Goal: Transaction & Acquisition: Purchase product/service

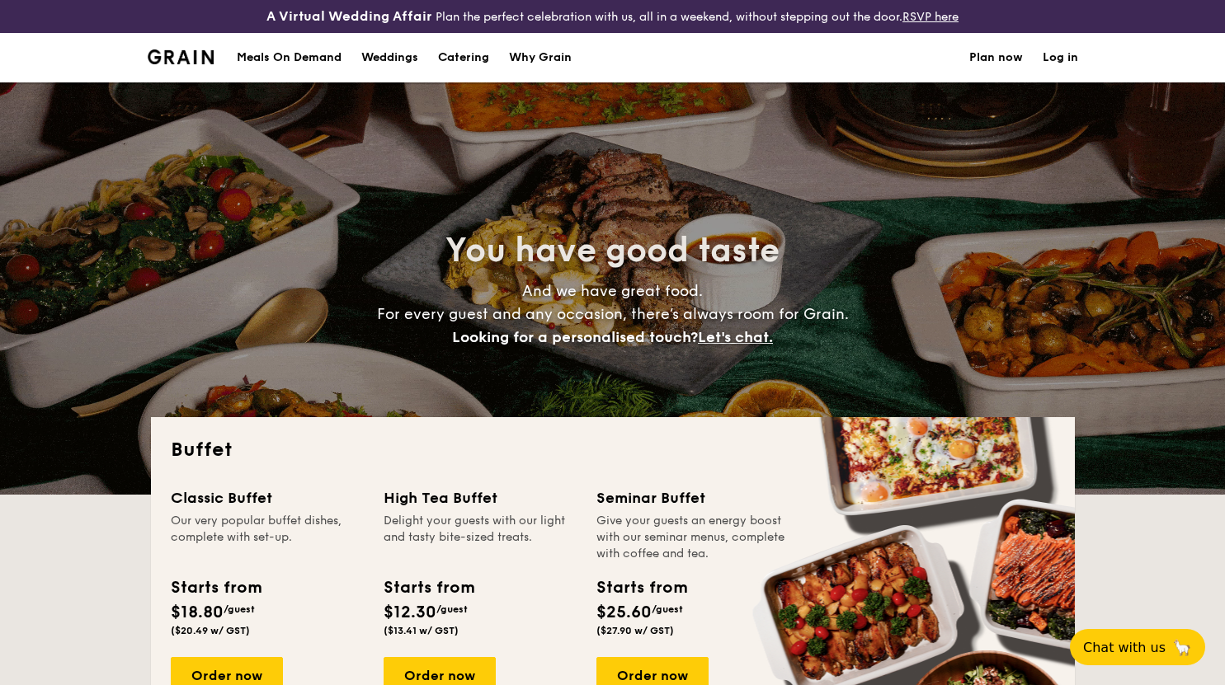
select select
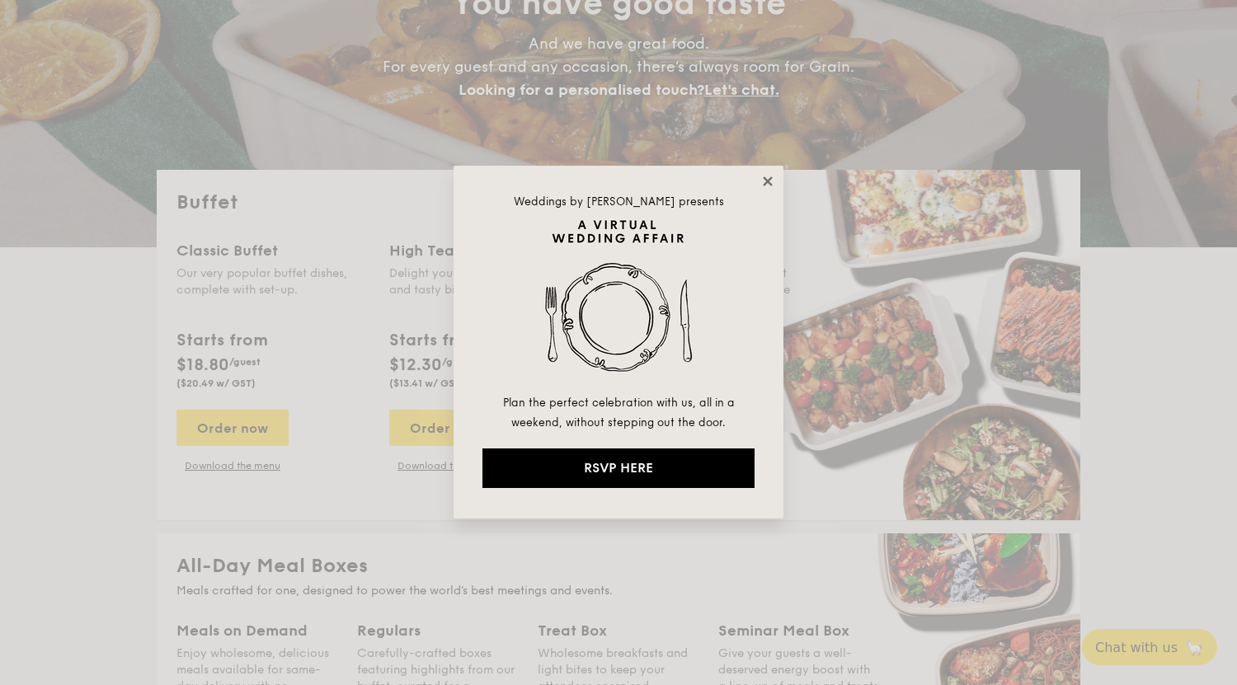
click at [774, 183] on icon at bounding box center [767, 181] width 15 height 15
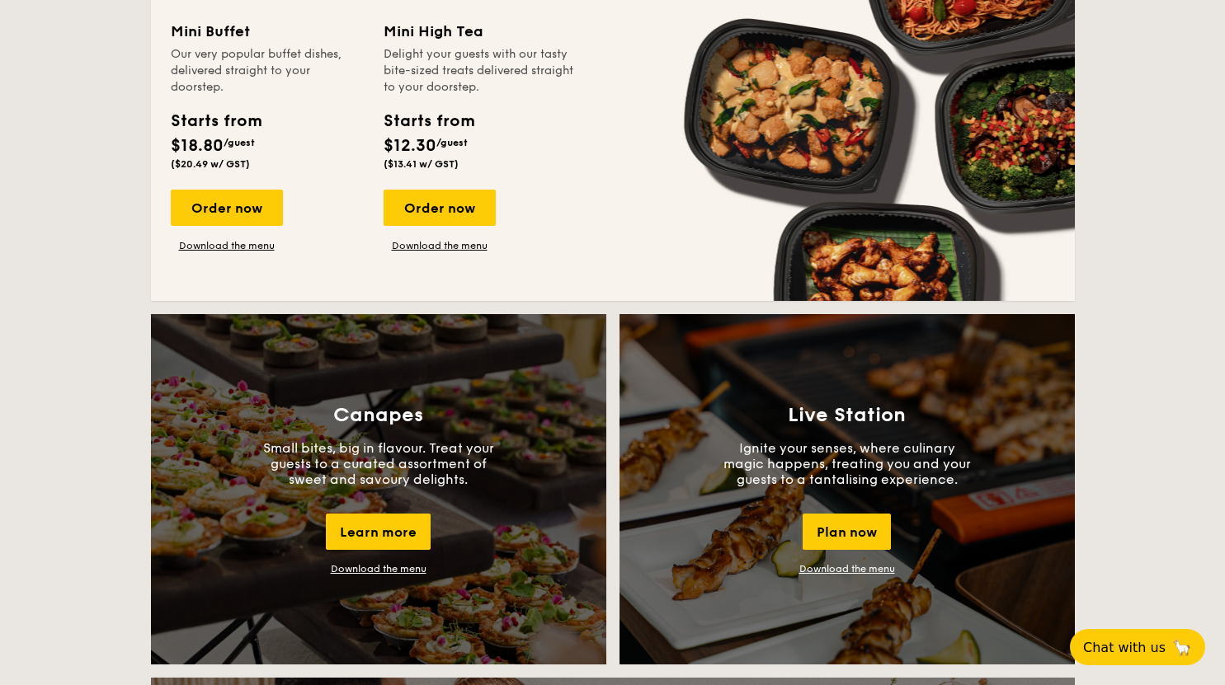
scroll to position [1155, 0]
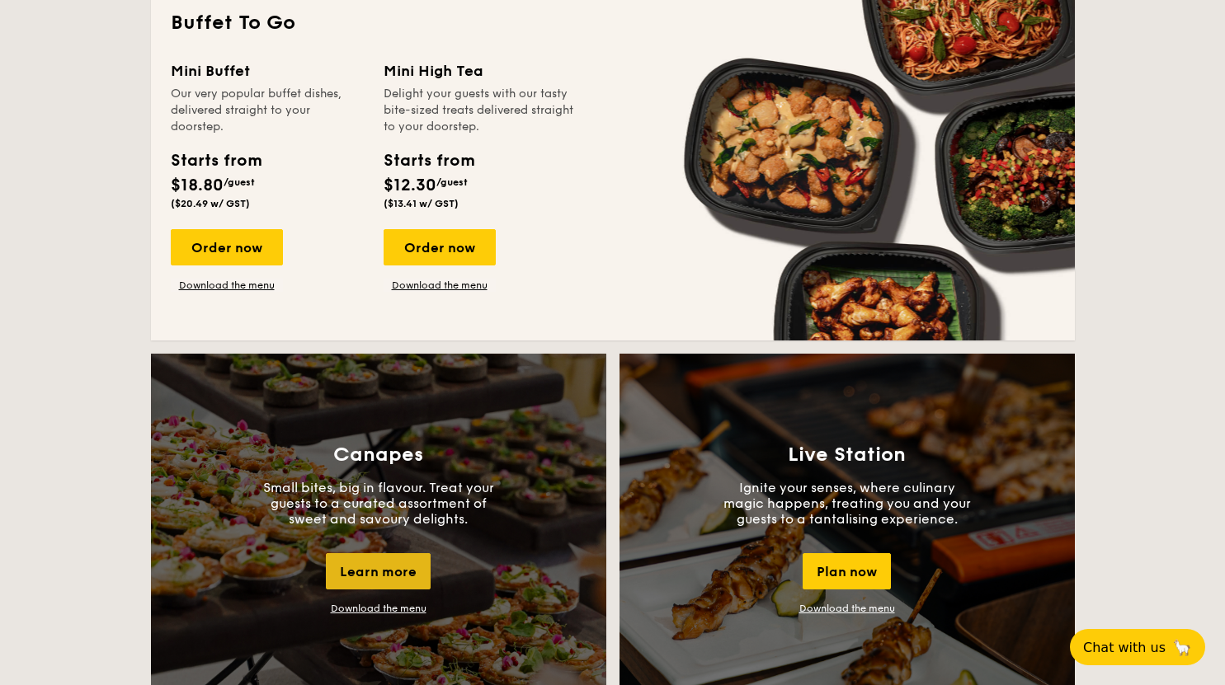
click at [384, 570] on div "Learn more" at bounding box center [378, 571] width 105 height 36
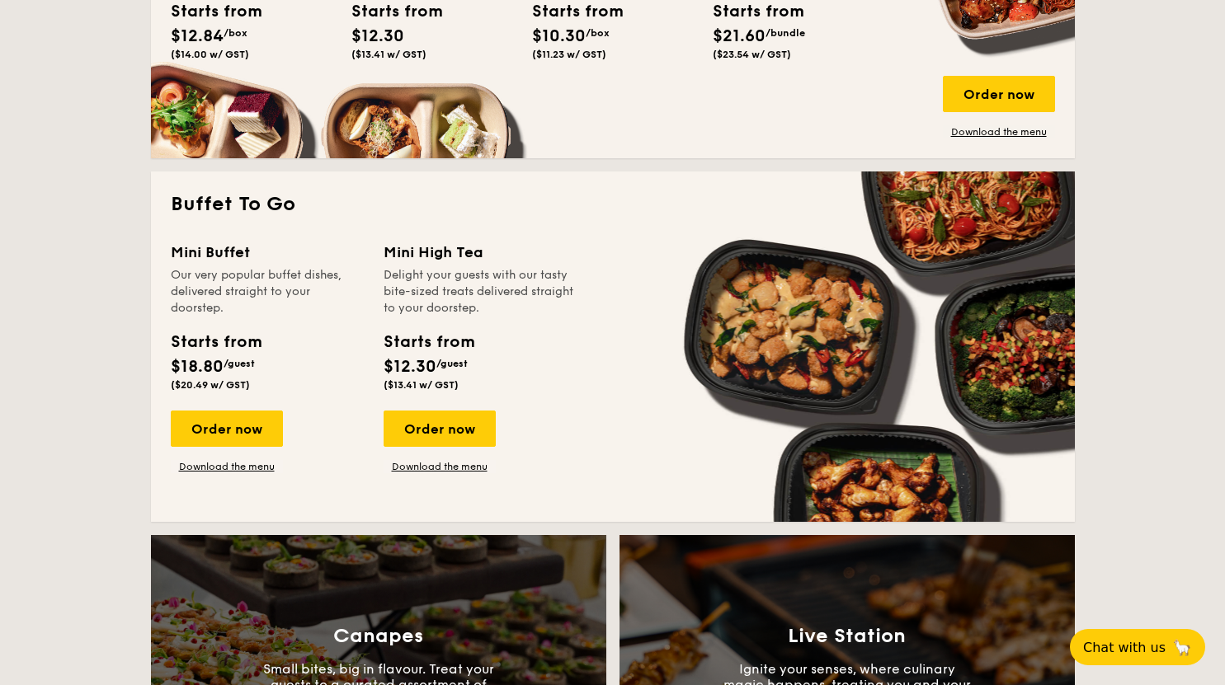
scroll to position [825, 0]
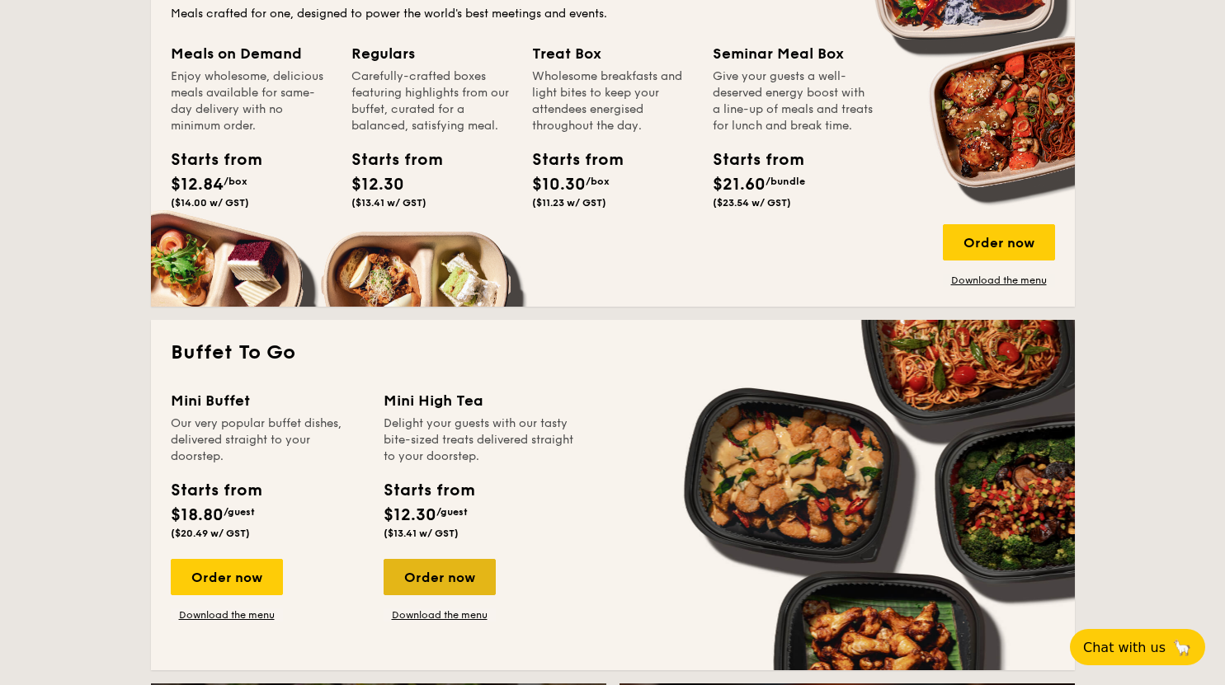
click at [423, 578] on div "Order now" at bounding box center [439, 577] width 112 height 36
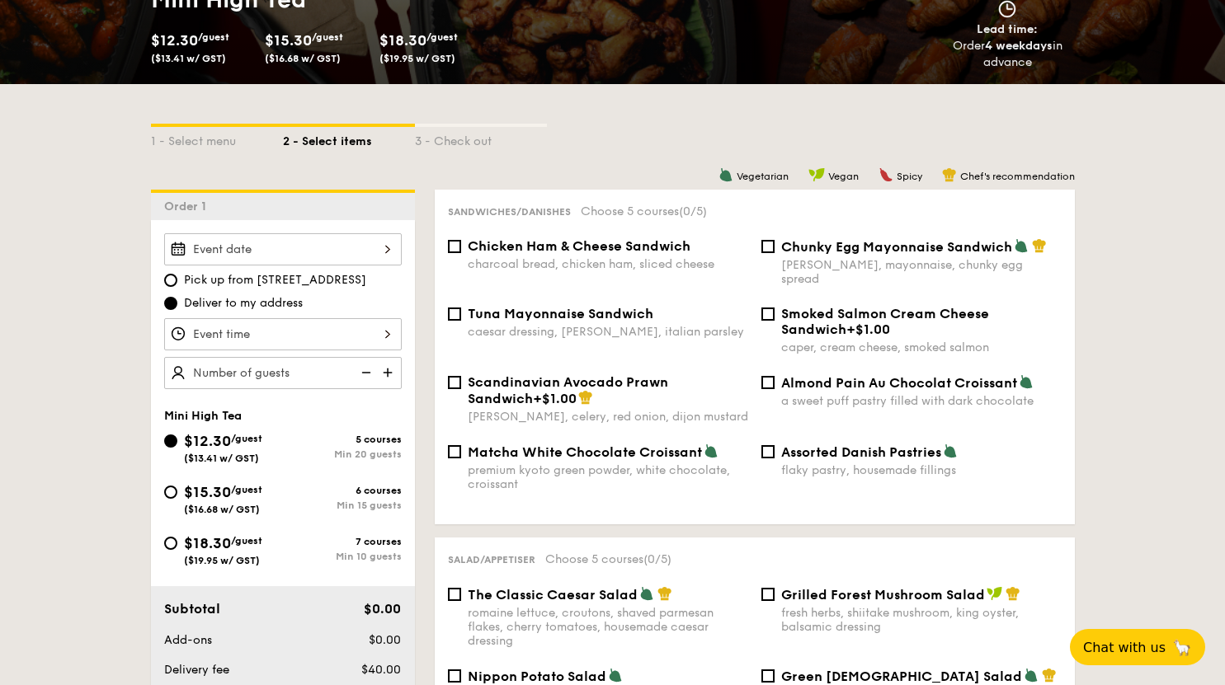
scroll to position [330, 0]
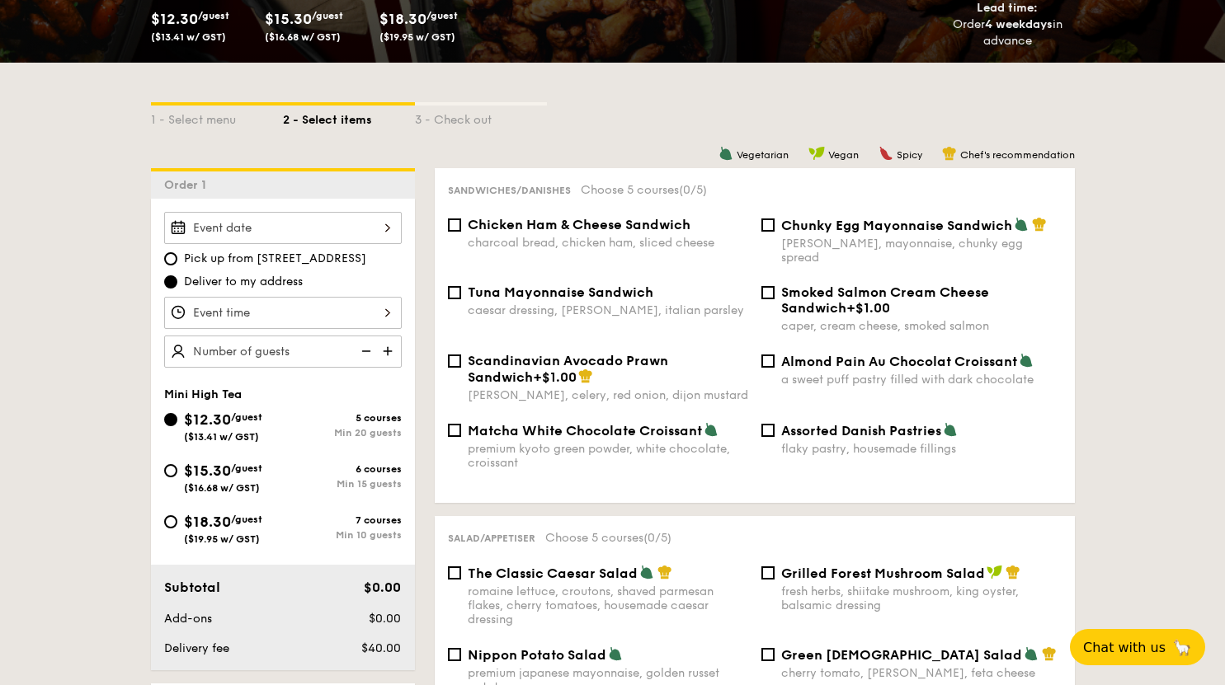
click at [227, 522] on span "$18.30" at bounding box center [207, 522] width 47 height 18
click at [177, 522] on input "$18.30 /guest ($19.95 w/ GST) 7 courses Min 10 guests" at bounding box center [170, 521] width 13 height 13
radio input "true"
click at [373, 229] on div at bounding box center [283, 228] width 238 height 32
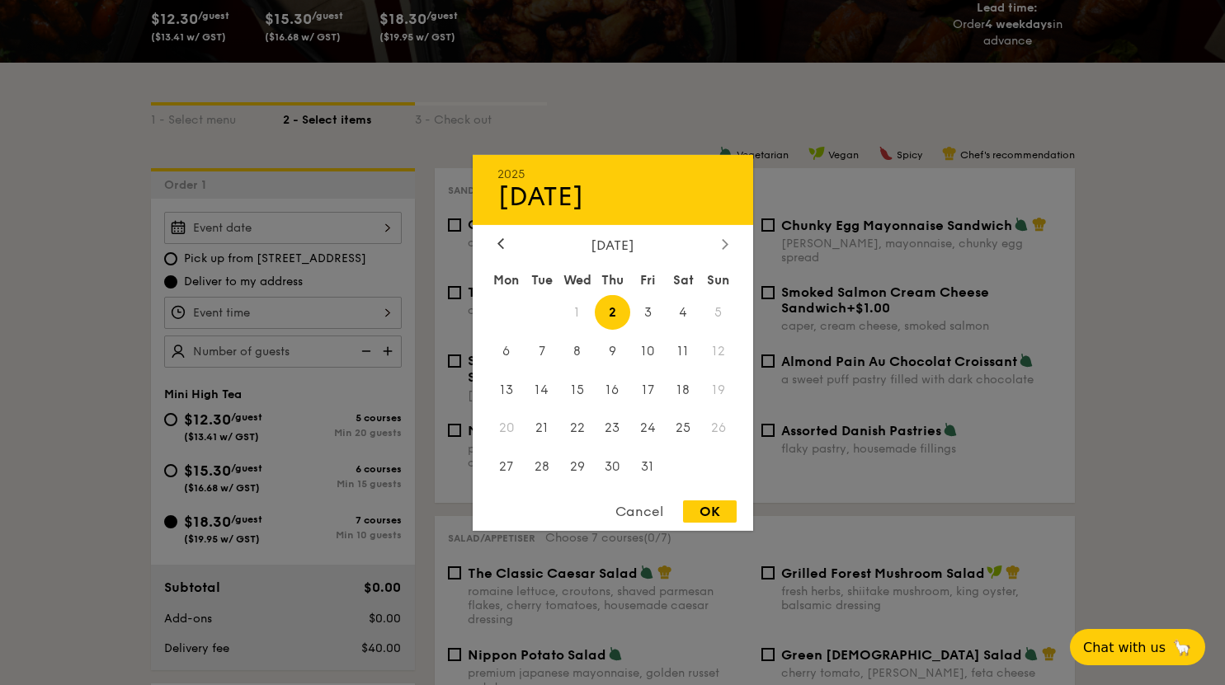
click at [723, 239] on icon at bounding box center [724, 244] width 5 height 10
click at [495, 243] on div at bounding box center [500, 245] width 15 height 16
click at [686, 434] on span "25" at bounding box center [683, 428] width 35 height 35
click at [709, 511] on div "OK" at bounding box center [710, 512] width 54 height 22
type input "[DATE]"
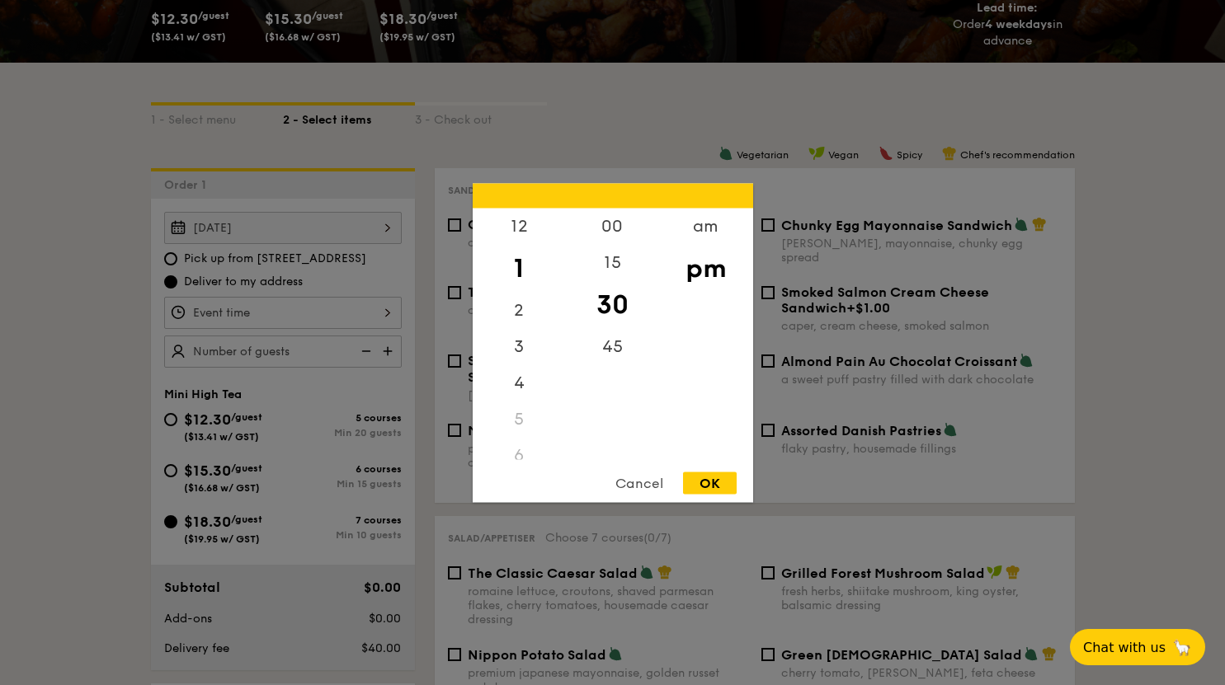
click at [363, 314] on div "12 1 2 3 4 5 6 7 8 9 10 11 00 15 30 45 am pm Cancel OK" at bounding box center [283, 313] width 238 height 32
click at [520, 369] on div "6" at bounding box center [519, 373] width 93 height 36
click at [509, 383] on div "6" at bounding box center [519, 373] width 93 height 36
click at [528, 369] on div "6" at bounding box center [519, 373] width 93 height 36
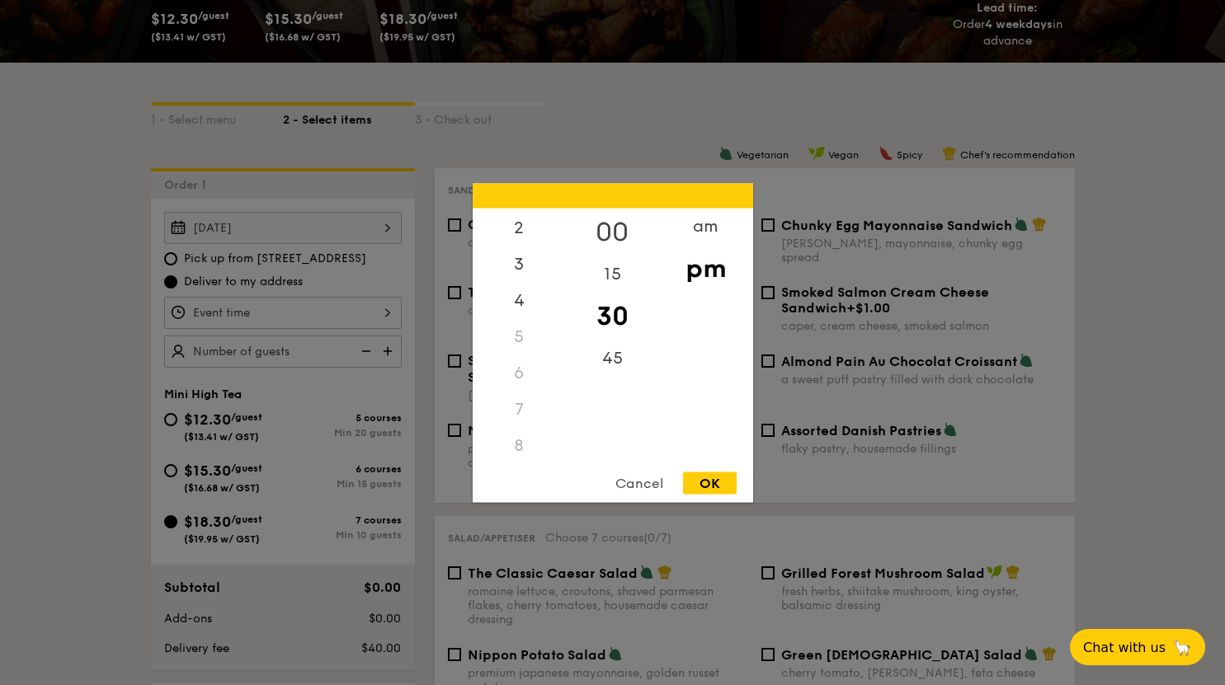
click at [619, 233] on div "00" at bounding box center [612, 232] width 93 height 48
click at [722, 279] on div "pm" at bounding box center [705, 268] width 93 height 48
click at [515, 287] on div "6" at bounding box center [519, 290] width 93 height 36
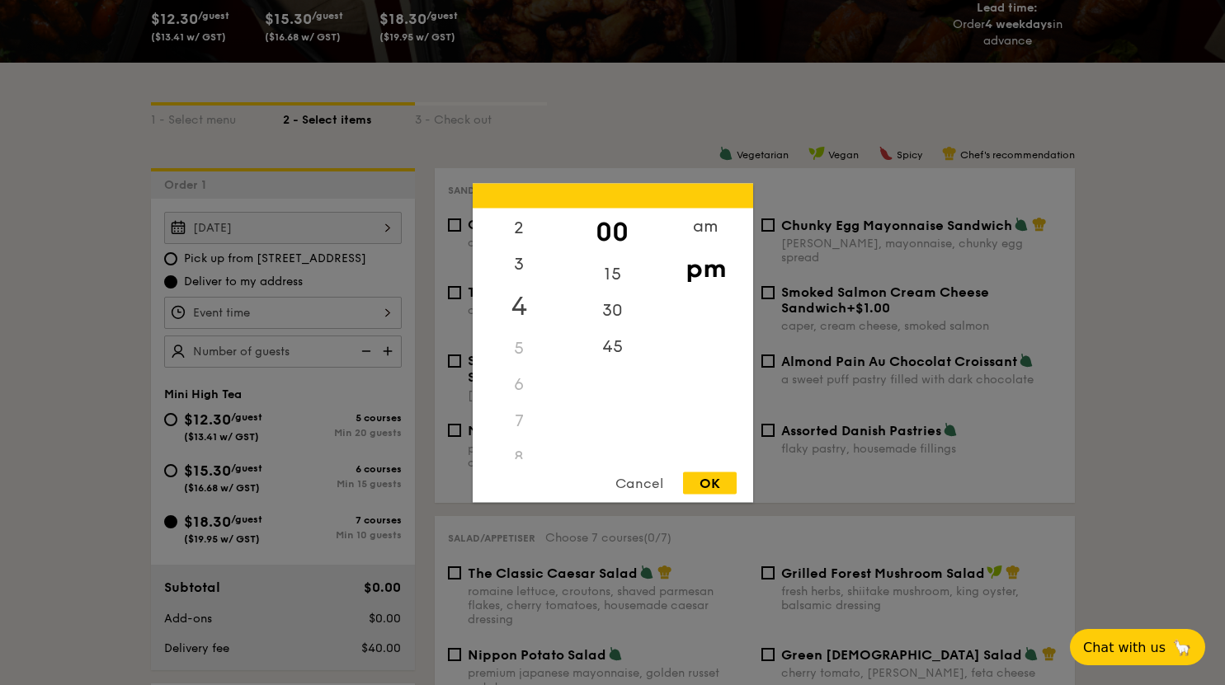
click at [522, 308] on div "4" at bounding box center [519, 306] width 93 height 48
click at [612, 314] on div "30" at bounding box center [612, 316] width 93 height 48
click at [529, 330] on div "5" at bounding box center [519, 336] width 93 height 36
click at [520, 261] on div "5" at bounding box center [519, 254] width 93 height 36
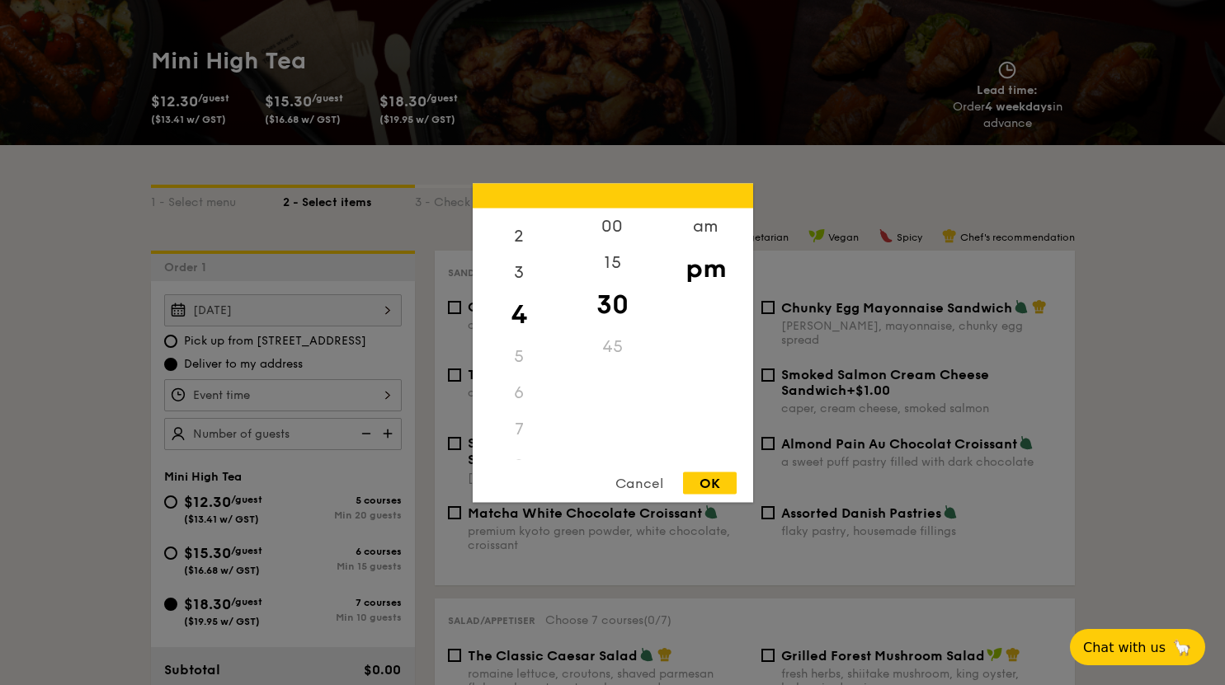
scroll to position [82, 0]
click at [708, 485] on div "OK" at bounding box center [710, 483] width 54 height 22
type input "4:30PM"
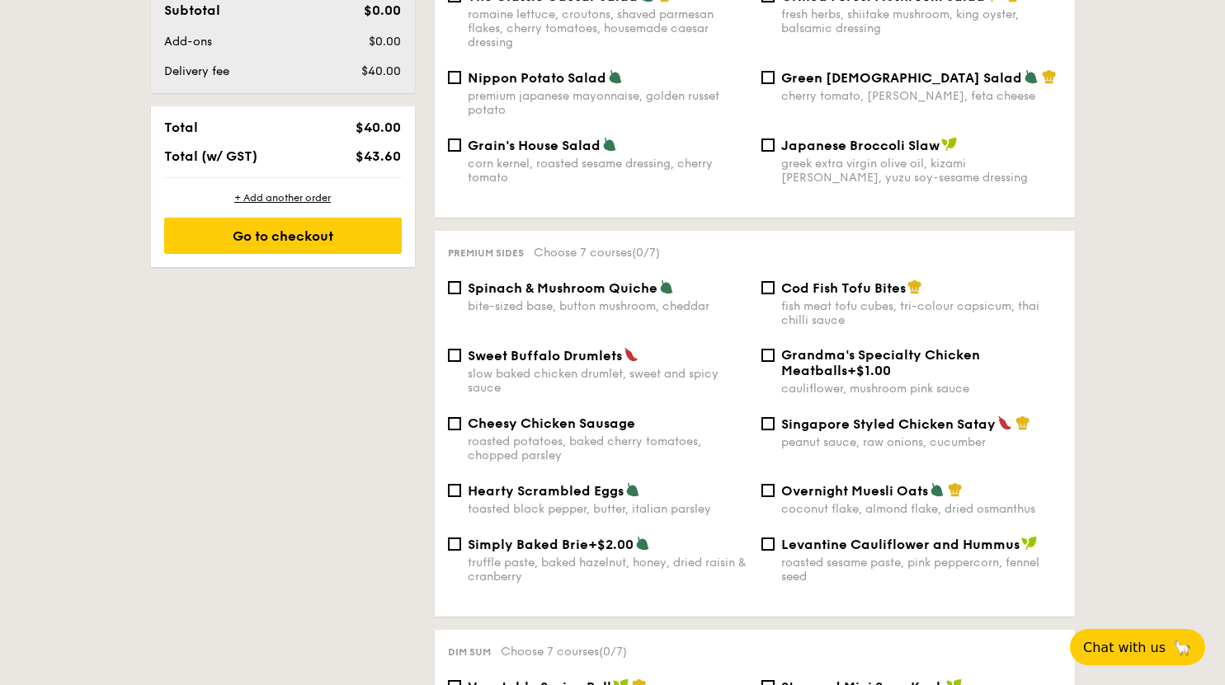
scroll to position [990, 0]
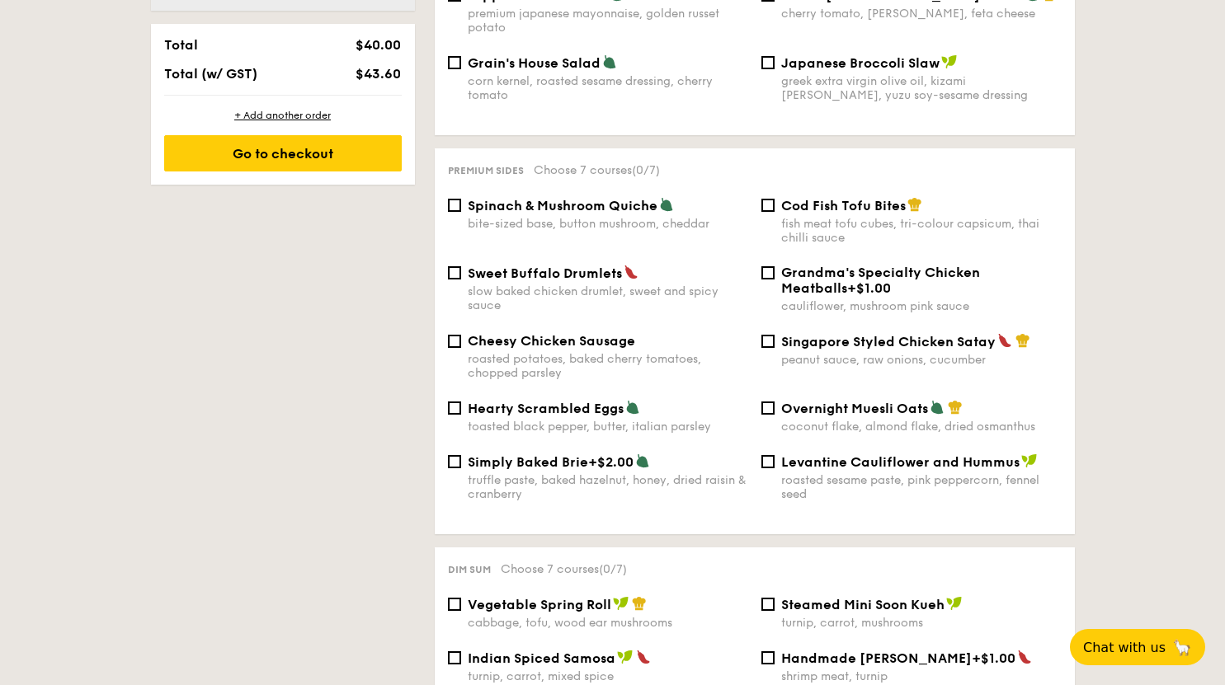
click at [783, 346] on div "Singapore Styled Chicken Satay peanut sauce, raw onions, cucumber" at bounding box center [921, 350] width 280 height 34
click at [774, 346] on input "Singapore Styled Chicken Satay peanut sauce, raw onions, cucumber" at bounding box center [767, 341] width 13 height 13
checkbox input "true"
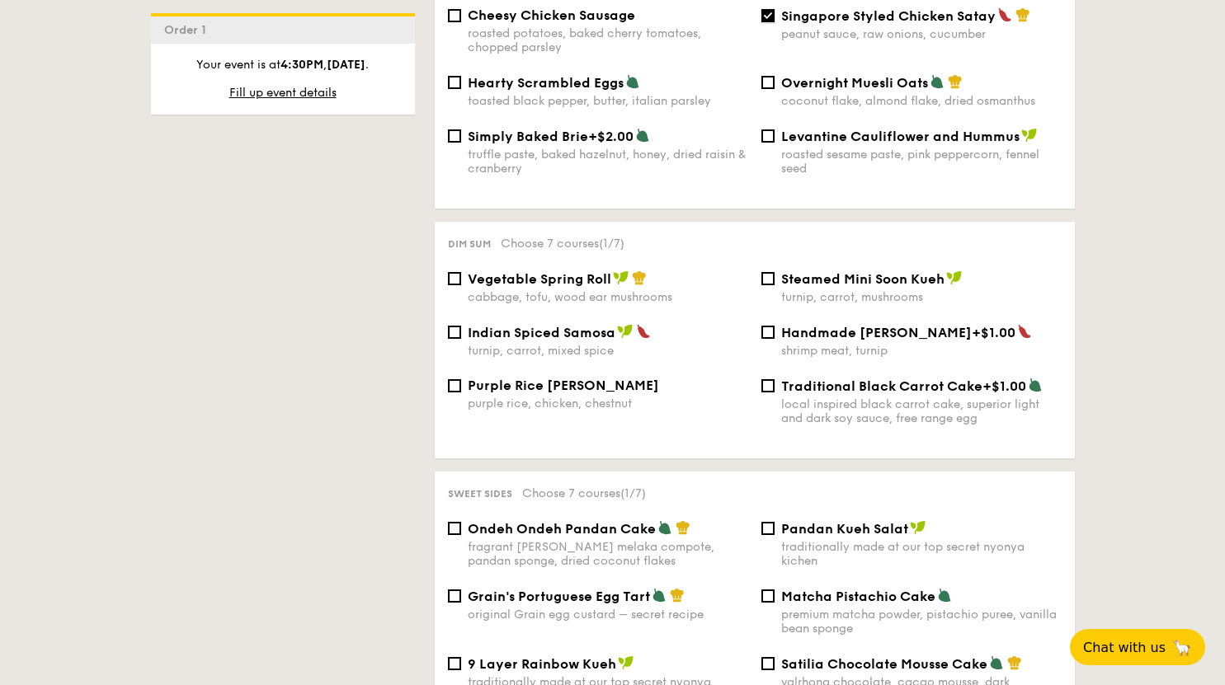
scroll to position [1320, 0]
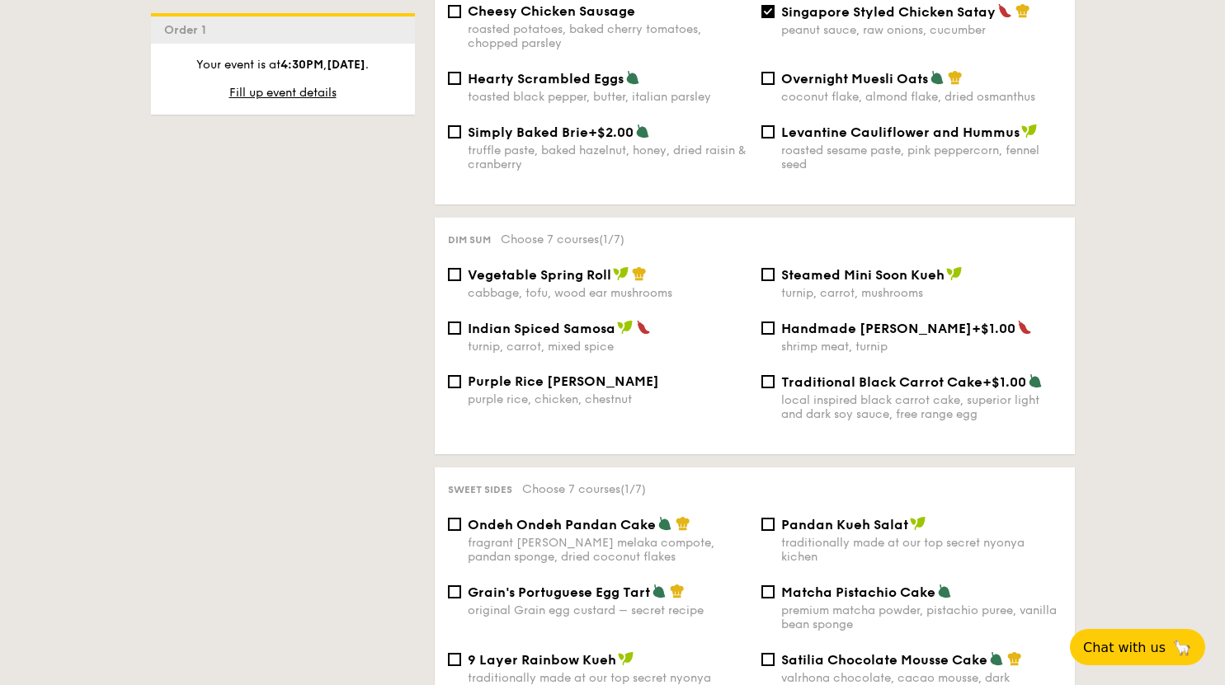
click at [905, 286] on div "turnip, carrot, mushrooms" at bounding box center [921, 293] width 280 height 14
click at [774, 281] on input "Steamed Mini Soon Kueh turnip, carrot, mushrooms" at bounding box center [767, 274] width 13 height 13
checkbox input "true"
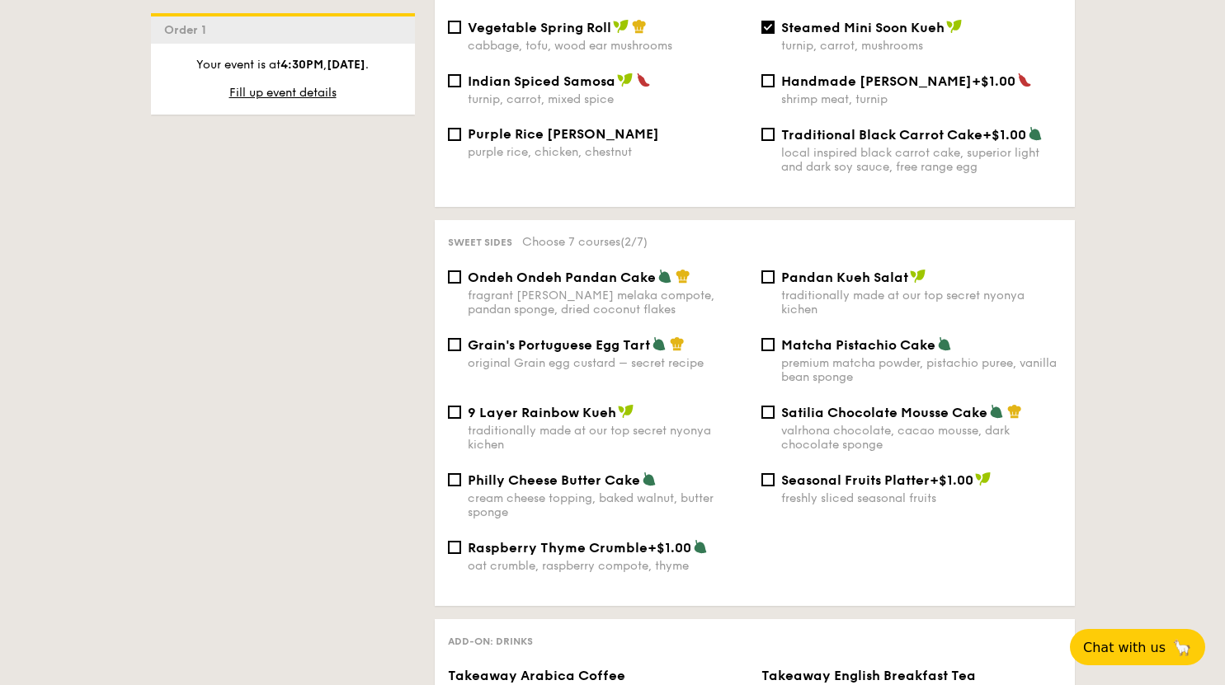
click at [554, 551] on span "Raspberry Thyme Crumble" at bounding box center [558, 548] width 180 height 16
click at [461, 551] on input "Raspberry Thyme Crumble +$1.00 oat crumble, raspberry compote, thyme" at bounding box center [454, 547] width 13 height 13
checkbox input "true"
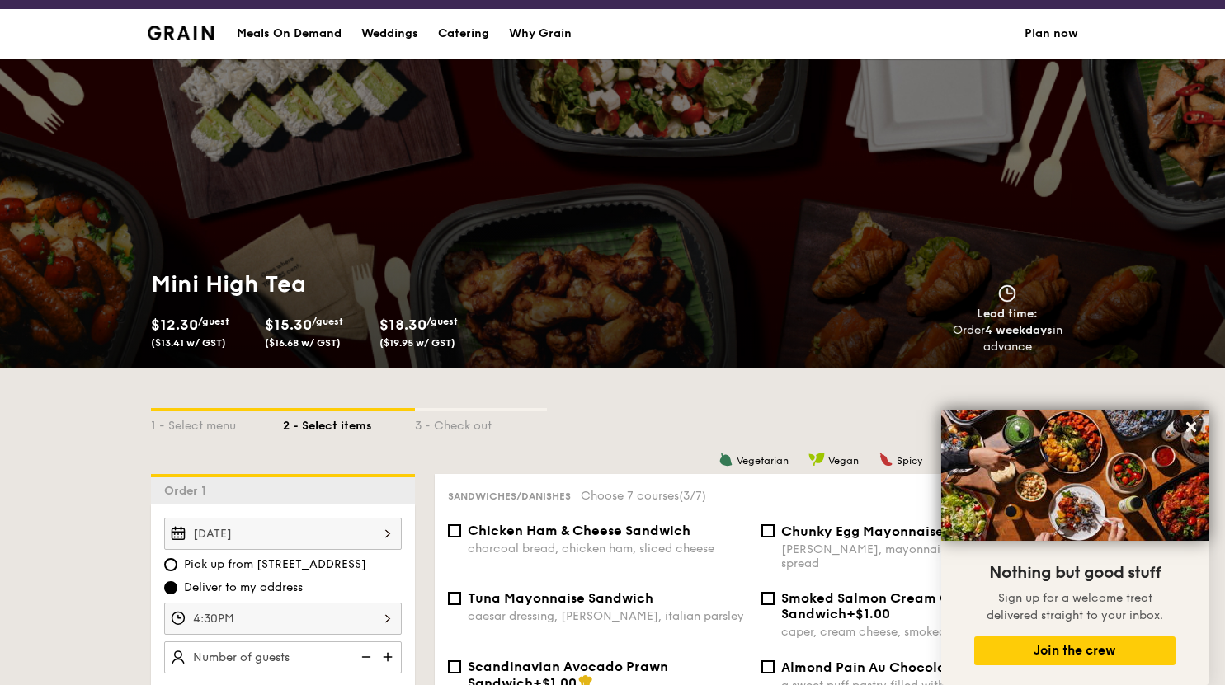
scroll to position [0, 0]
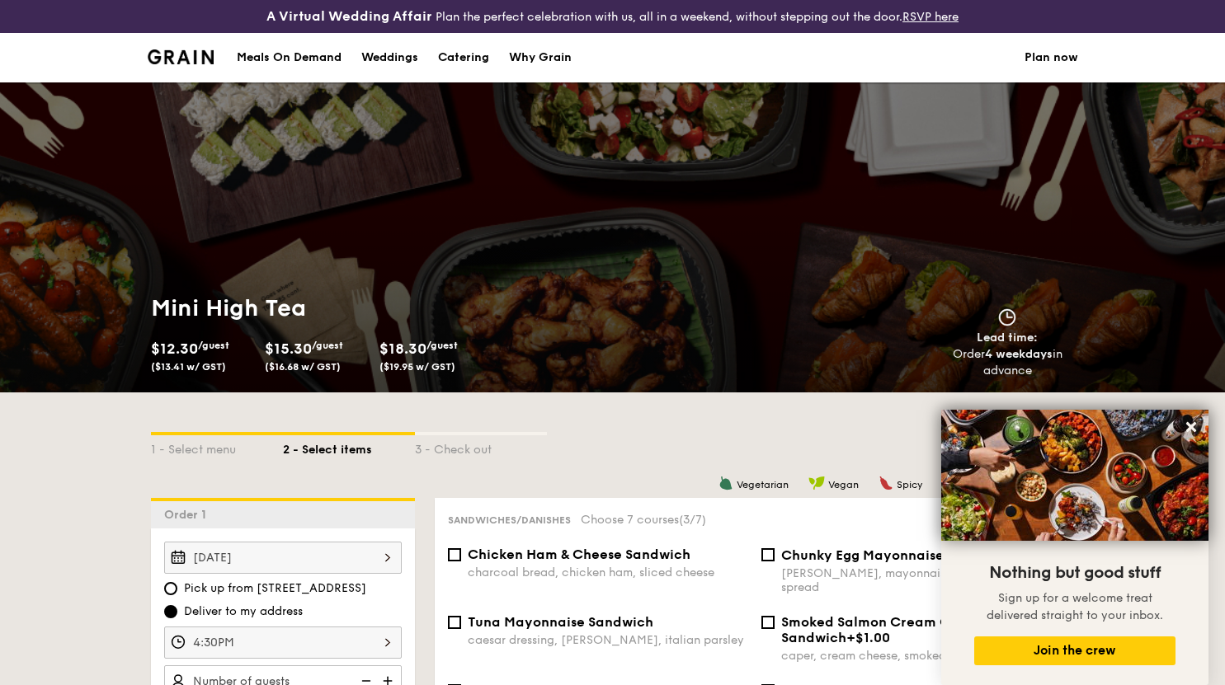
click at [200, 61] on img at bounding box center [181, 56] width 67 height 15
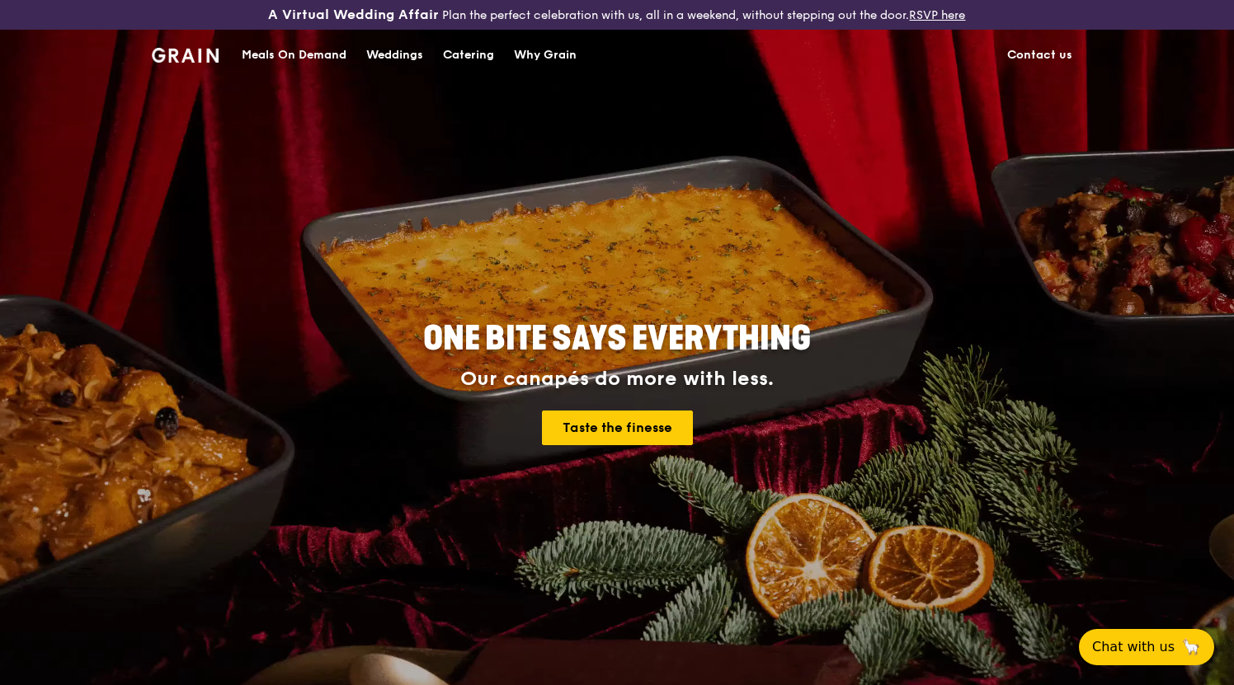
click at [468, 62] on div "Catering" at bounding box center [468, 55] width 51 height 49
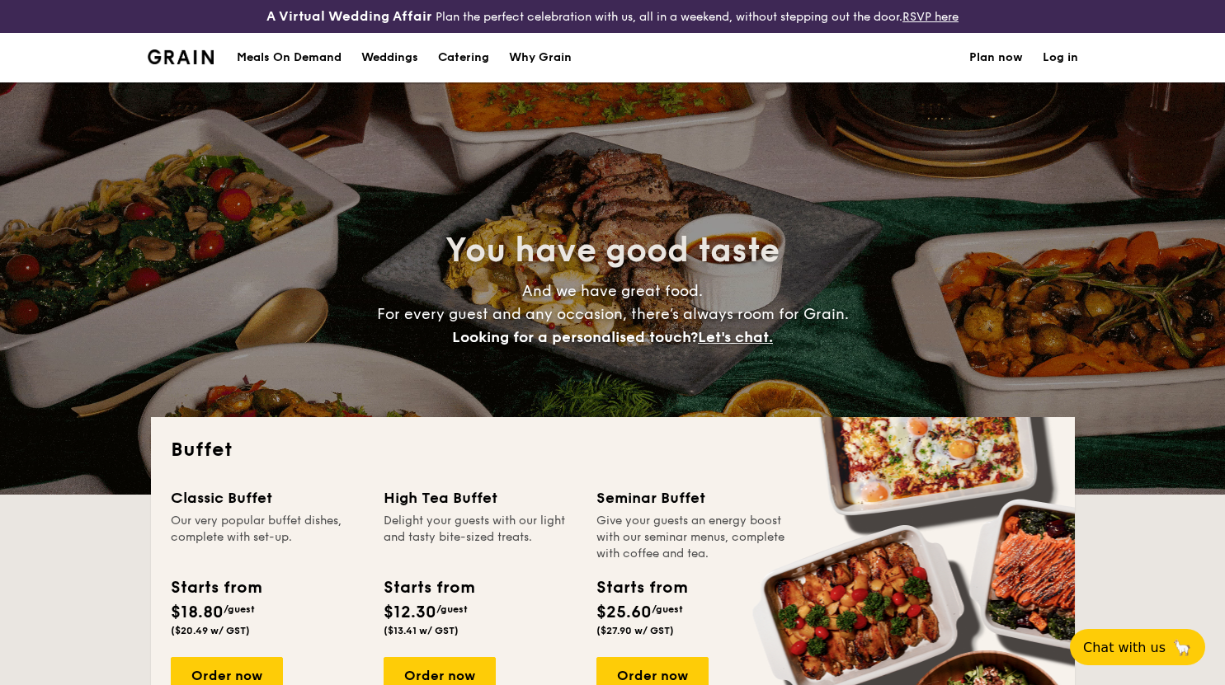
select select
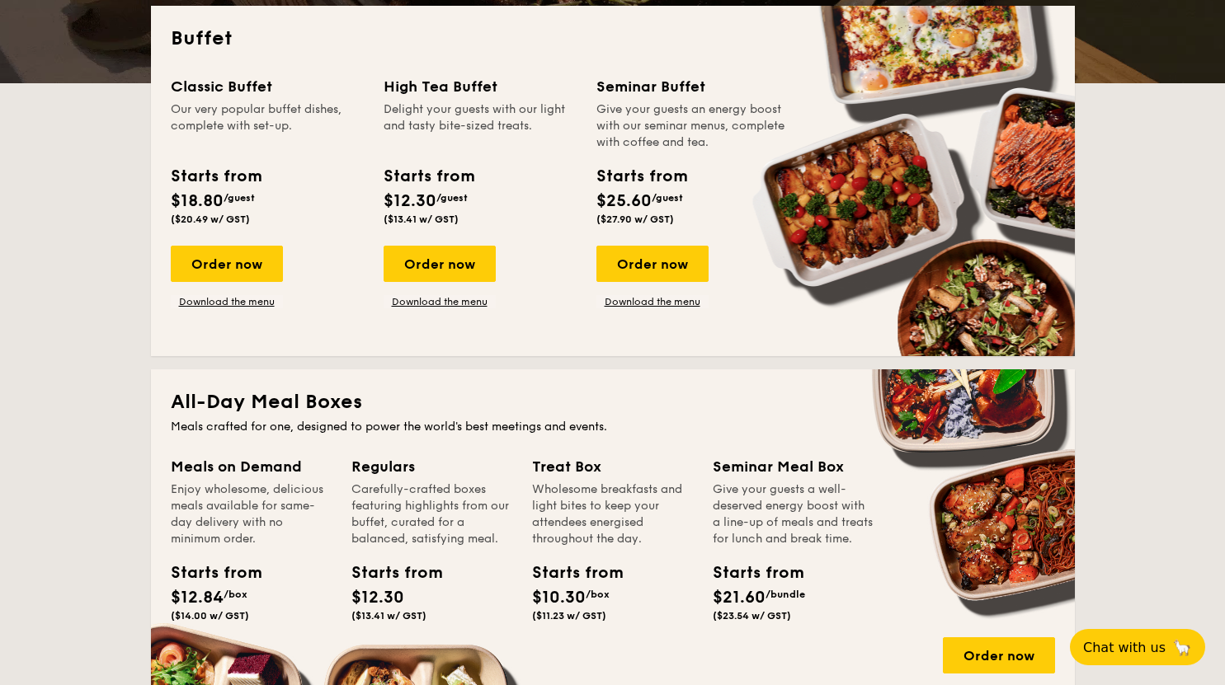
scroll to position [412, 0]
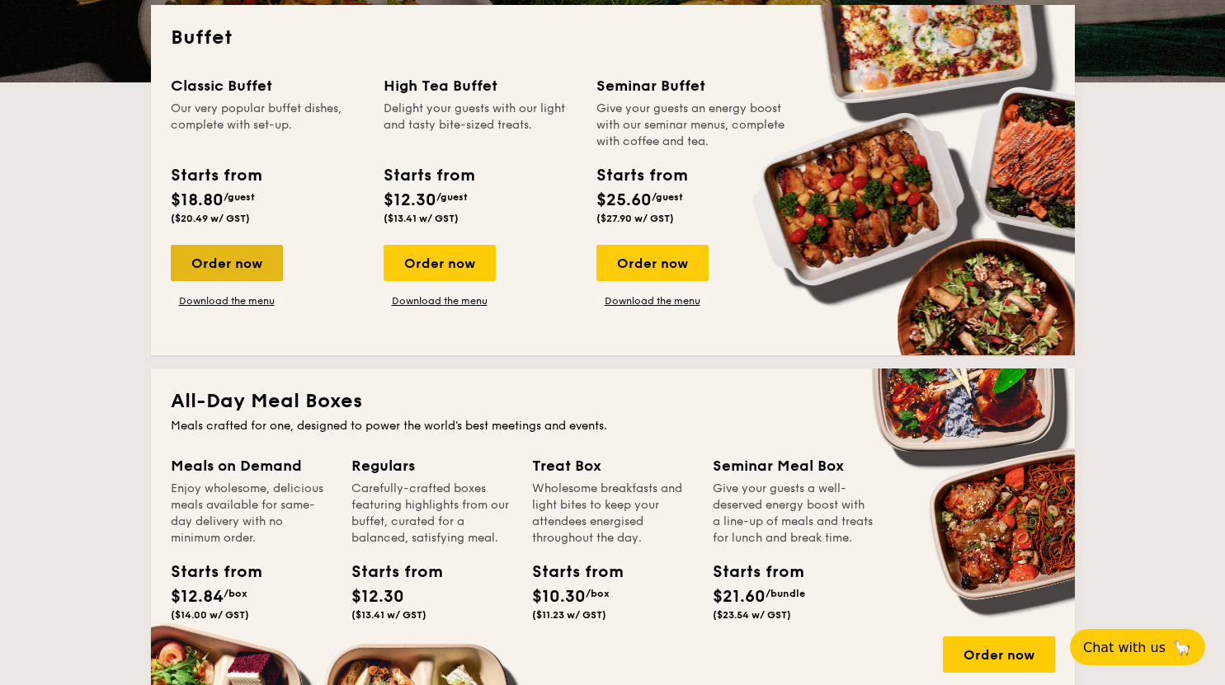
click at [244, 263] on div "Order now" at bounding box center [227, 263] width 112 height 36
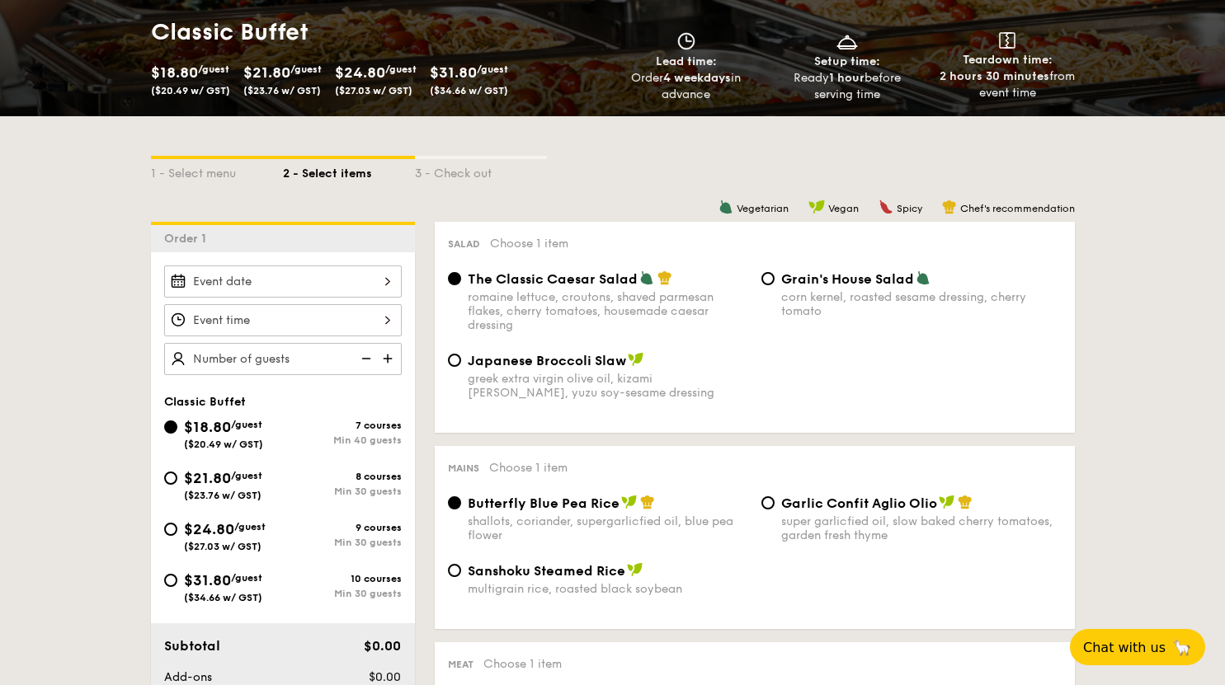
scroll to position [330, 0]
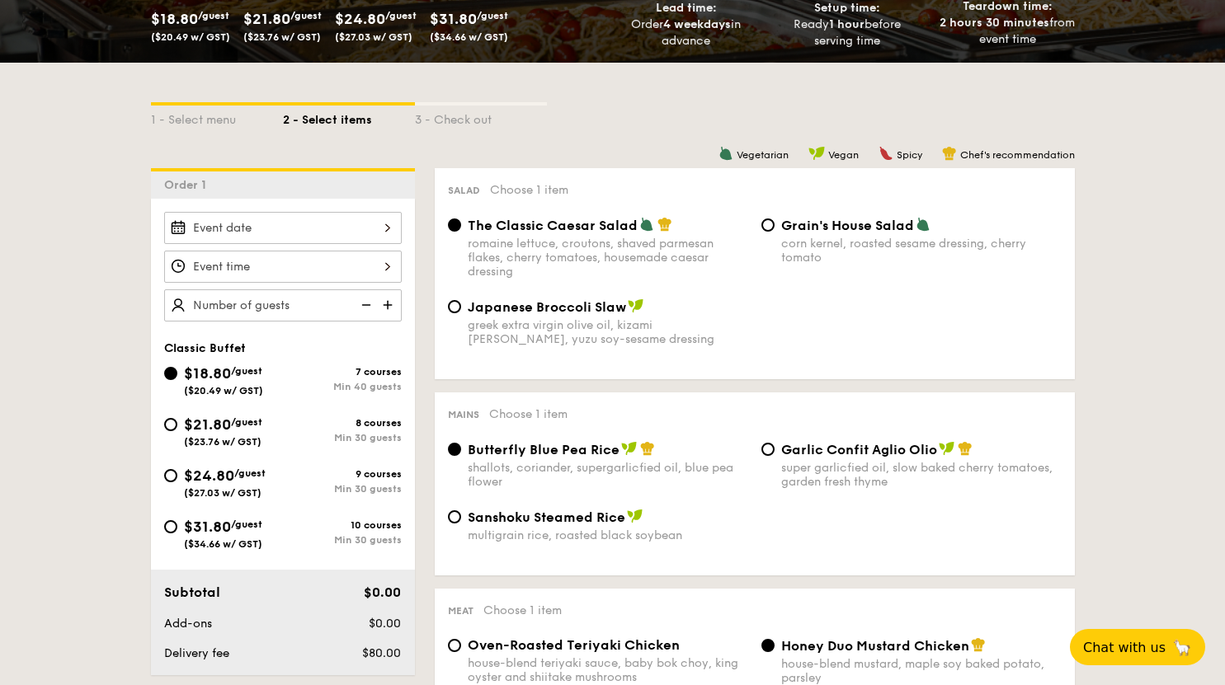
click at [194, 524] on span "$31.80" at bounding box center [207, 527] width 47 height 18
click at [177, 524] on input "$31.80 /guest ($34.66 w/ GST) 10 courses Min 30 guests" at bounding box center [170, 526] width 13 height 13
radio input "true"
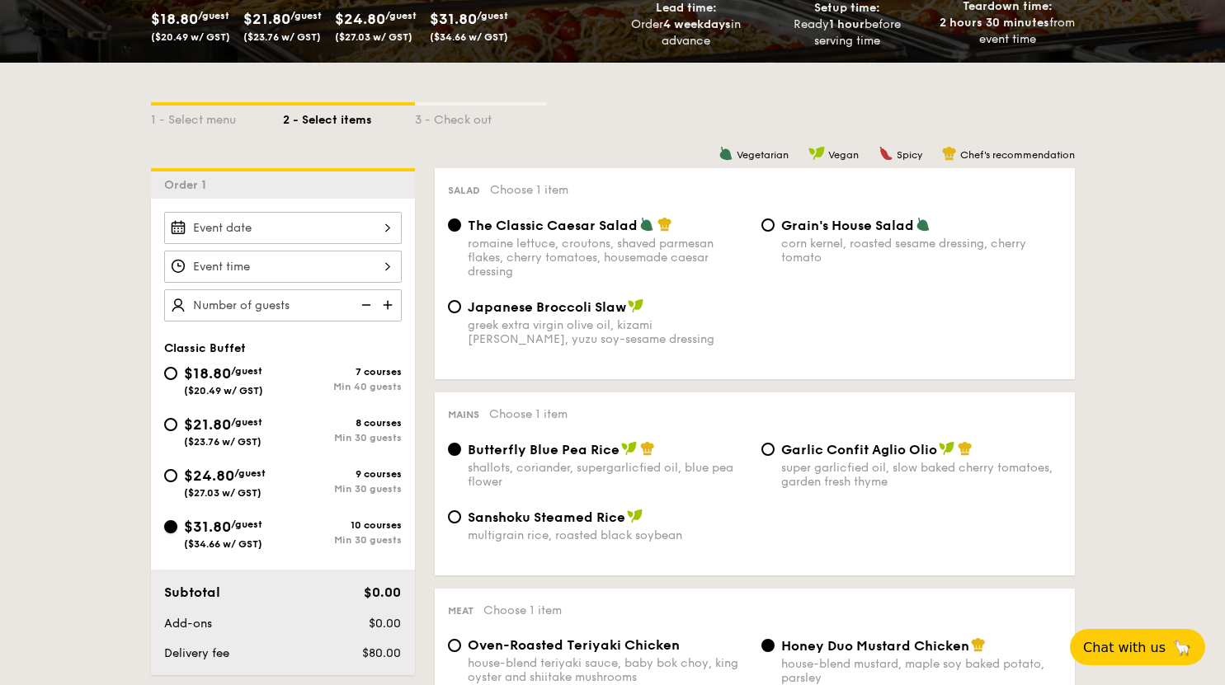
radio input "true"
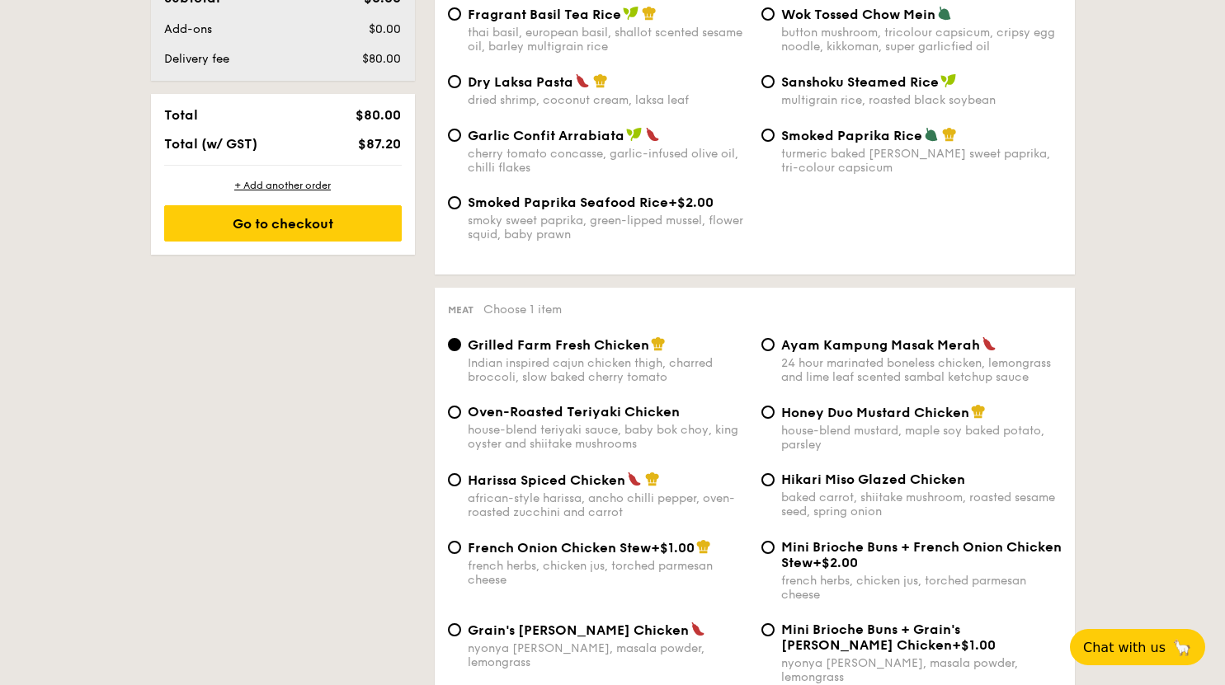
scroll to position [1155, 0]
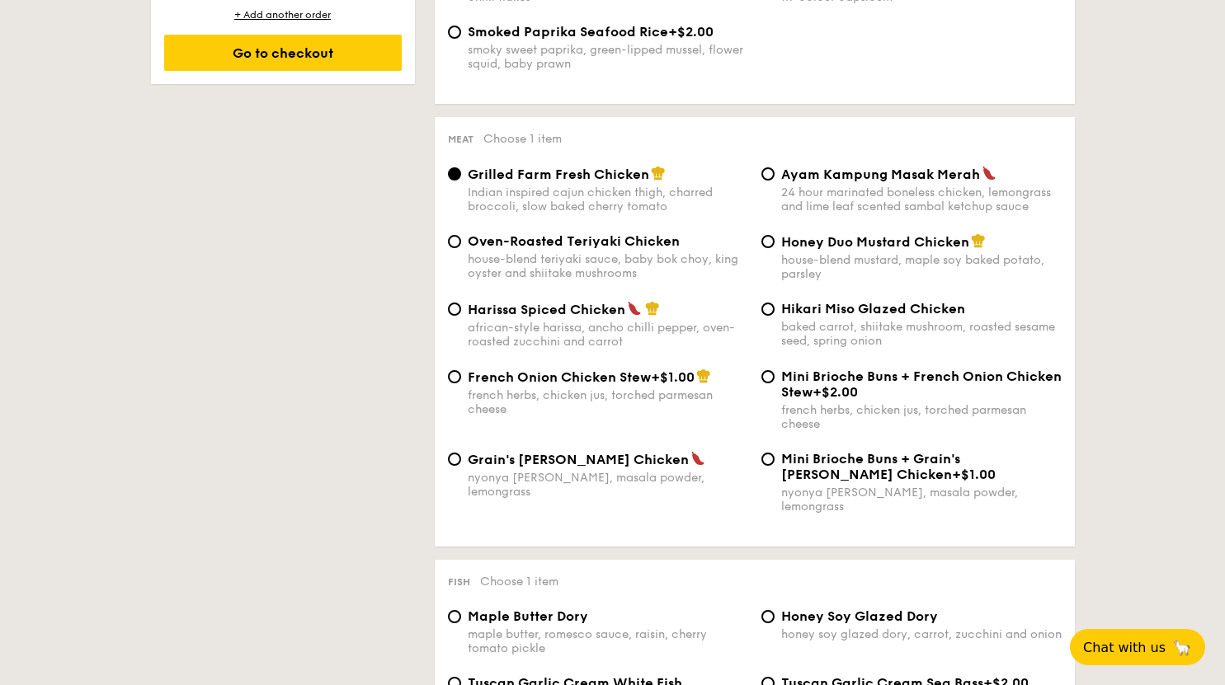
click at [797, 207] on div "24 hour marinated boneless chicken, lemongrass and lime leaf scented sambal ket…" at bounding box center [921, 200] width 280 height 28
click at [774, 181] on input "Ayam Kampung Masak Merah 24 hour marinated boneless chicken, lemongrass and lim…" at bounding box center [767, 173] width 13 height 13
radio input "true"
click at [653, 180] on img at bounding box center [658, 173] width 15 height 15
click at [461, 180] on input "Grilled Farm Fresh Chicken Indian inspired cajun chicken thigh, charred broccol…" at bounding box center [454, 173] width 13 height 13
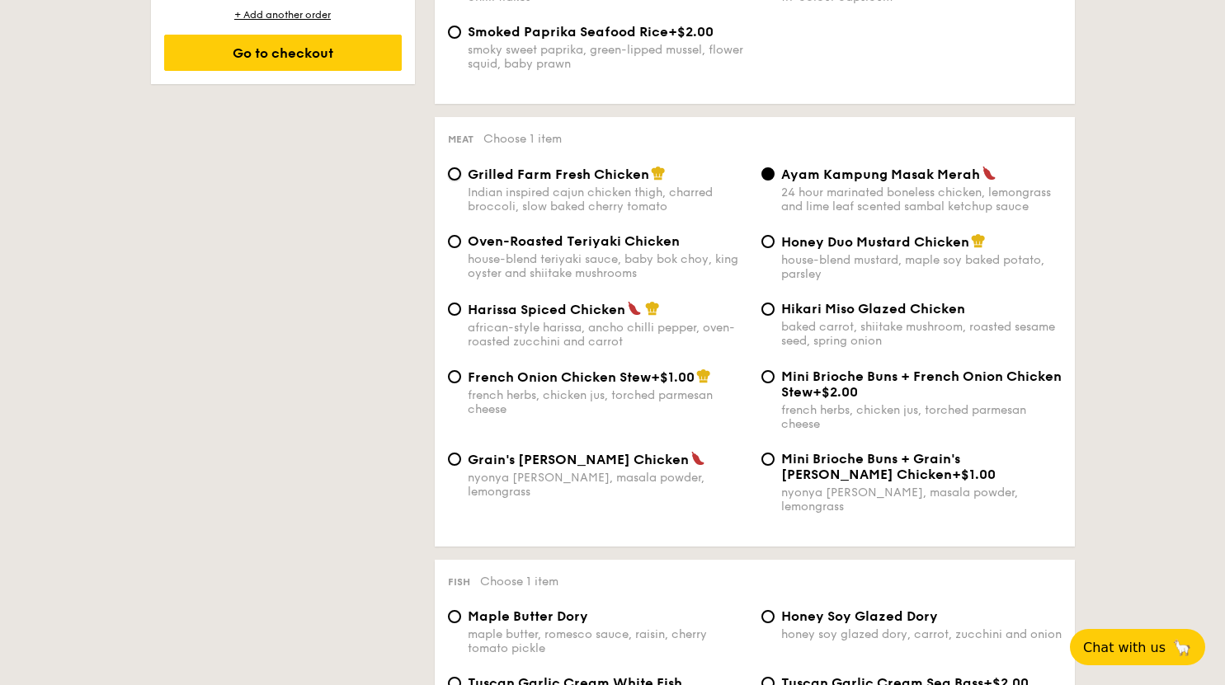
radio input "true"
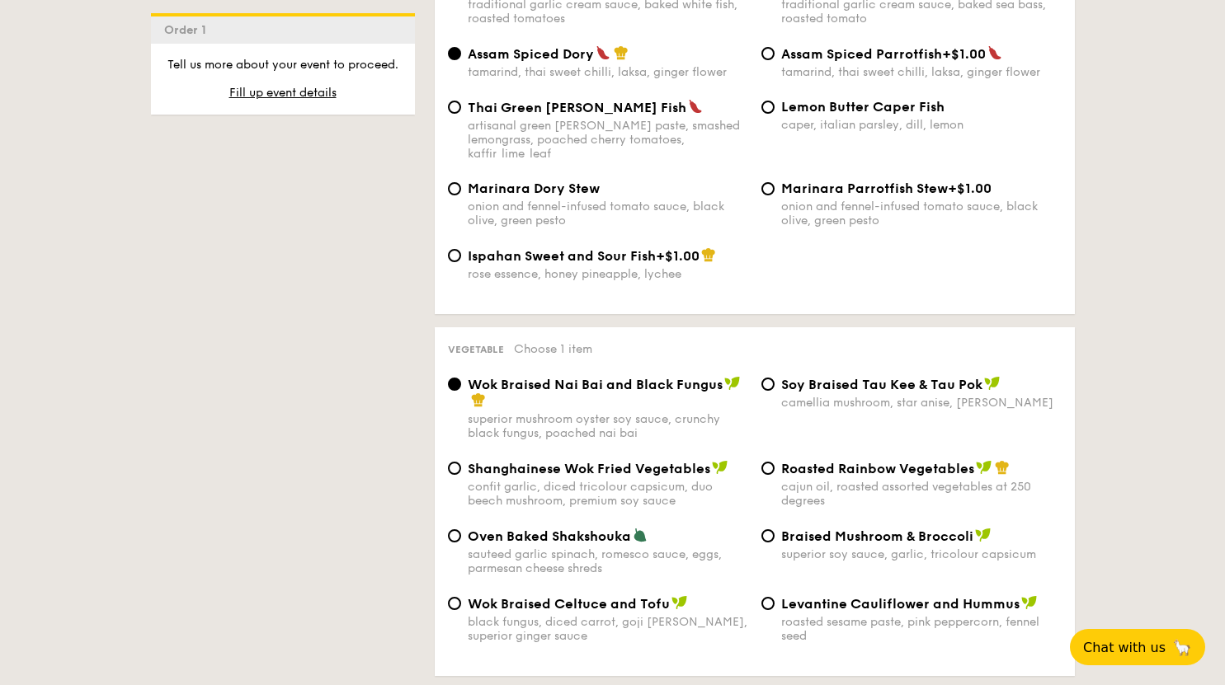
scroll to position [1897, 0]
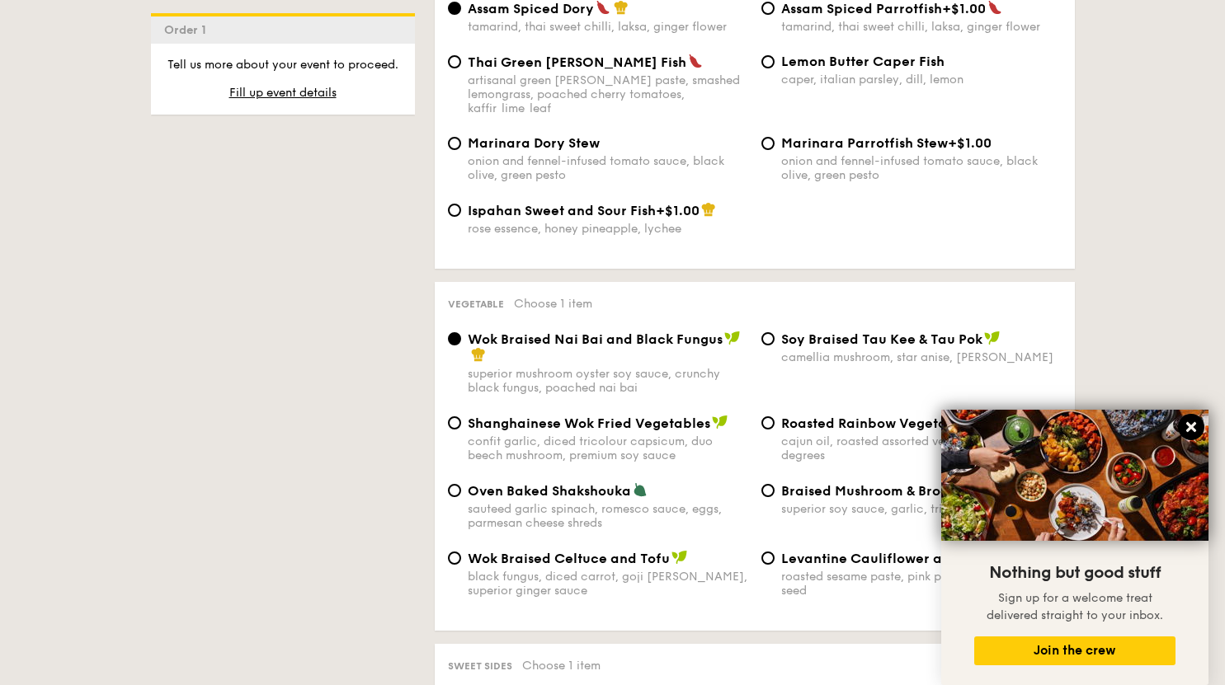
click at [1185, 426] on icon at bounding box center [1190, 427] width 15 height 15
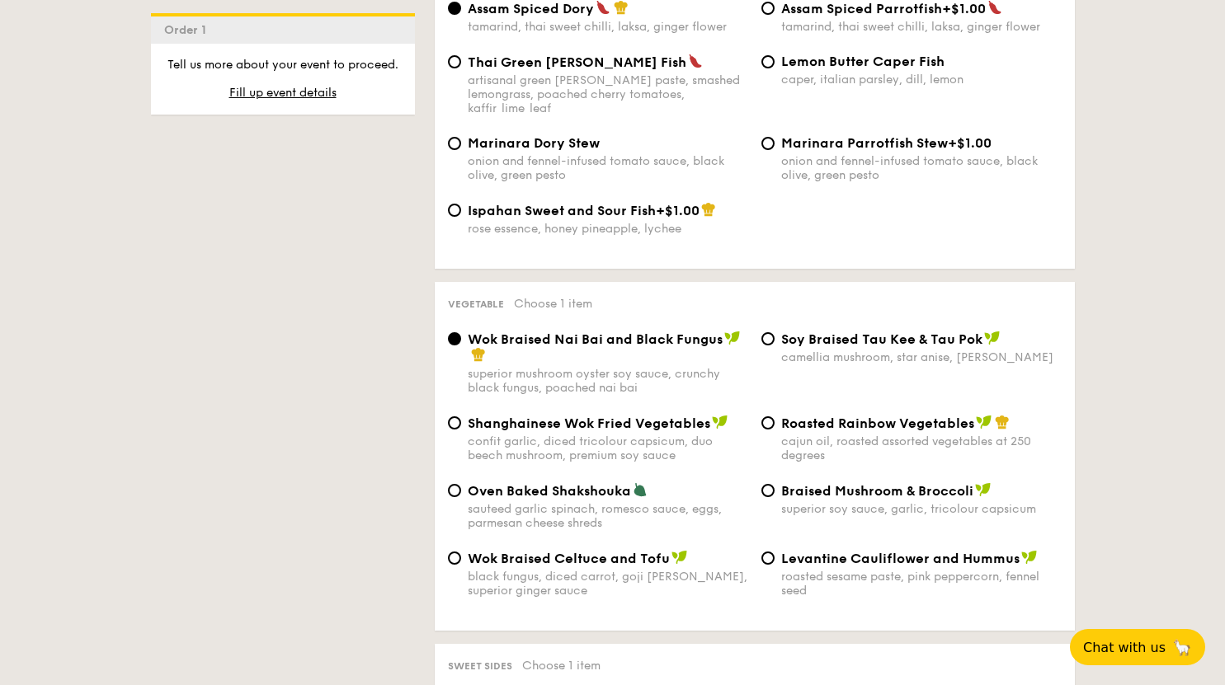
click at [793, 555] on span "Levantine Cauliflower and Hummus" at bounding box center [900, 559] width 238 height 16
click at [774, 555] on input "Levantine Cauliflower and Hummus roasted sesame paste, pink peppercorn, fennel …" at bounding box center [767, 558] width 13 height 13
radio input "true"
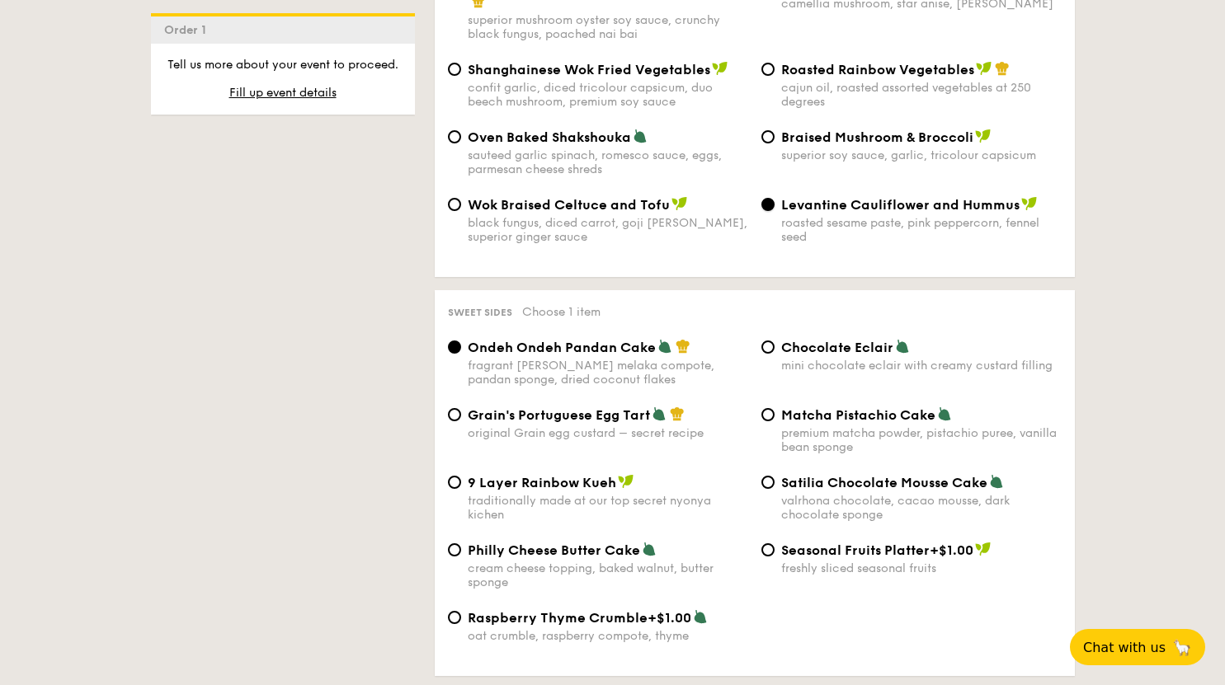
scroll to position [2309, 0]
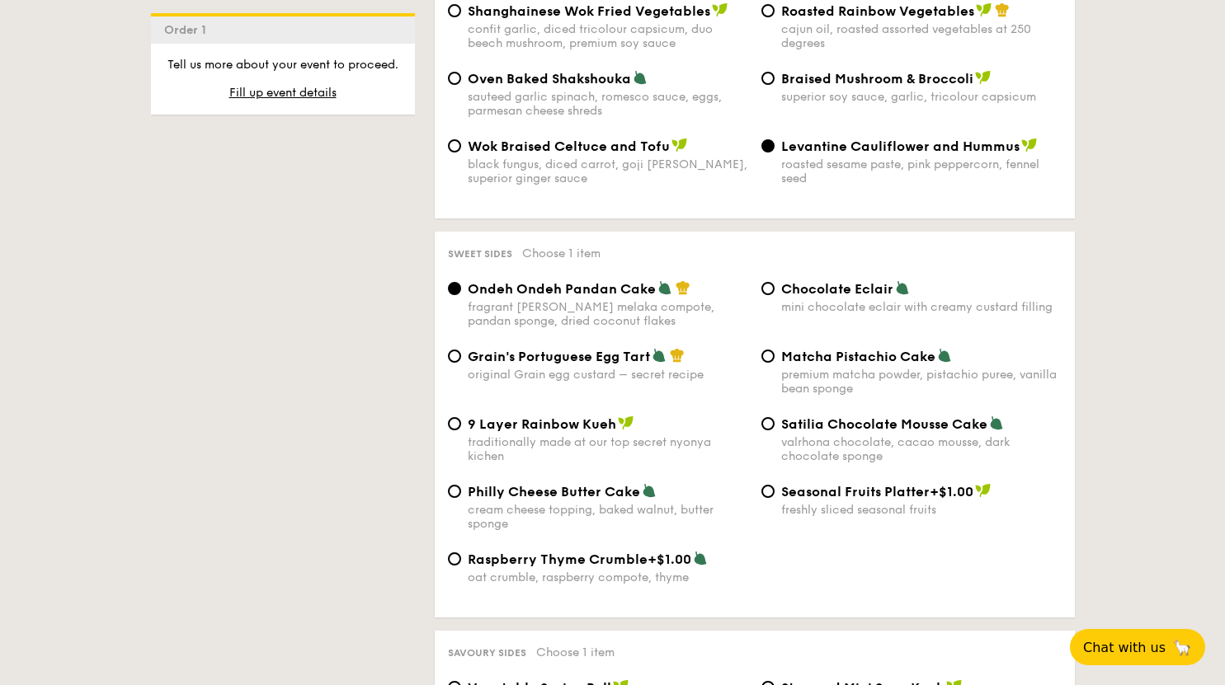
click at [647, 552] on span "+$1.00" at bounding box center [669, 560] width 44 height 16
click at [461, 553] on input "Raspberry Thyme Crumble +$1.00 oat crumble, raspberry compote, thyme" at bounding box center [454, 559] width 13 height 13
radio input "true"
click at [765, 423] on div "Satilia Chocolate Mousse Cake valrhona chocolate, cacao mousse, dark chocolate …" at bounding box center [911, 440] width 313 height 48
click at [803, 421] on span "Satilia Chocolate Mousse Cake" at bounding box center [884, 424] width 206 height 16
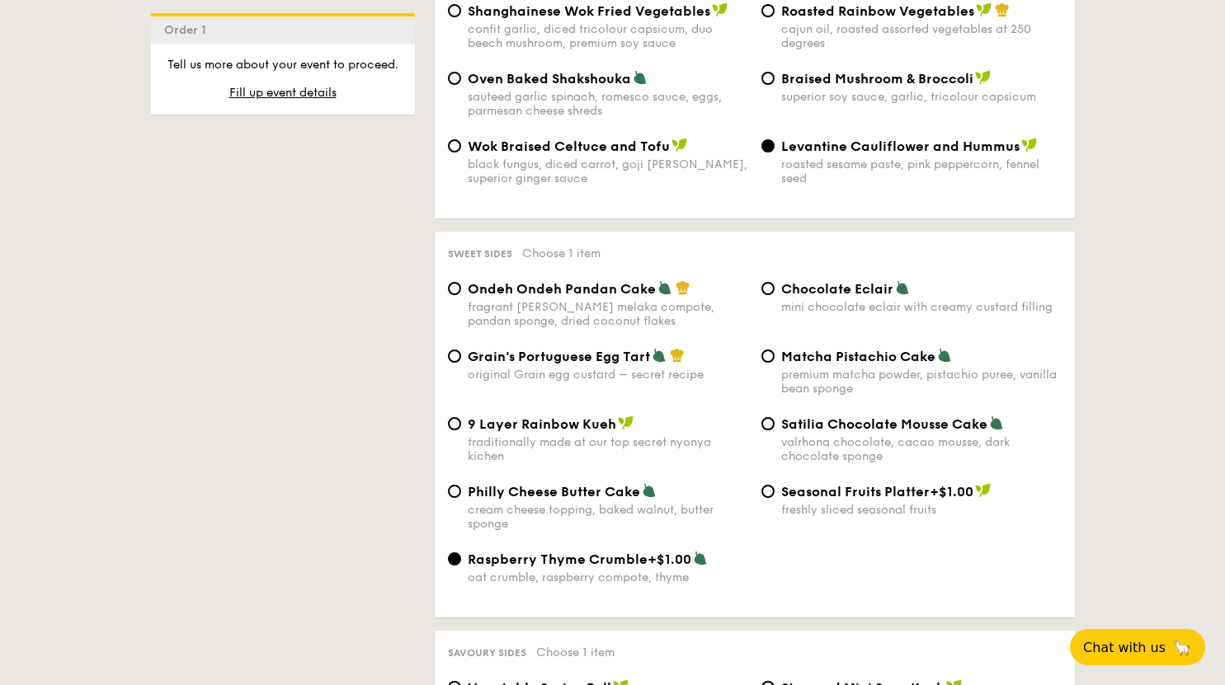
click at [774, 421] on input "Satilia Chocolate Mousse Cake valrhona chocolate, cacao mousse, dark chocolate …" at bounding box center [767, 423] width 13 height 13
radio input "true"
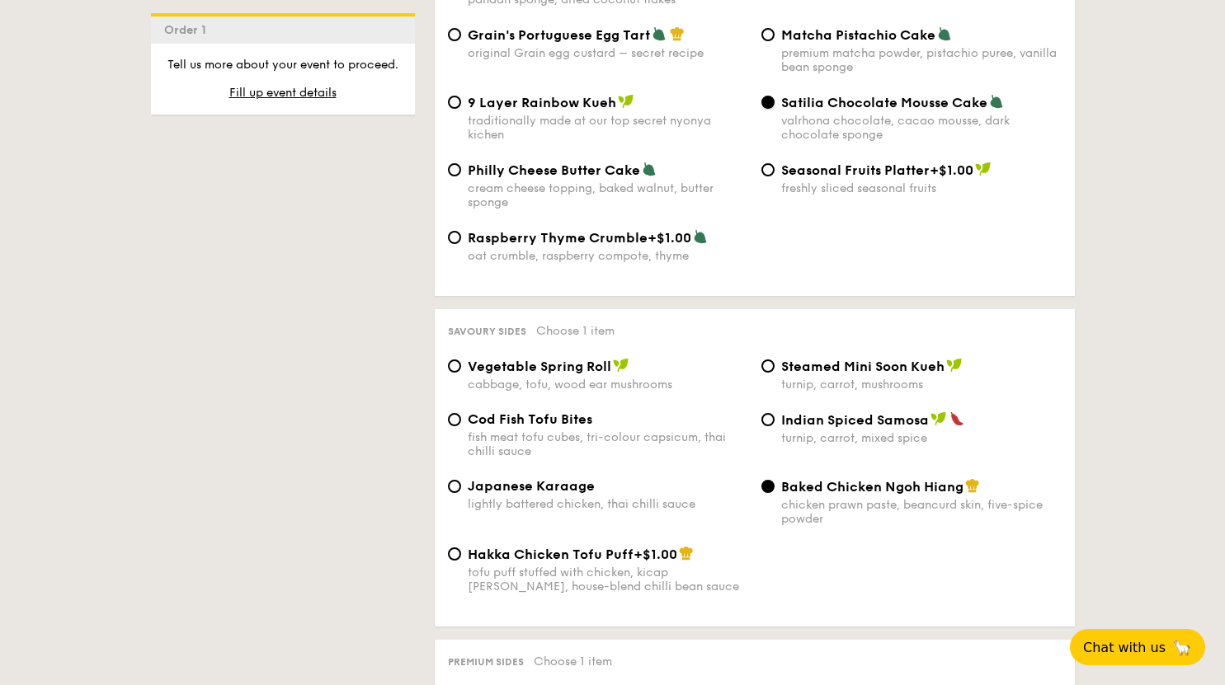
scroll to position [2639, 0]
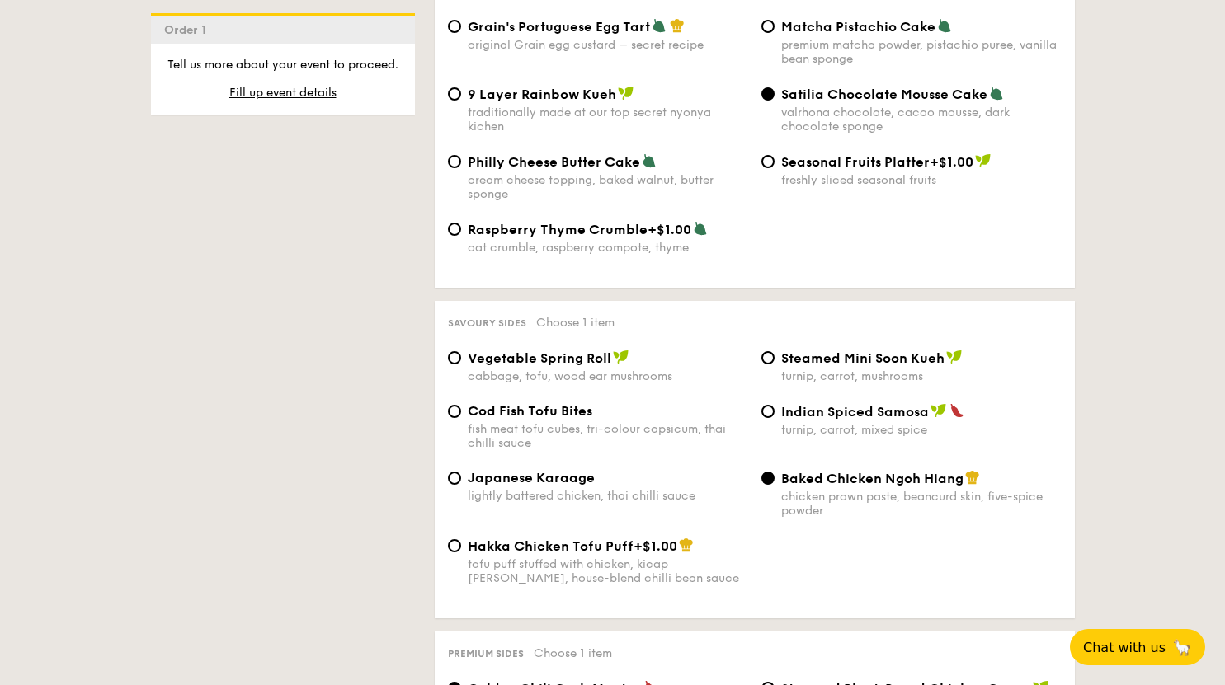
click at [593, 471] on div "Japanese Karaage" at bounding box center [608, 478] width 280 height 16
click at [461, 472] on input "Japanese Karaage lightly battered chicken, thai chilli sauce" at bounding box center [454, 478] width 13 height 13
radio input "true"
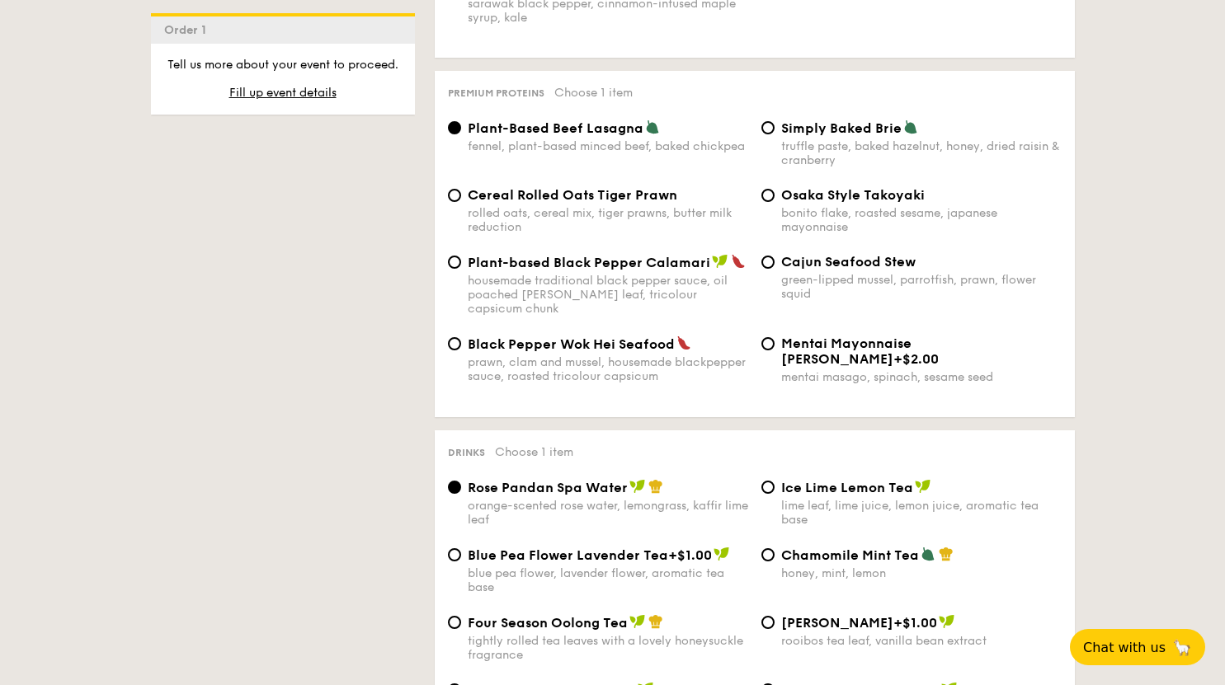
scroll to position [3464, 0]
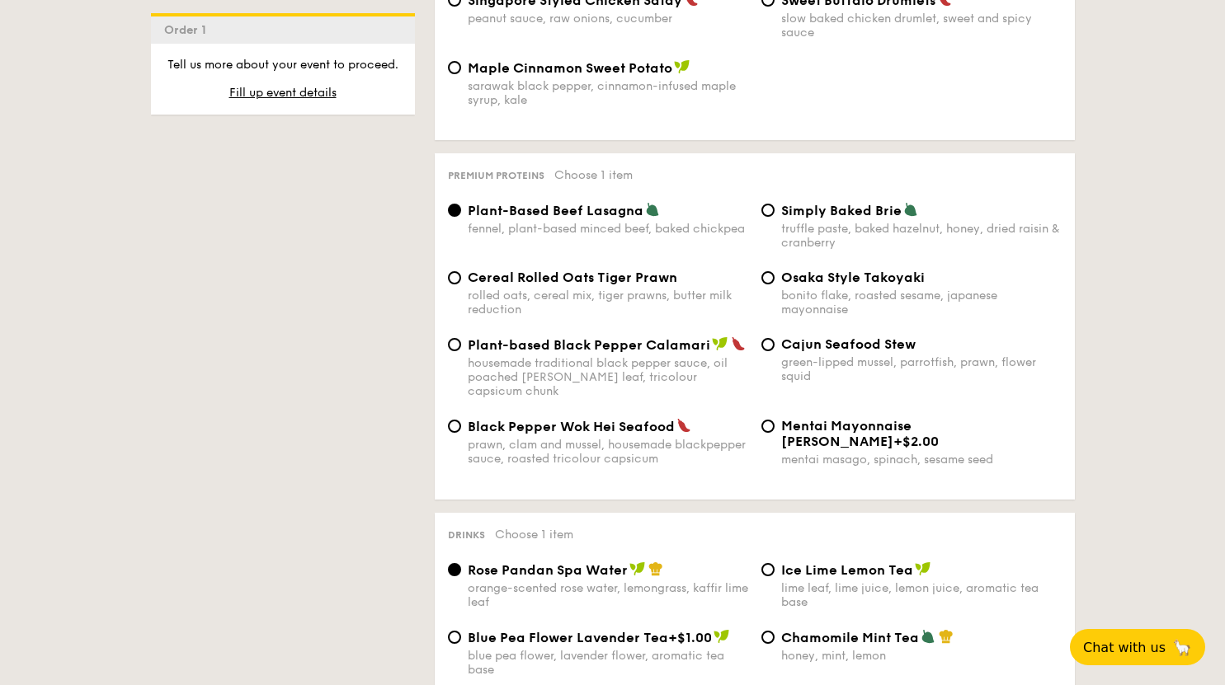
click at [626, 284] on span "Cereal Rolled Oats Tiger Prawn" at bounding box center [572, 278] width 209 height 16
click at [461, 284] on input "Cereal Rolled Oats Tiger Prawn rolled oats, cereal mix, tiger prawns, butter mi…" at bounding box center [454, 277] width 13 height 13
radio input "true"
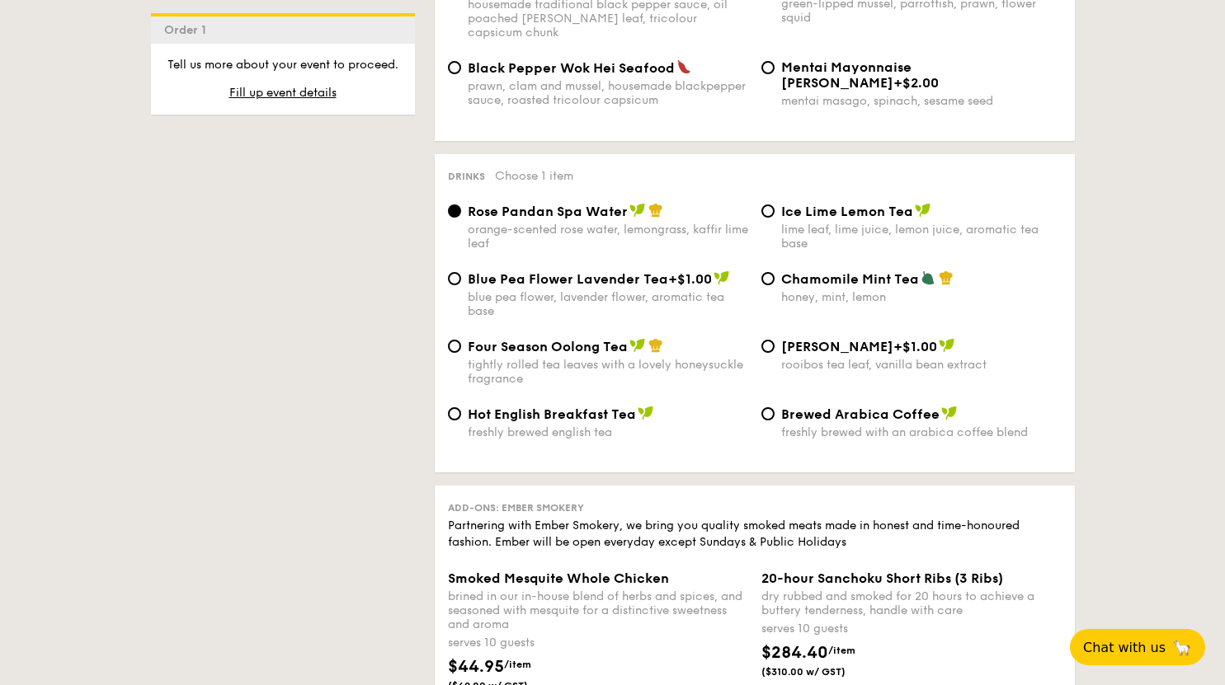
scroll to position [3876, 0]
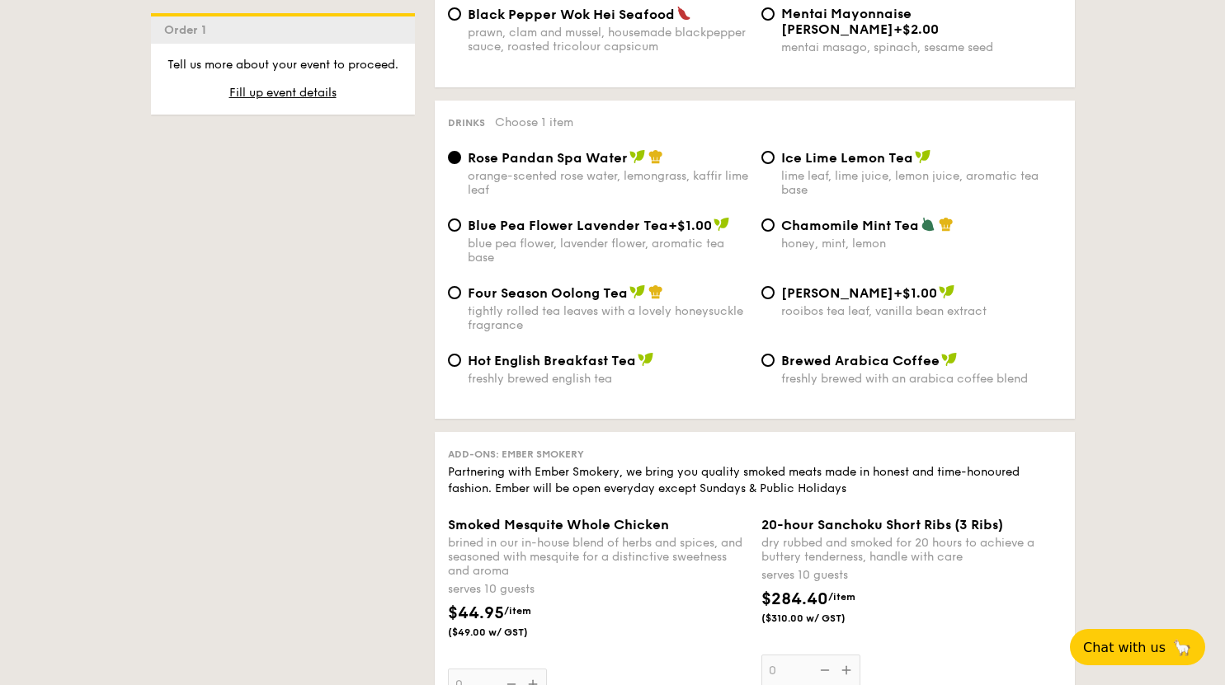
click at [793, 169] on div "lime leaf, lime juice, lemon juice, aromatic tea base" at bounding box center [921, 183] width 280 height 28
click at [774, 164] on input "Ice Lime Lemon Tea lime leaf, lime juice, lemon juice, aromatic tea base" at bounding box center [767, 157] width 13 height 13
radio input "true"
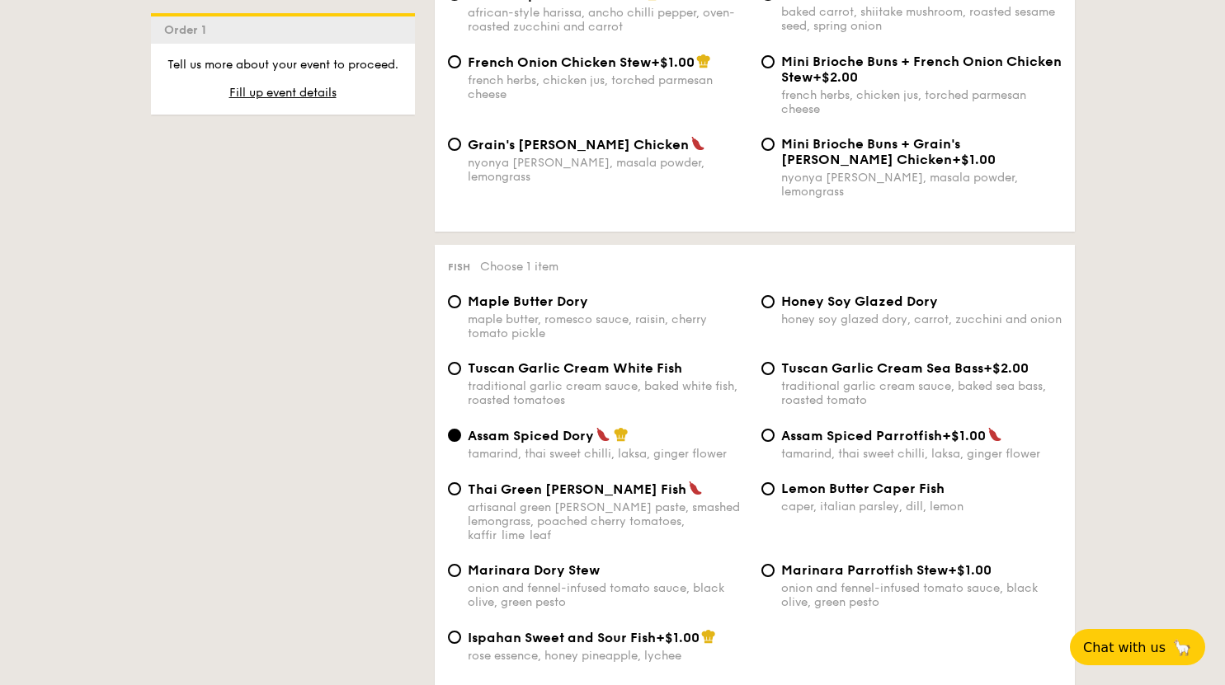
scroll to position [1567, 0]
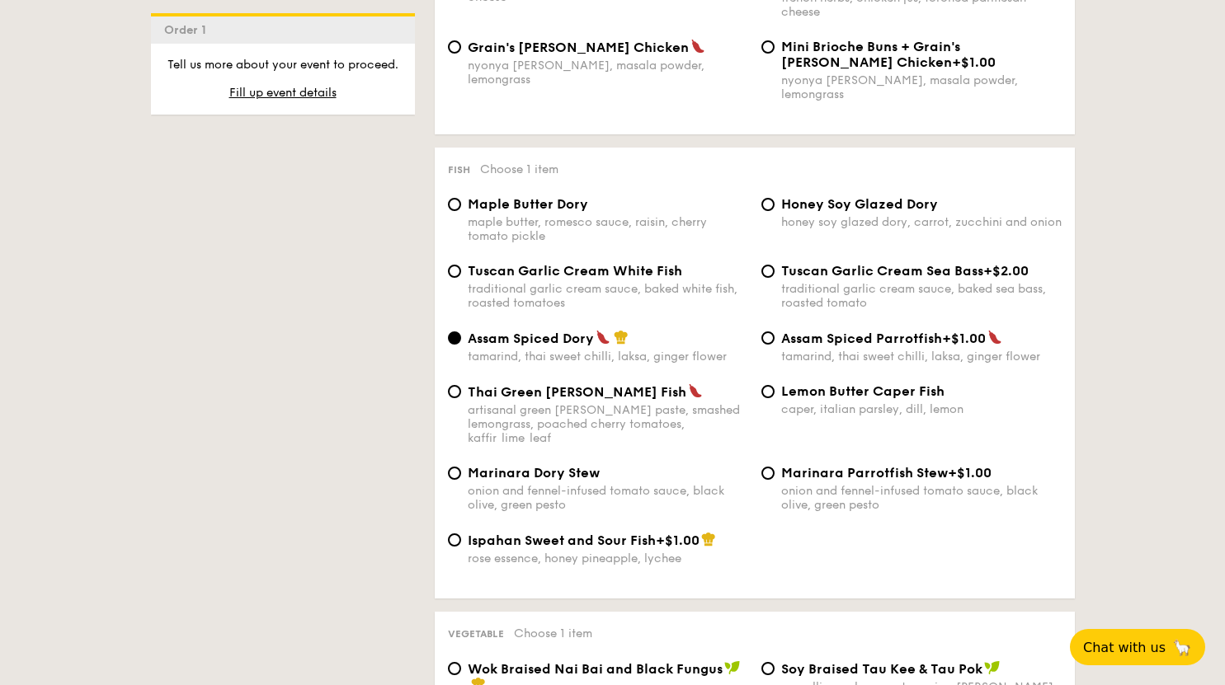
click at [544, 392] on span "Thai Green Curry Fish" at bounding box center [577, 392] width 219 height 16
click at [461, 392] on input "Thai Green Curry Fish artisanal green curry paste, smashed lemongrass, poached …" at bounding box center [454, 391] width 13 height 13
radio input "true"
click at [564, 336] on span "Assam Spiced Dory" at bounding box center [531, 339] width 126 height 16
click at [461, 336] on input "Assam Spiced Dory tamarind, thai sweet chilli, laksa, ginger flower" at bounding box center [454, 338] width 13 height 13
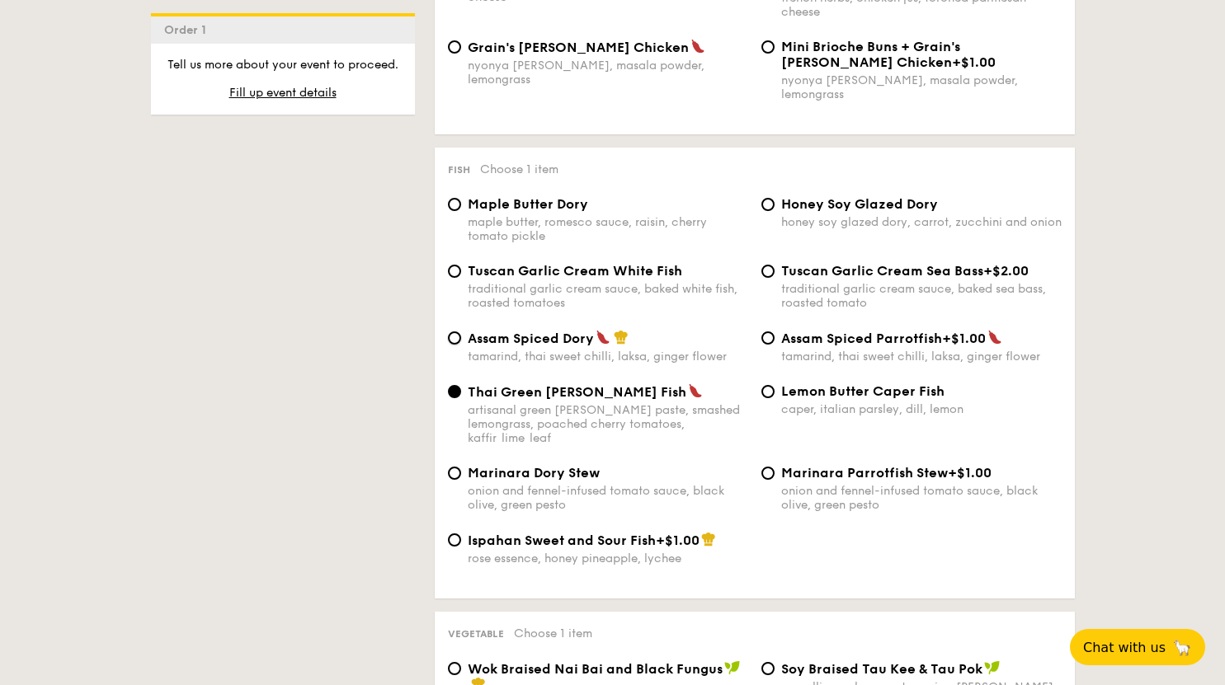
radio input "true"
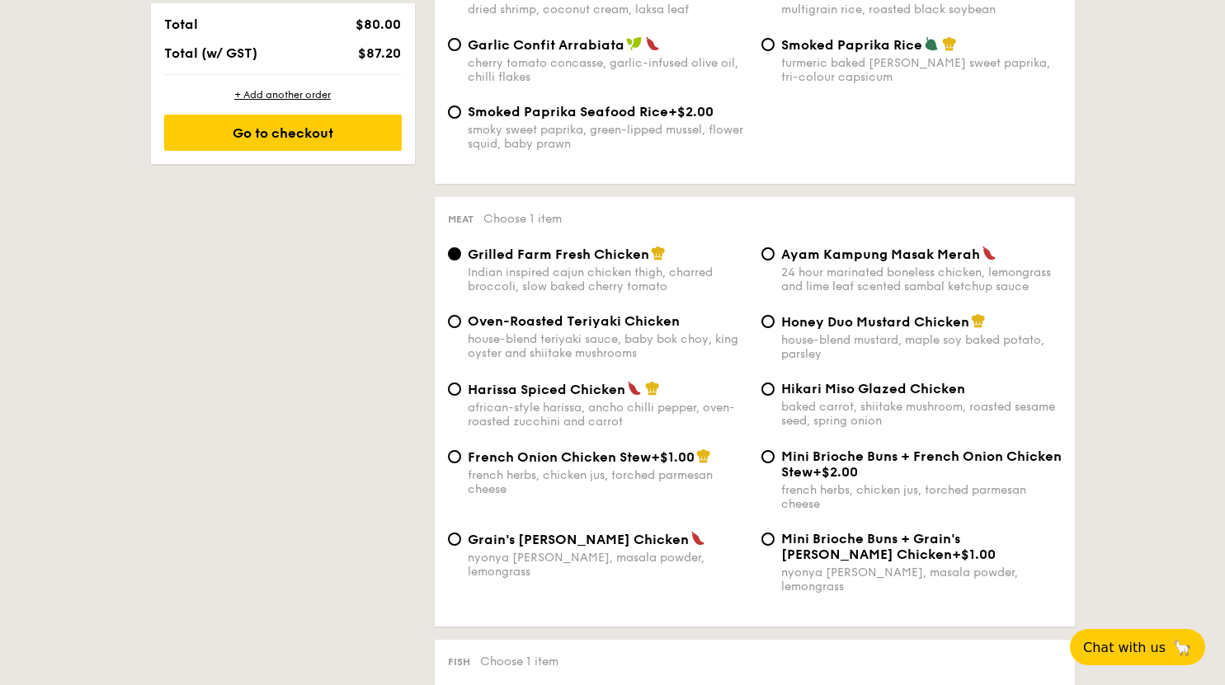
scroll to position [1072, 0]
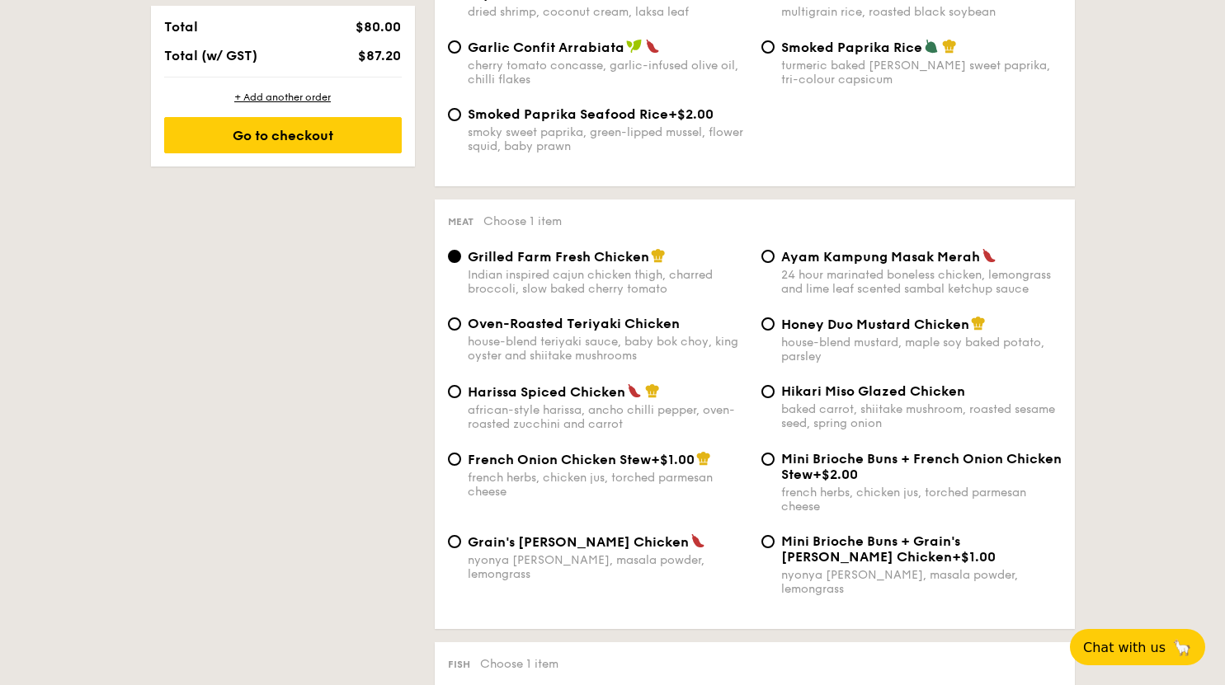
click at [474, 400] on span "Harissa Spiced Chicken" at bounding box center [547, 392] width 158 height 16
click at [461, 398] on input "Harissa Spiced Chicken african-style harissa, ancho chilli pepper, oven-roasted…" at bounding box center [454, 391] width 13 height 13
radio input "true"
click at [478, 261] on span "Grilled Farm Fresh Chicken" at bounding box center [558, 257] width 181 height 16
click at [461, 261] on input "Grilled Farm Fresh Chicken Indian inspired cajun chicken thigh, charred broccol…" at bounding box center [454, 256] width 13 height 13
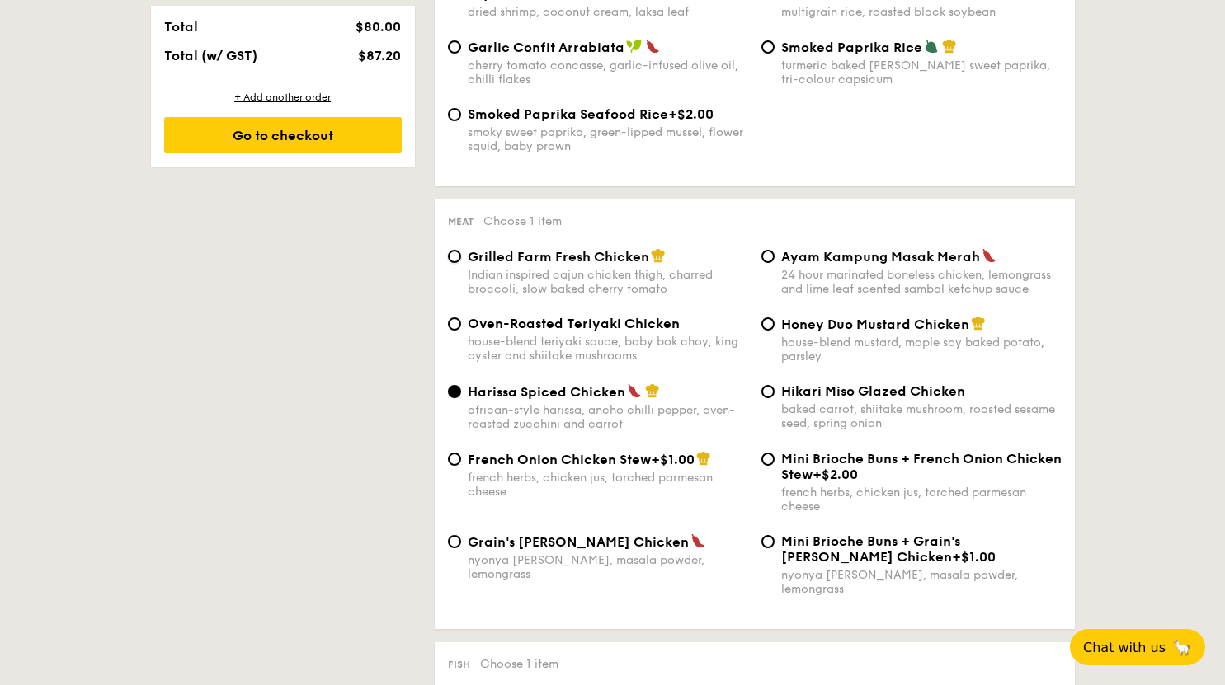
radio input "true"
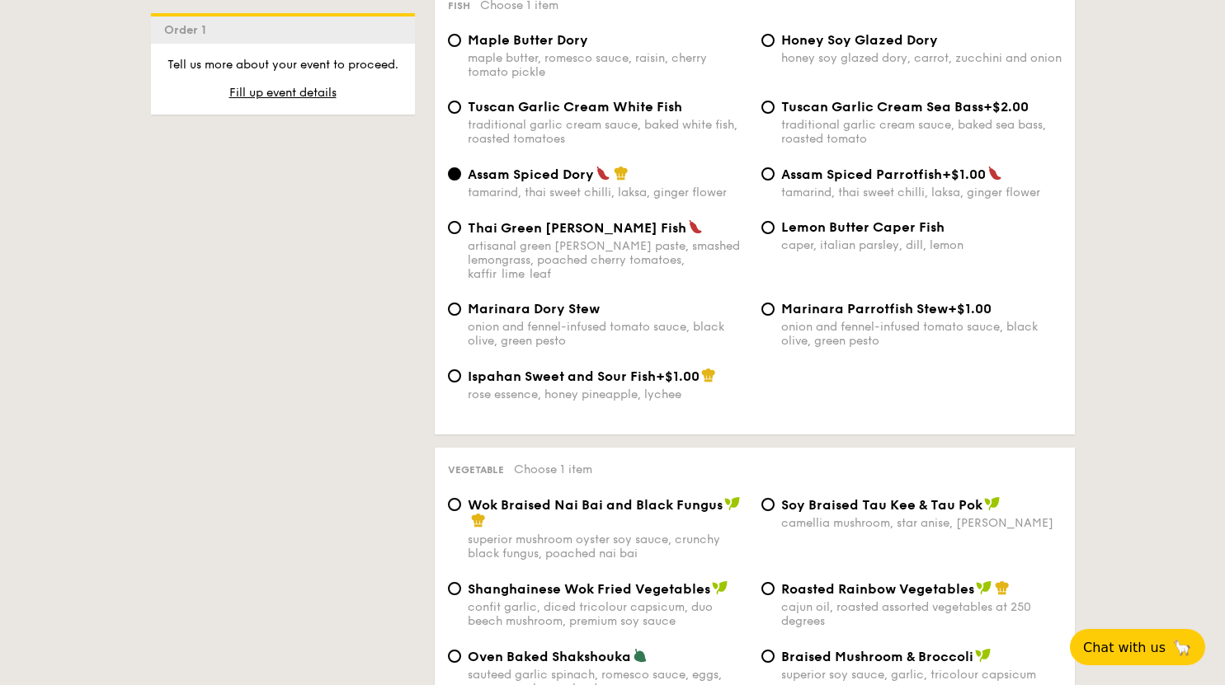
scroll to position [1732, 0]
click at [593, 387] on div "rose essence, honey pineapple, lychee" at bounding box center [608, 394] width 280 height 14
click at [461, 374] on input "Ispahan Sweet and Sour Fish +$1.00 rose essence, honey pineapple, lychee" at bounding box center [454, 375] width 13 height 13
radio input "true"
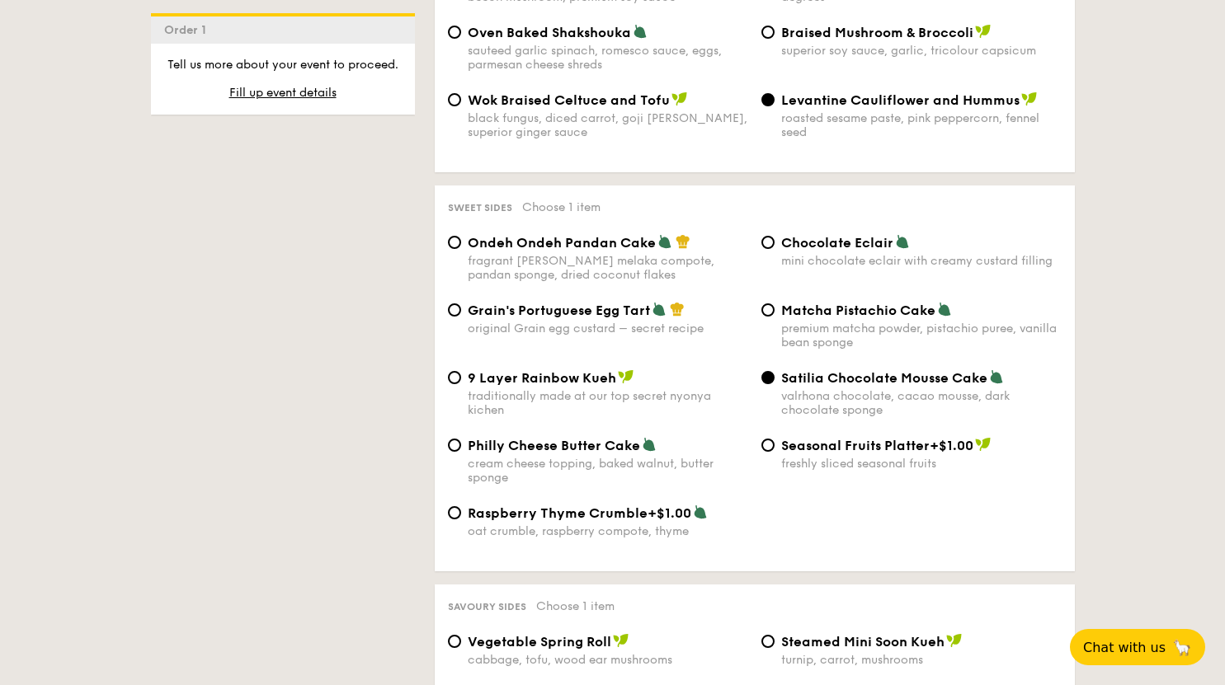
scroll to position [2392, 0]
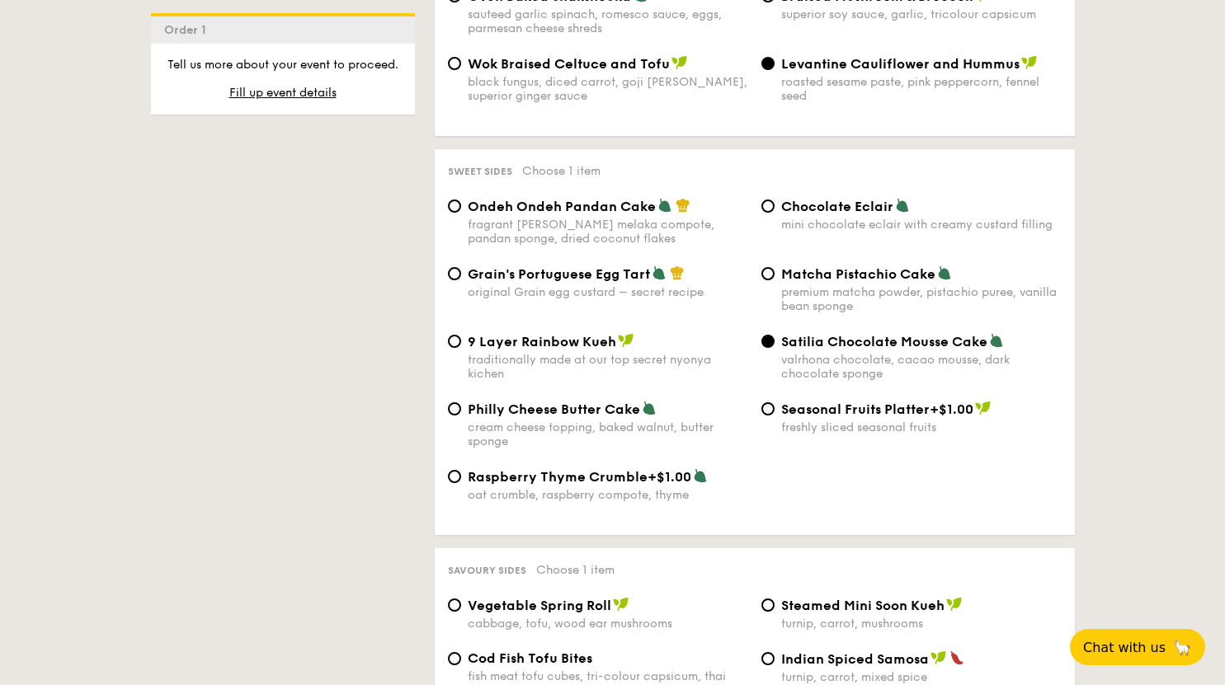
click at [619, 471] on span "Raspberry Thyme Crumble" at bounding box center [558, 477] width 180 height 16
click at [461, 471] on input "Raspberry Thyme Crumble +$1.00 oat crumble, raspberry compote, thyme" at bounding box center [454, 476] width 13 height 13
radio input "true"
click at [835, 335] on span "Satilia Chocolate Mousse Cake" at bounding box center [884, 342] width 206 height 16
click at [774, 335] on input "Satilia Chocolate Mousse Cake valrhona chocolate, cacao mousse, dark chocolate …" at bounding box center [767, 341] width 13 height 13
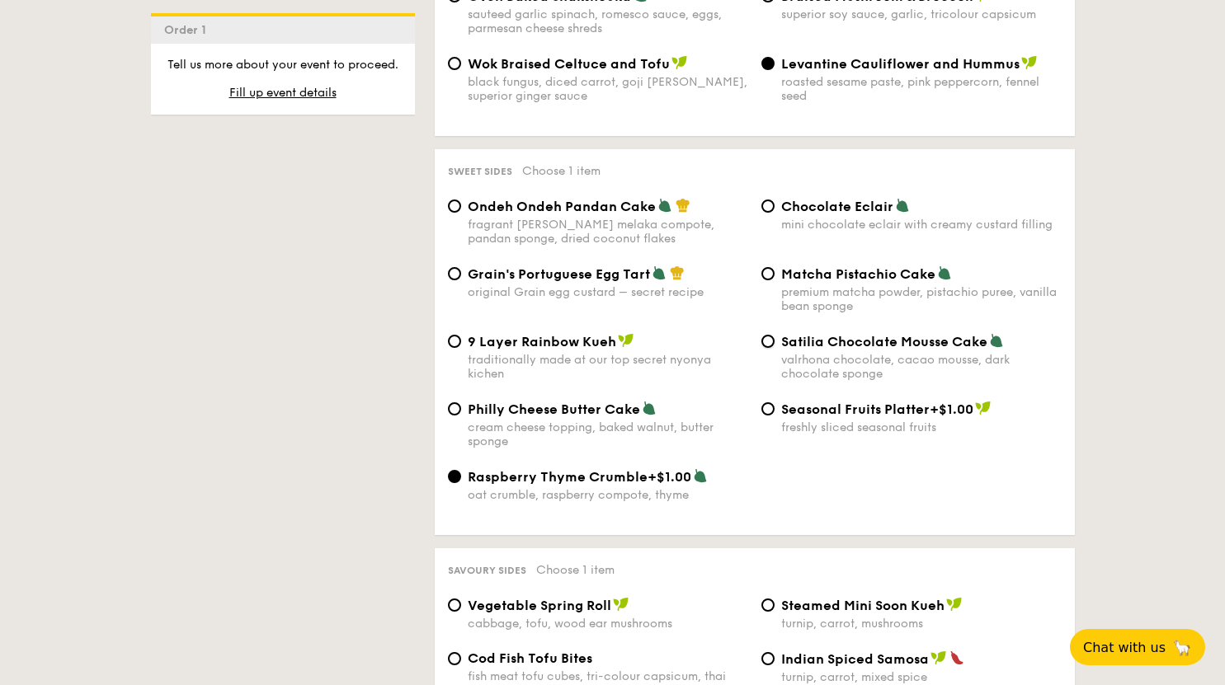
radio input "true"
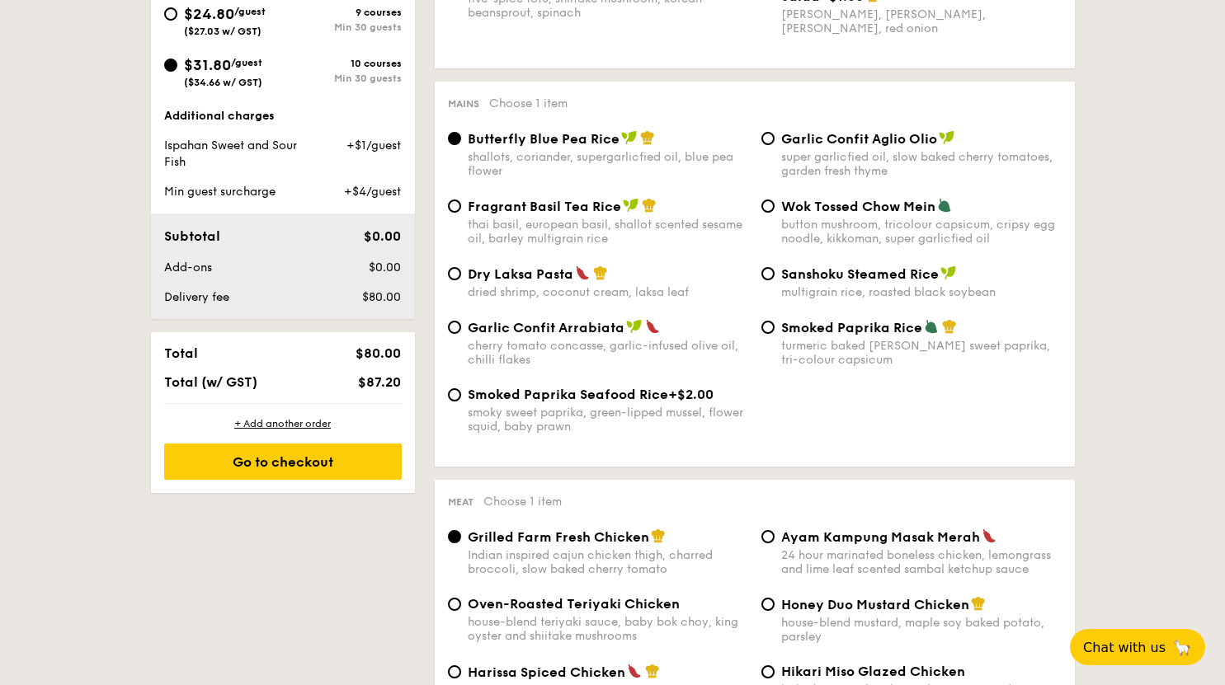
scroll to position [791, 0]
click at [336, 466] on div "Go to checkout" at bounding box center [283, 463] width 238 height 36
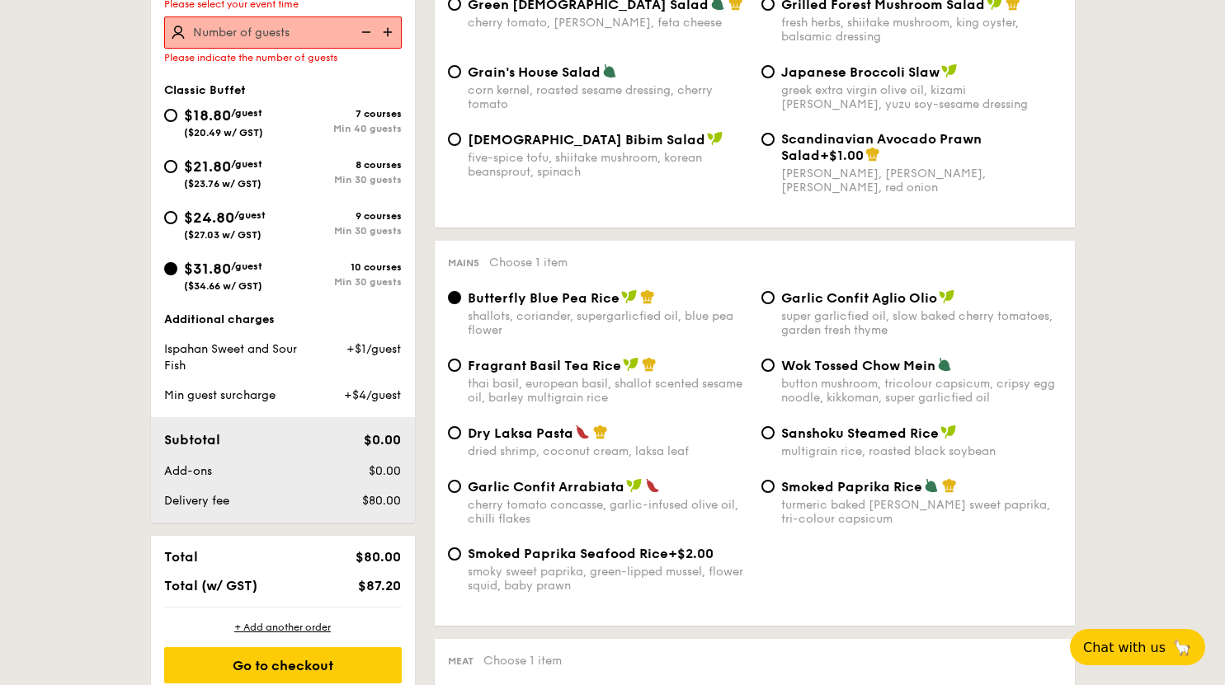
scroll to position [473, 0]
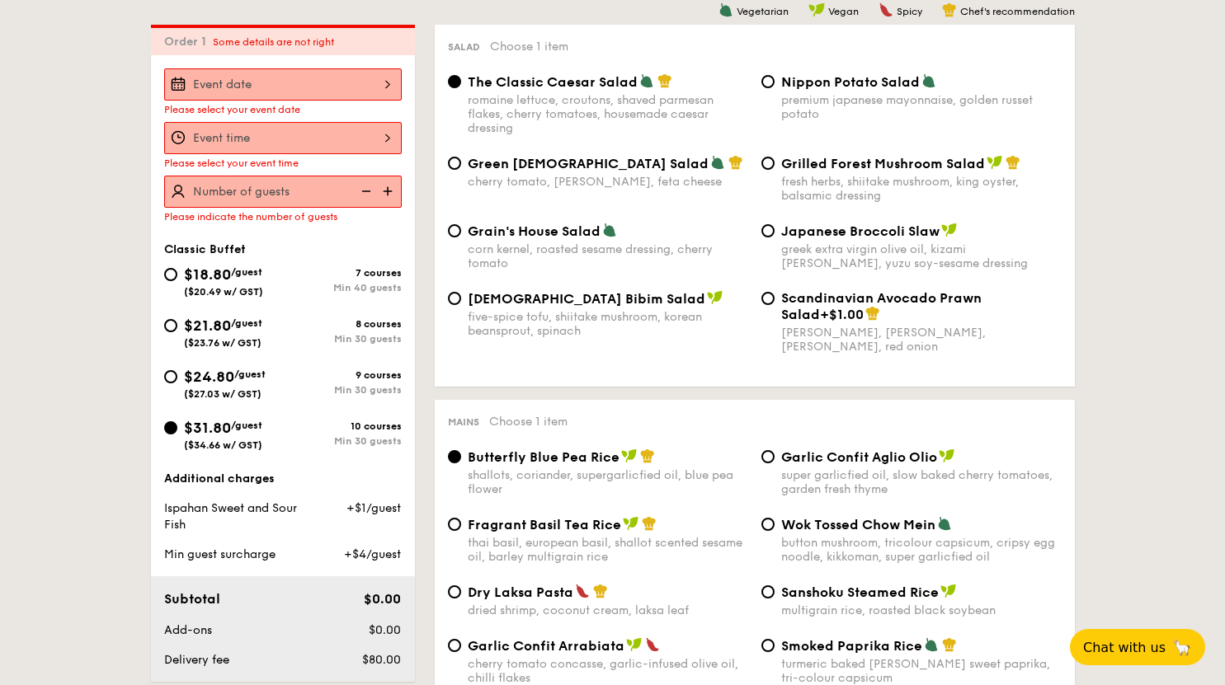
click at [251, 82] on div at bounding box center [283, 84] width 238 height 32
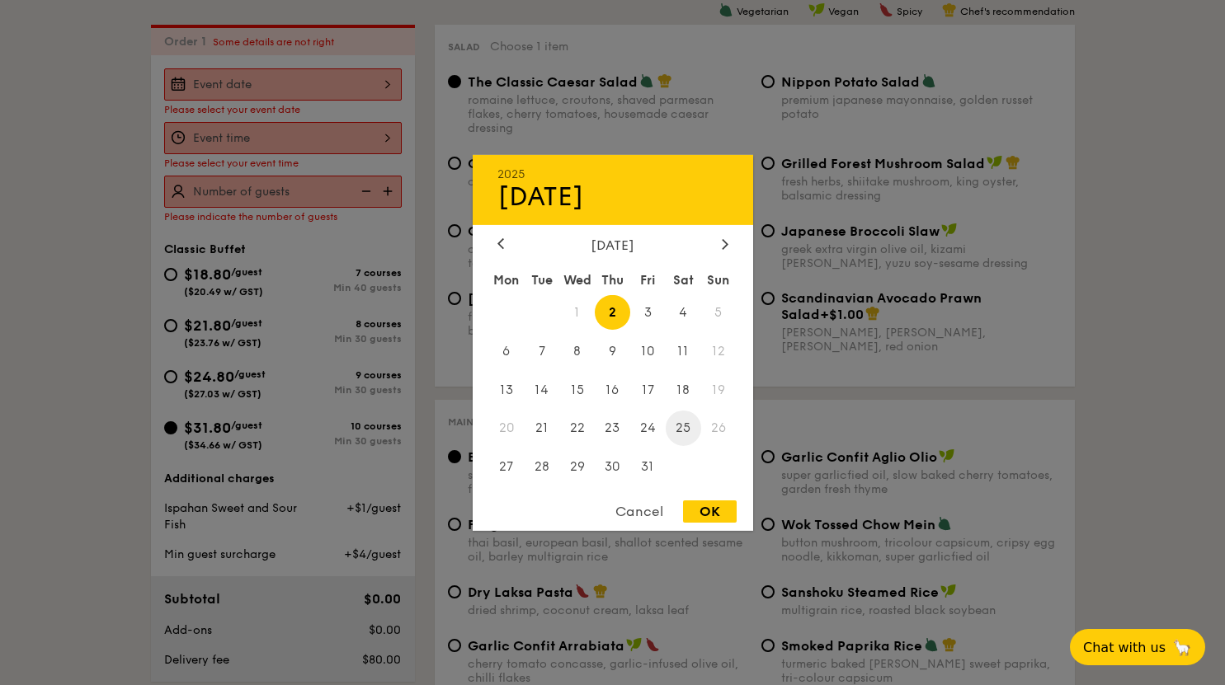
click at [680, 427] on span "25" at bounding box center [683, 428] width 35 height 35
click at [699, 514] on div "OK" at bounding box center [710, 512] width 54 height 22
type input "[DATE]"
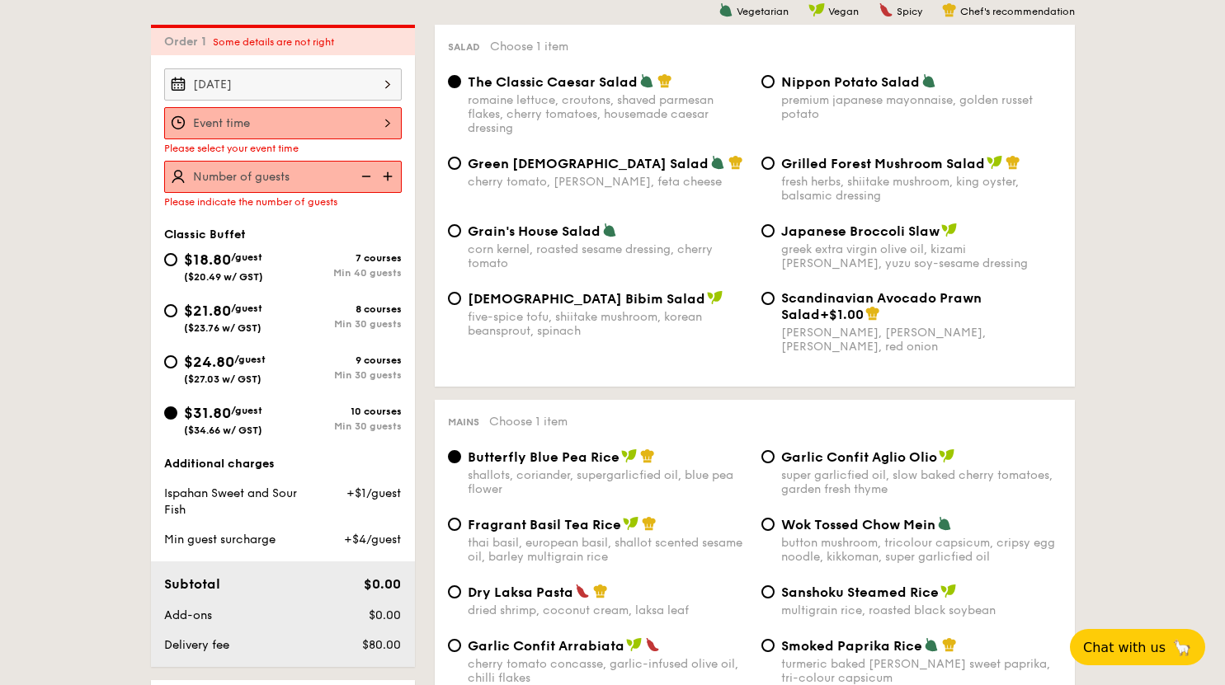
click at [357, 127] on div at bounding box center [283, 123] width 238 height 32
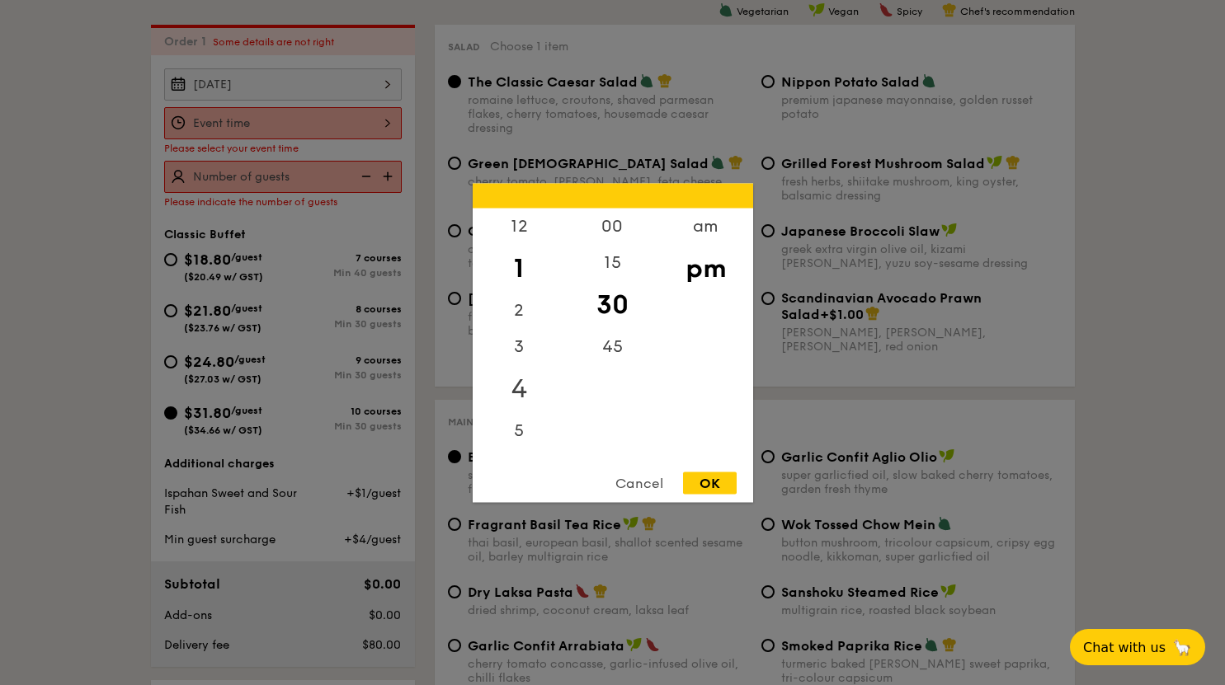
scroll to position [165, 0]
click at [525, 296] on div "6" at bounding box center [519, 296] width 93 height 48
click at [619, 240] on div "00" at bounding box center [612, 232] width 93 height 48
click at [706, 266] on div "pm" at bounding box center [705, 268] width 93 height 48
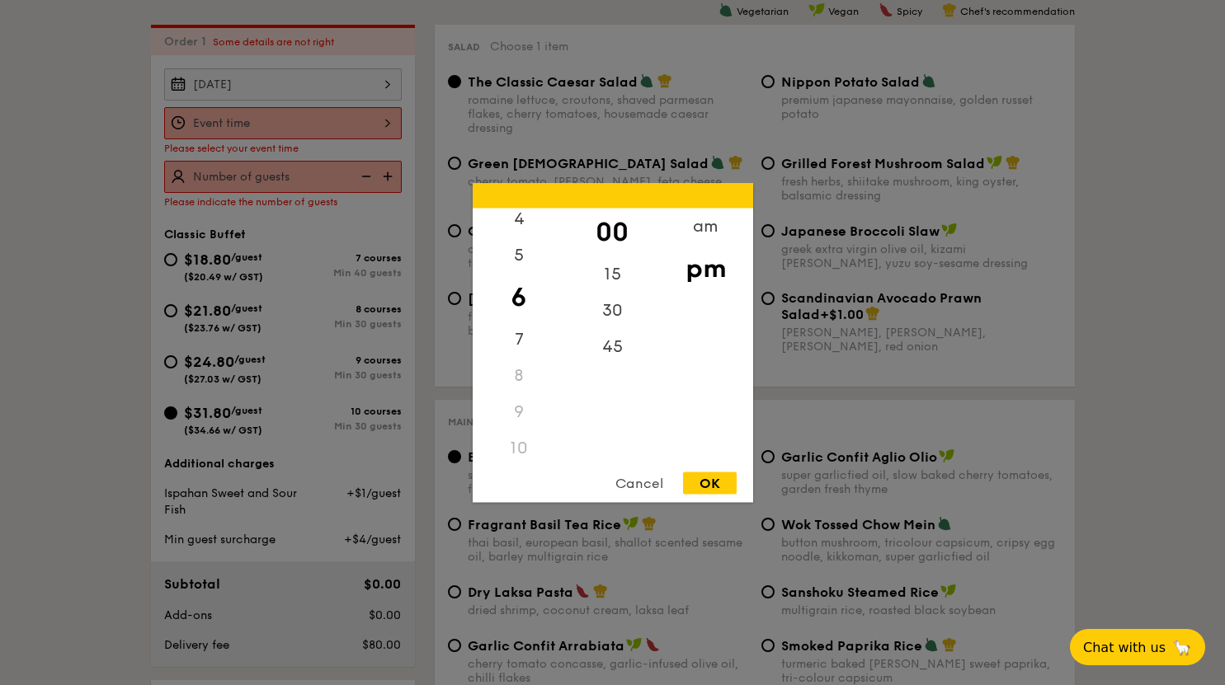
click at [706, 487] on div "OK" at bounding box center [710, 483] width 54 height 22
type input "6:00PM"
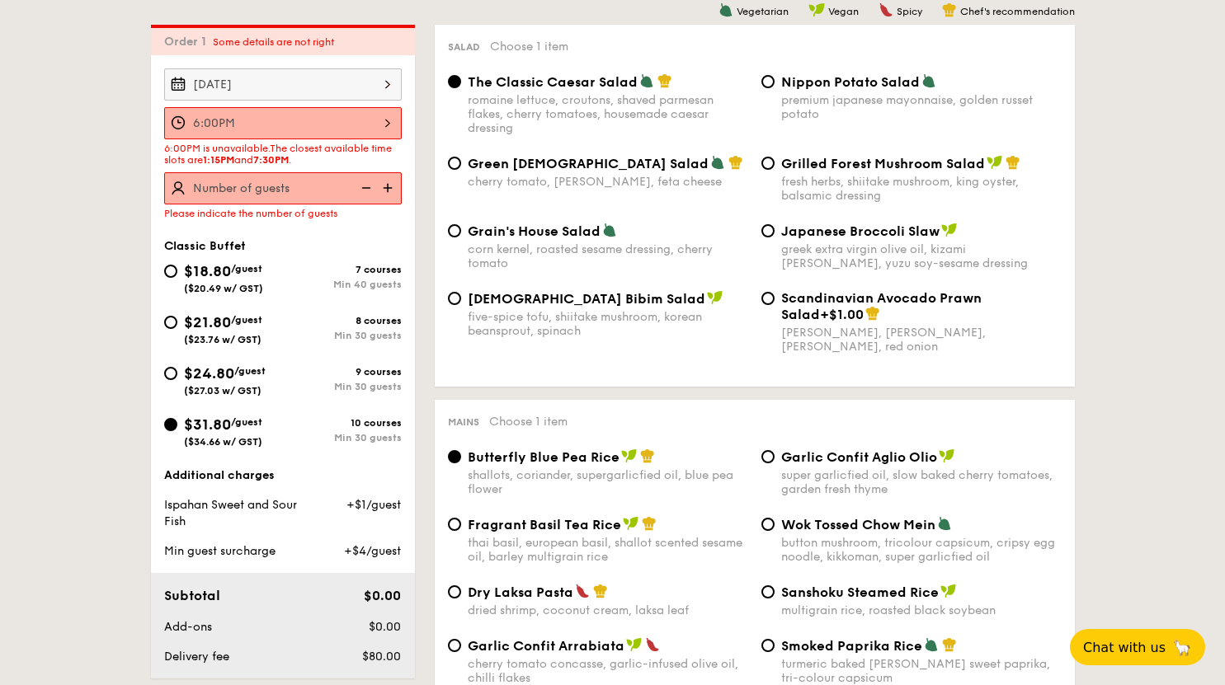
click at [384, 191] on img at bounding box center [389, 187] width 25 height 31
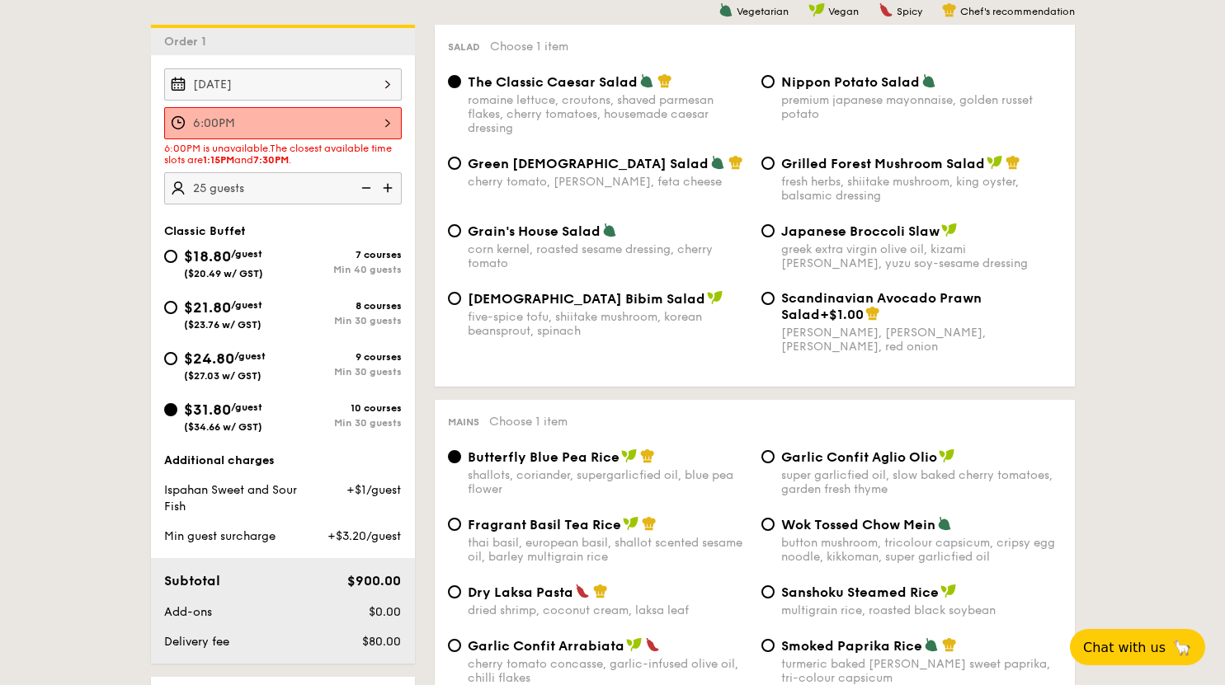
click at [384, 191] on img at bounding box center [389, 187] width 25 height 31
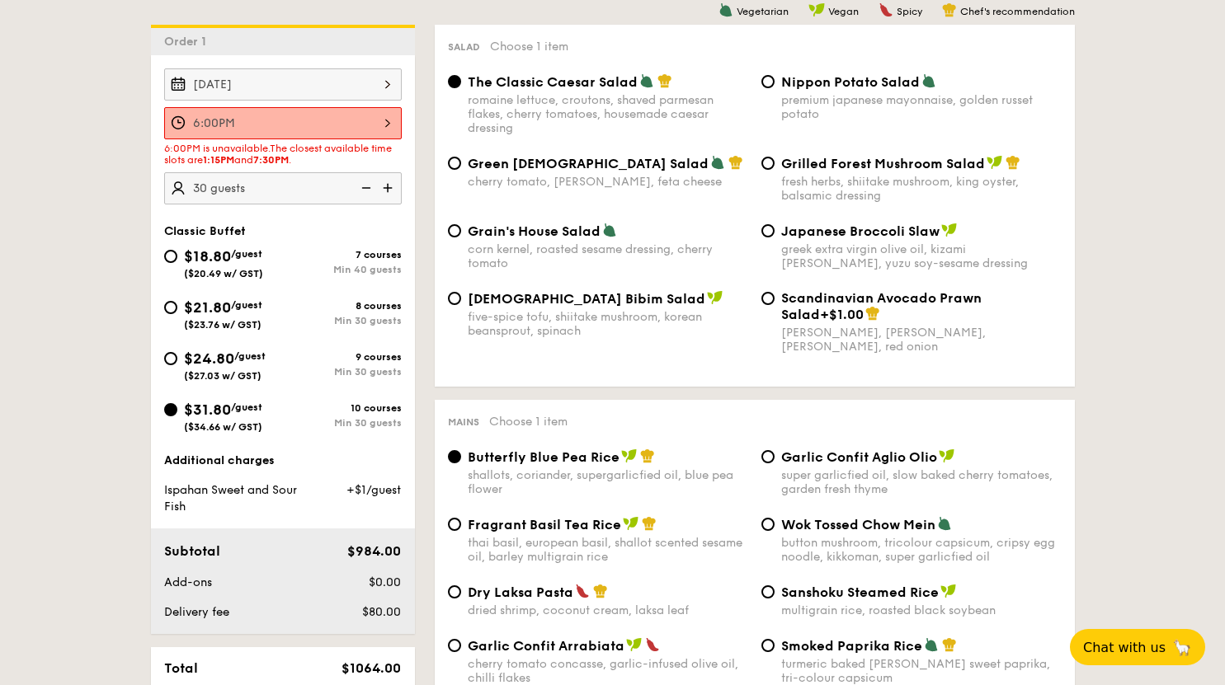
click at [384, 191] on img at bounding box center [389, 187] width 25 height 31
click at [365, 191] on img at bounding box center [364, 187] width 25 height 31
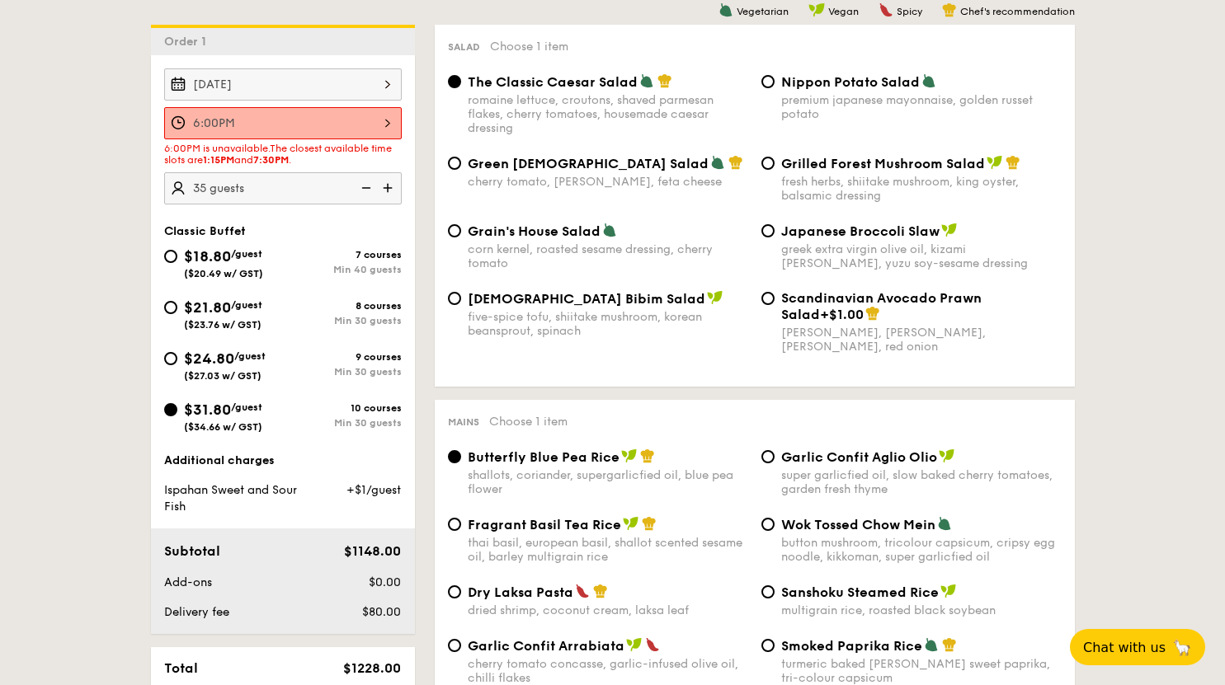
click at [365, 191] on img at bounding box center [364, 187] width 25 height 31
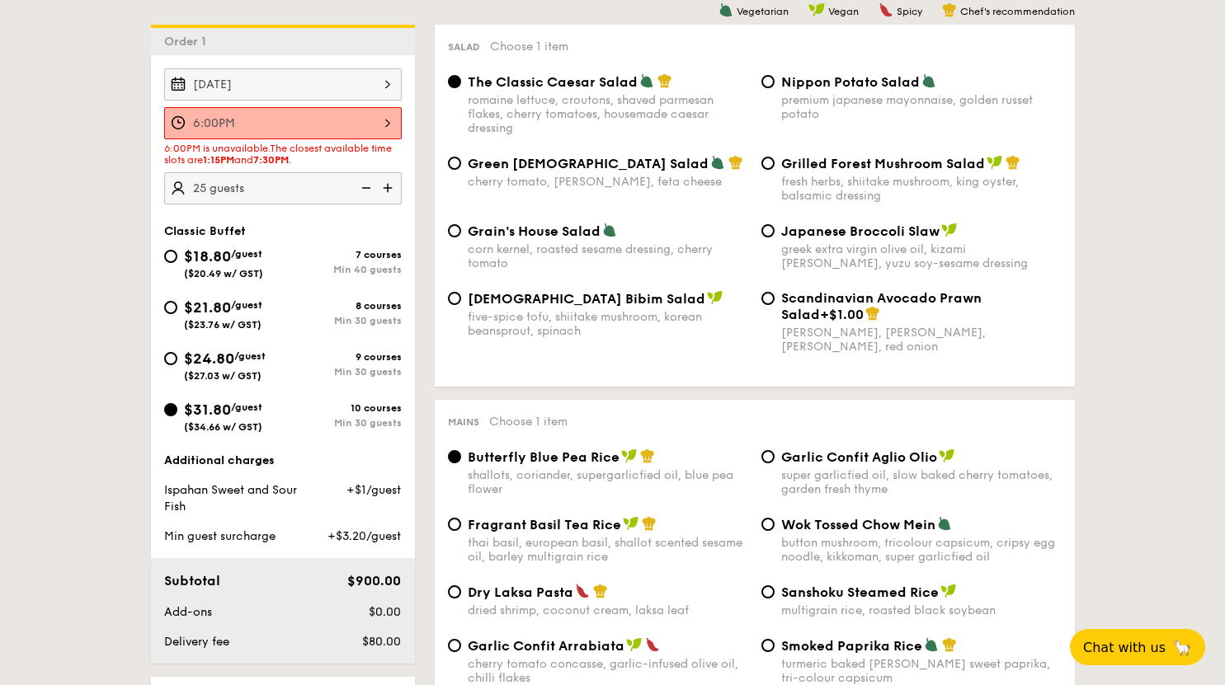
click at [365, 191] on img at bounding box center [364, 187] width 25 height 31
type input "20 guests"
click at [365, 191] on img at bounding box center [364, 187] width 25 height 31
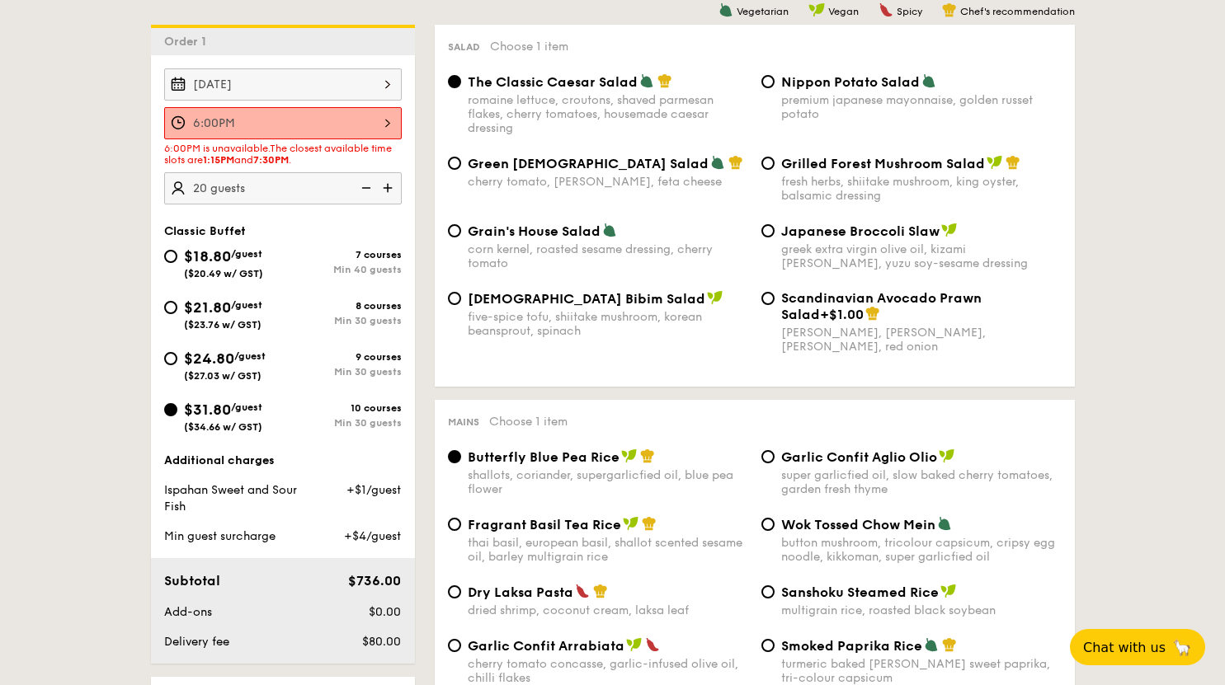
click at [365, 191] on img at bounding box center [364, 187] width 25 height 31
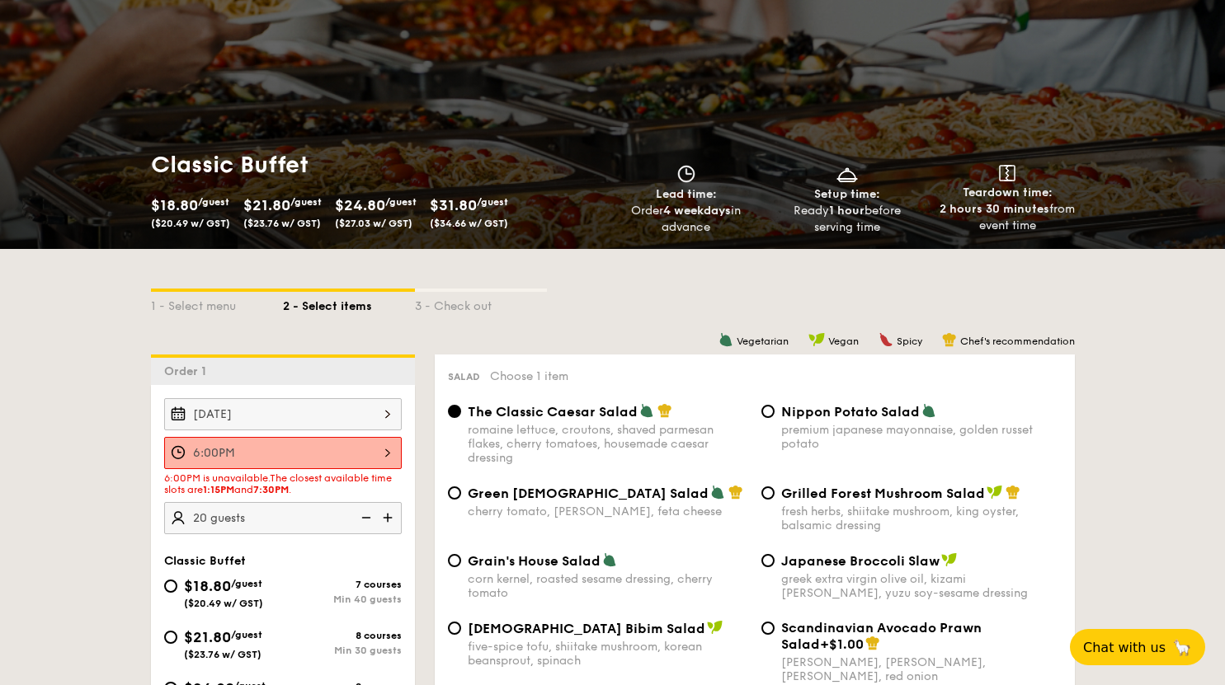
scroll to position [308, 0]
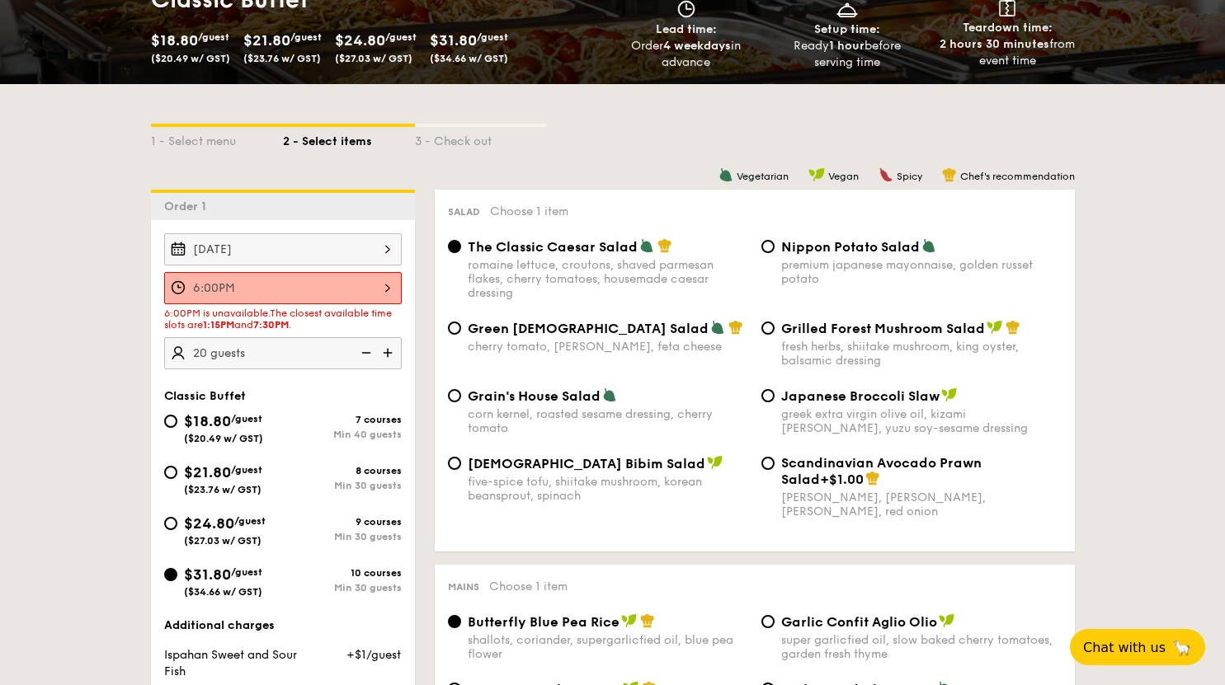
select select
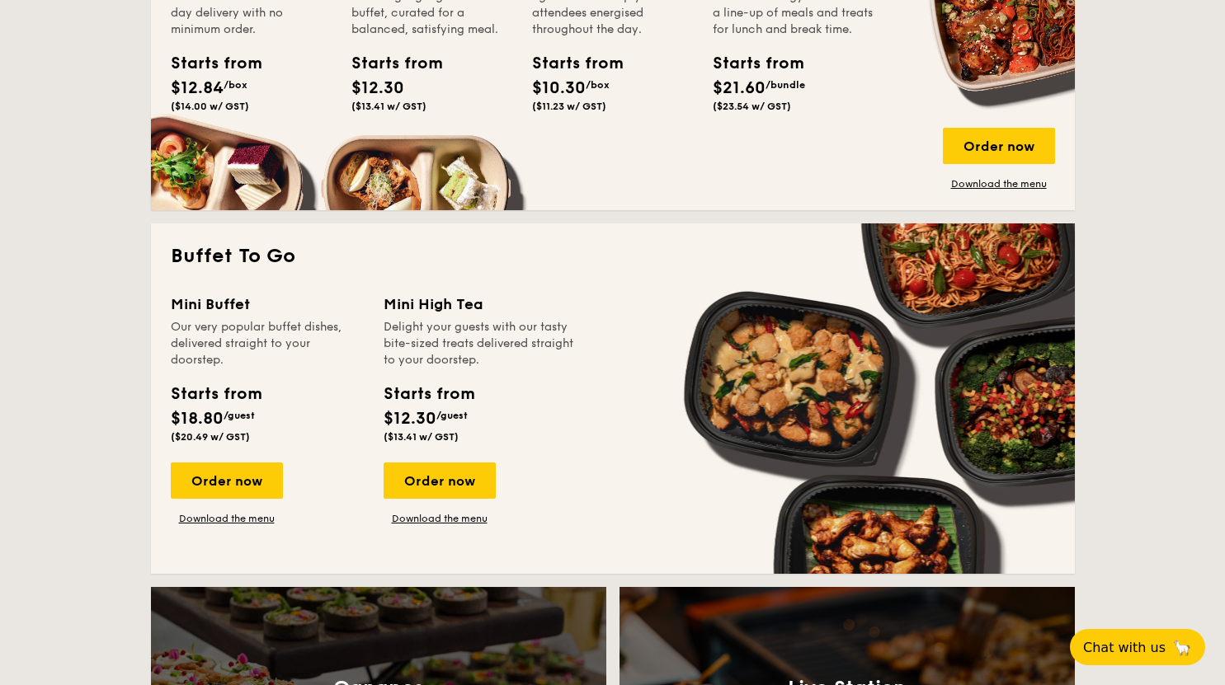
scroll to position [940, 0]
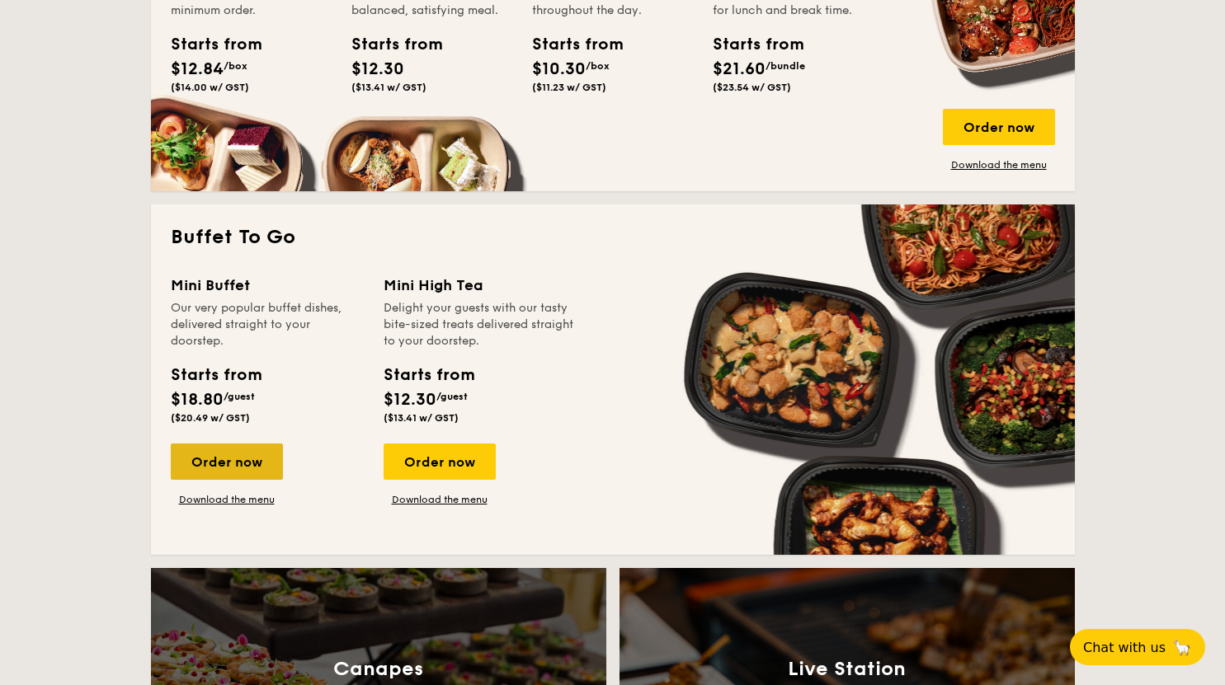
click at [252, 459] on div "Order now" at bounding box center [227, 462] width 112 height 36
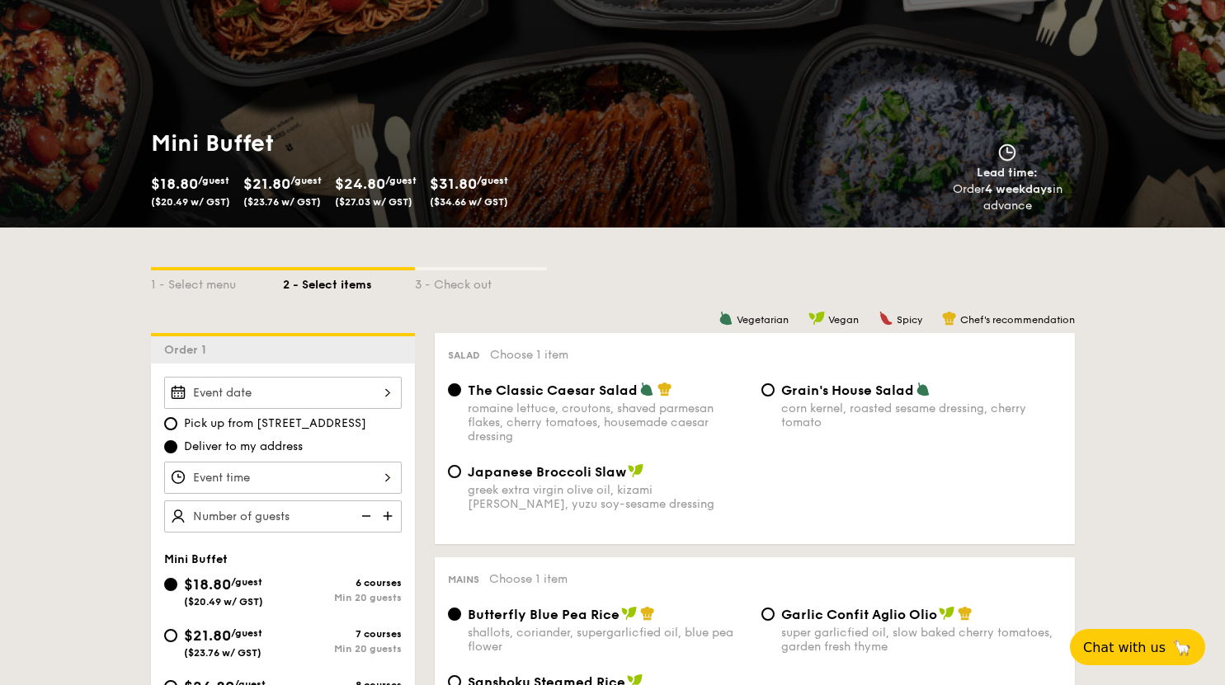
scroll to position [412, 0]
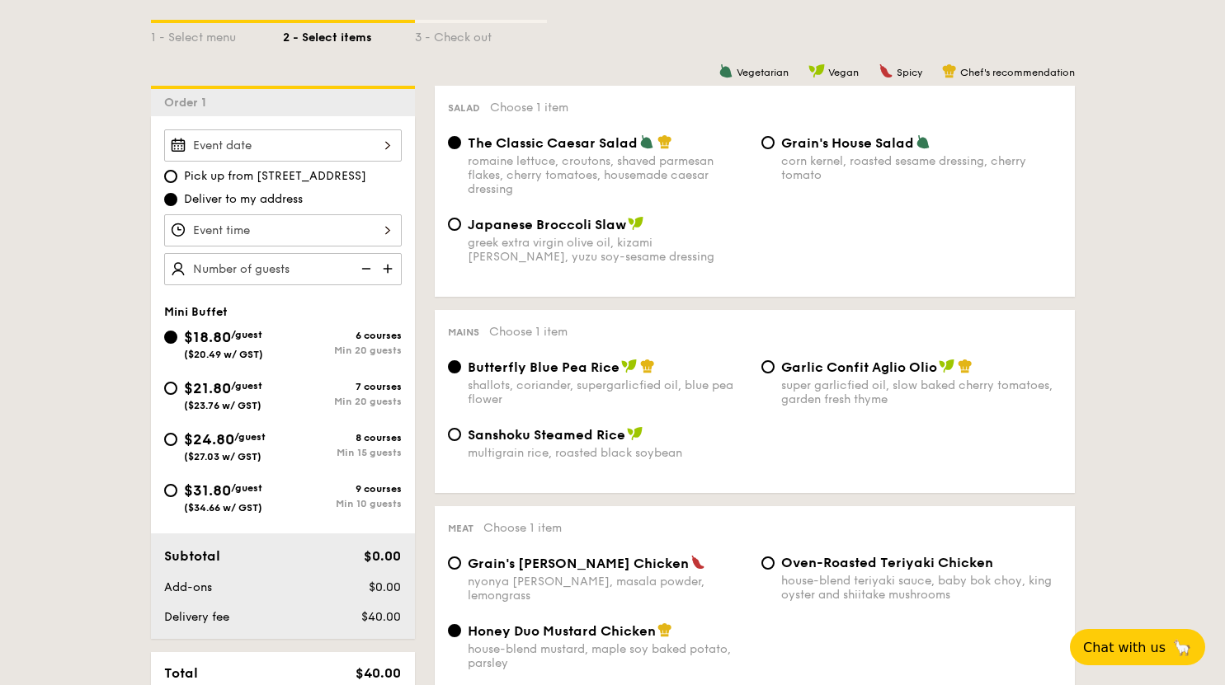
click at [193, 490] on span "$31.80" at bounding box center [207, 491] width 47 height 18
click at [177, 490] on input "$31.80 /guest ($34.66 w/ GST) 9 courses Min 10 guests" at bounding box center [170, 490] width 13 height 13
radio input "true"
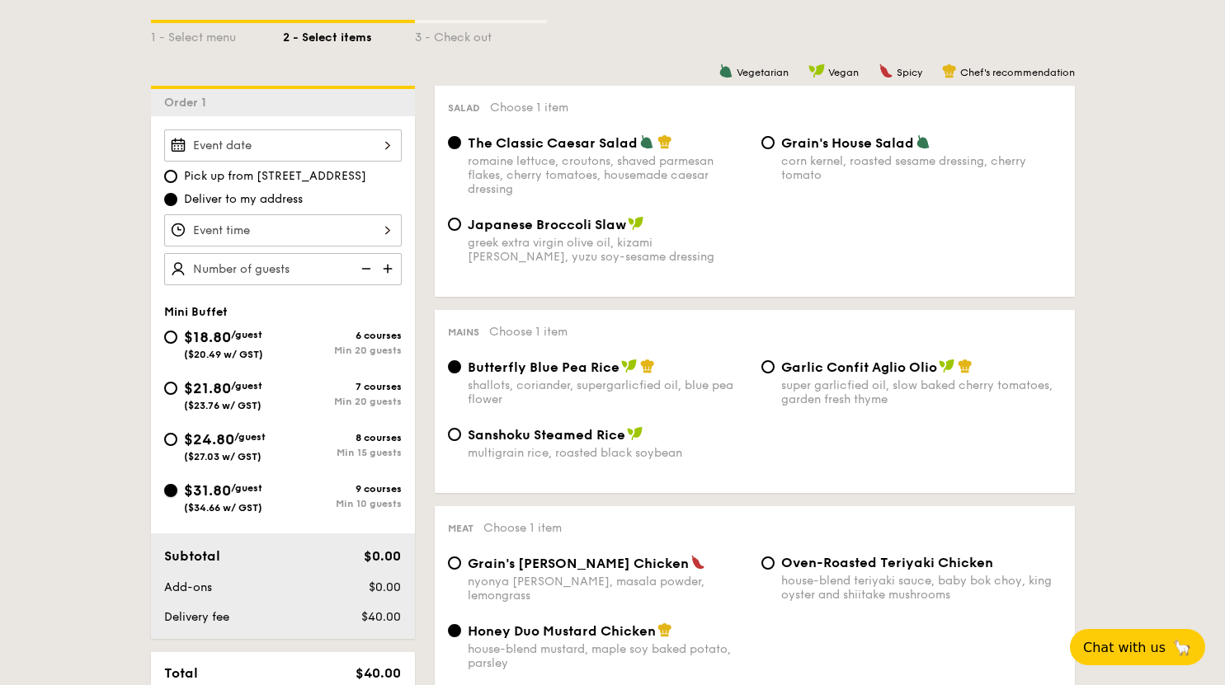
radio input "false"
radio input "true"
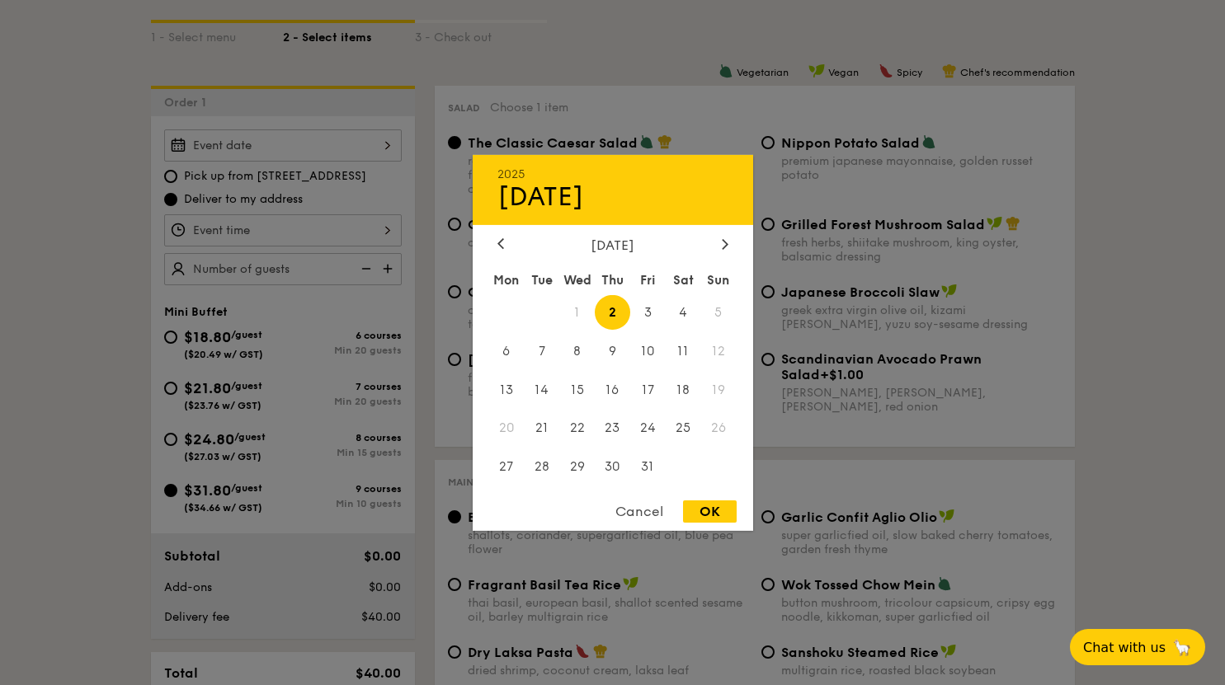
click at [356, 147] on div "2025 Oct 02 October 2025 Mon Tue Wed Thu Fri Sat Sun 1 2 3 4 5 6 7 8 9 10 11 12…" at bounding box center [283, 145] width 238 height 32
click at [676, 427] on span "25" at bounding box center [683, 428] width 35 height 35
click at [719, 505] on div "OK" at bounding box center [710, 512] width 54 height 22
type input "[DATE]"
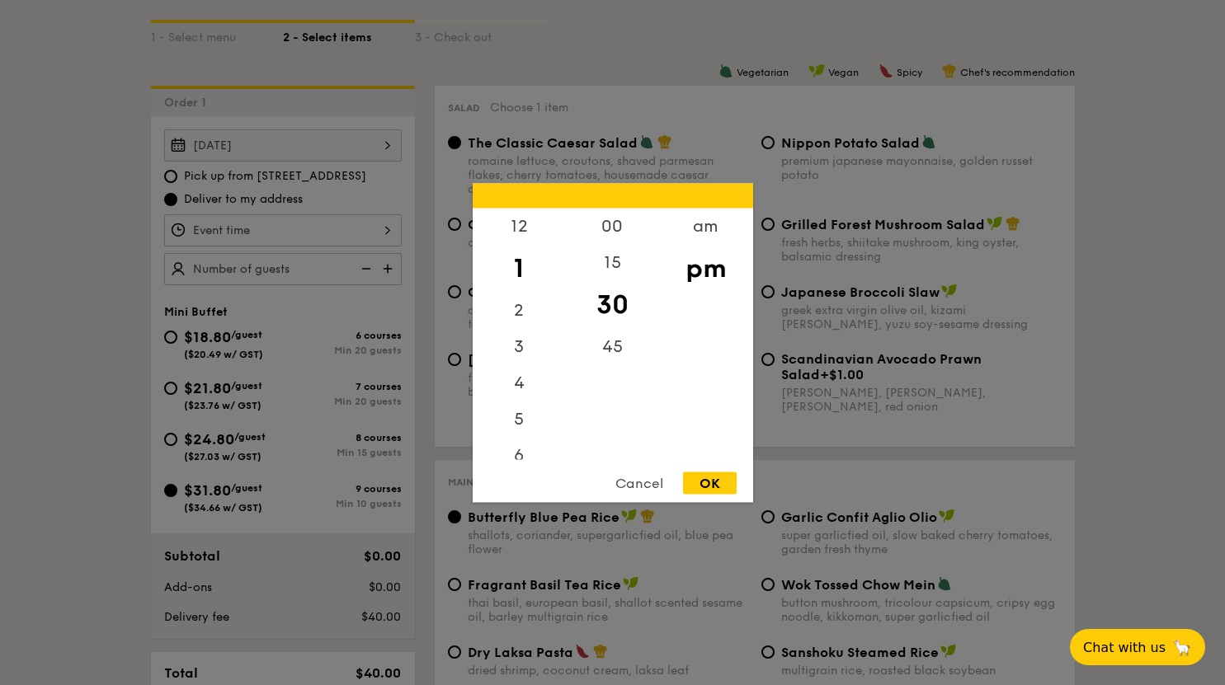
click at [386, 226] on div "12 1 2 3 4 5 6 7 8 9 10 11 00 15 30 45 am pm Cancel OK" at bounding box center [283, 230] width 238 height 32
click at [524, 379] on div "6" at bounding box center [519, 379] width 93 height 48
click at [601, 234] on div "00" at bounding box center [612, 232] width 93 height 48
click at [705, 481] on div "OK" at bounding box center [710, 483] width 54 height 22
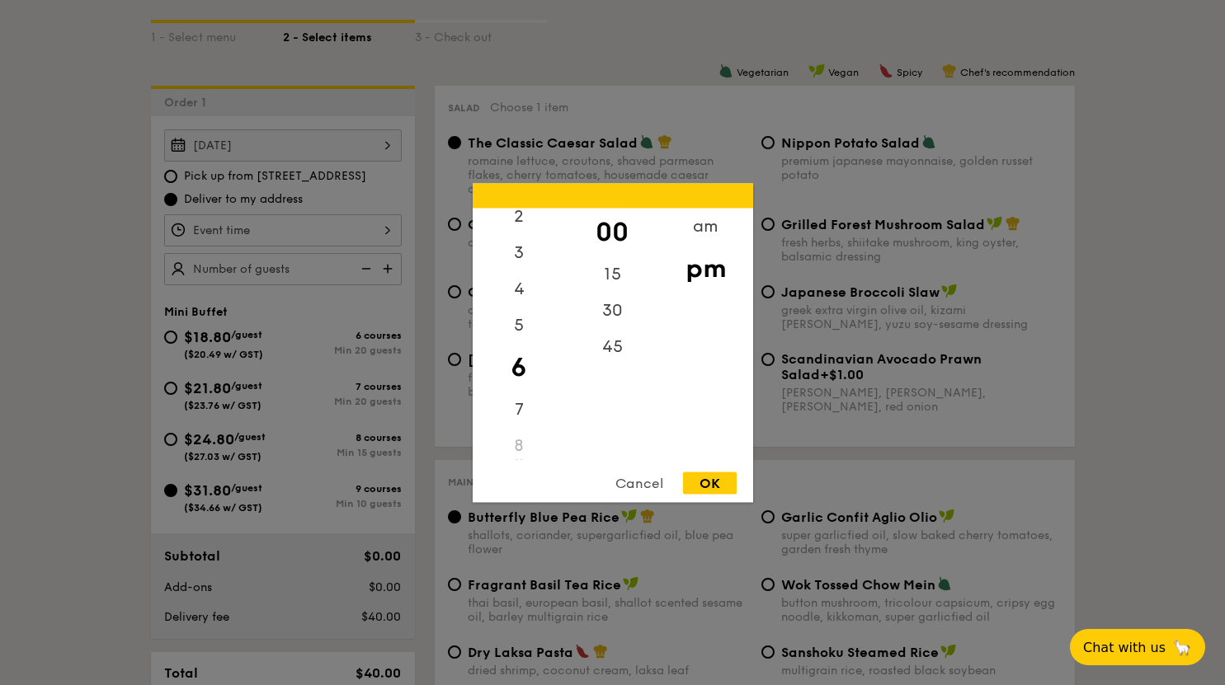
type input "6:00PM"
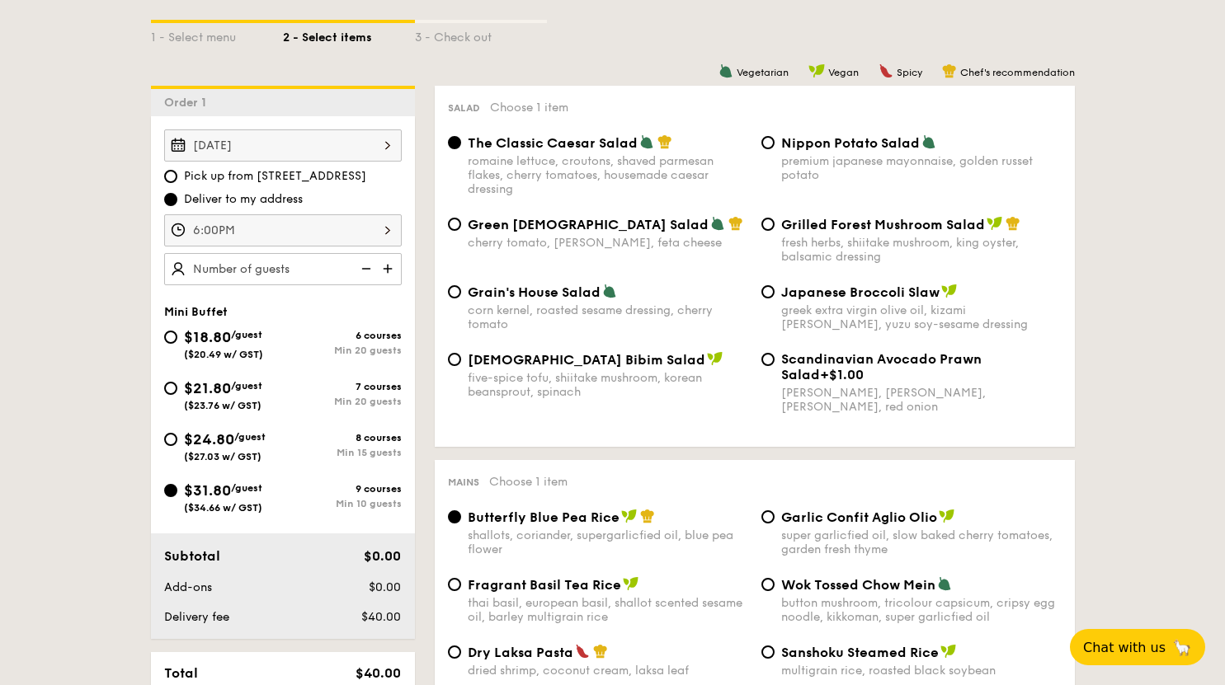
click at [393, 269] on img at bounding box center [389, 268] width 25 height 31
type input "10 guests"
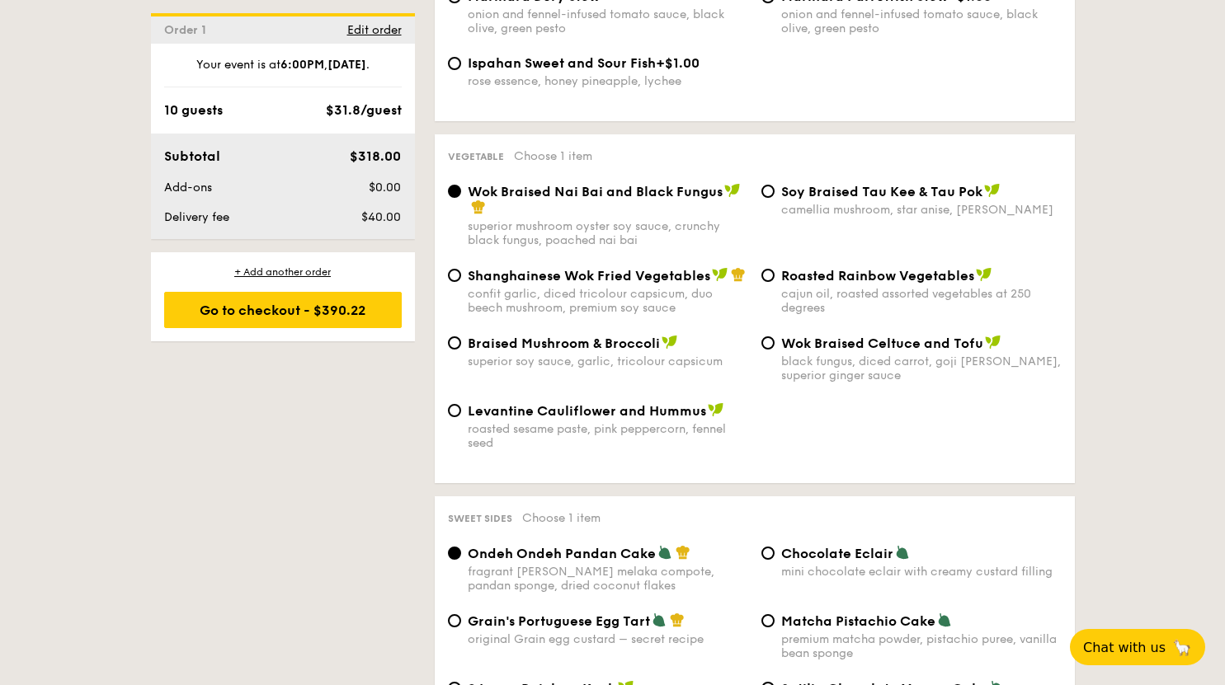
scroll to position [2062, 0]
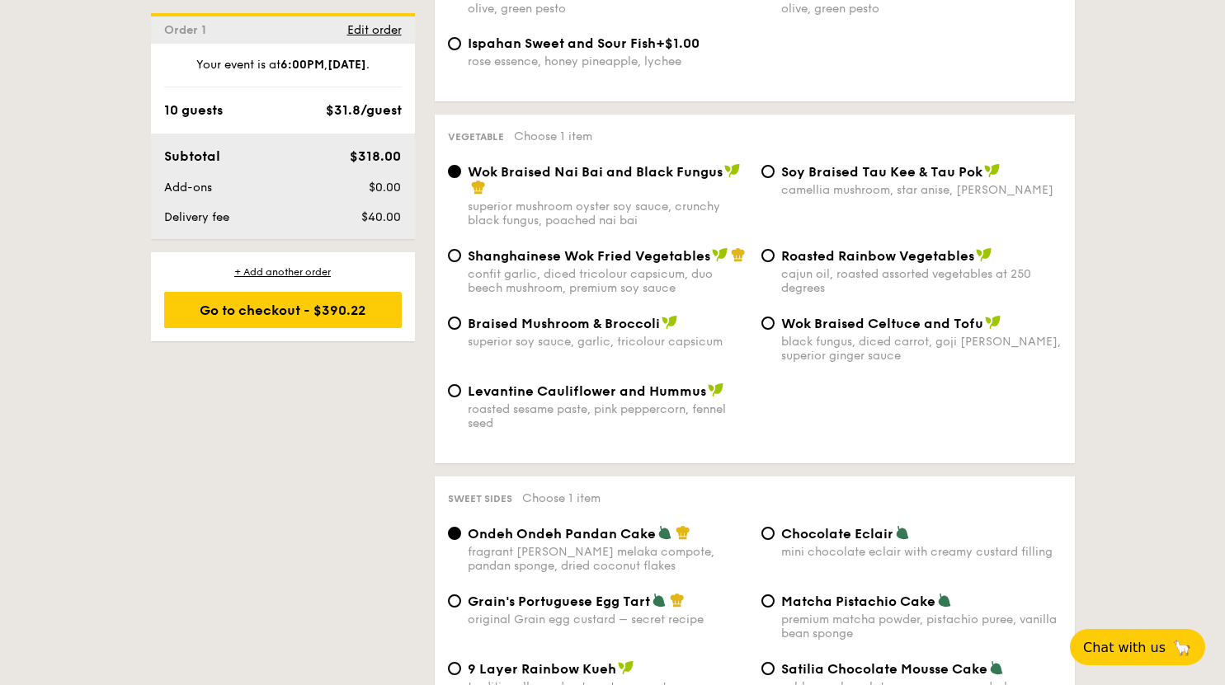
click at [563, 390] on div "Levantine Cauliflower and Hummus roasted sesame paste, pink peppercorn, fennel …" at bounding box center [608, 407] width 280 height 48
click at [461, 390] on input "Levantine Cauliflower and Hummus roasted sesame paste, pink peppercorn, fennel …" at bounding box center [454, 390] width 13 height 13
radio input "true"
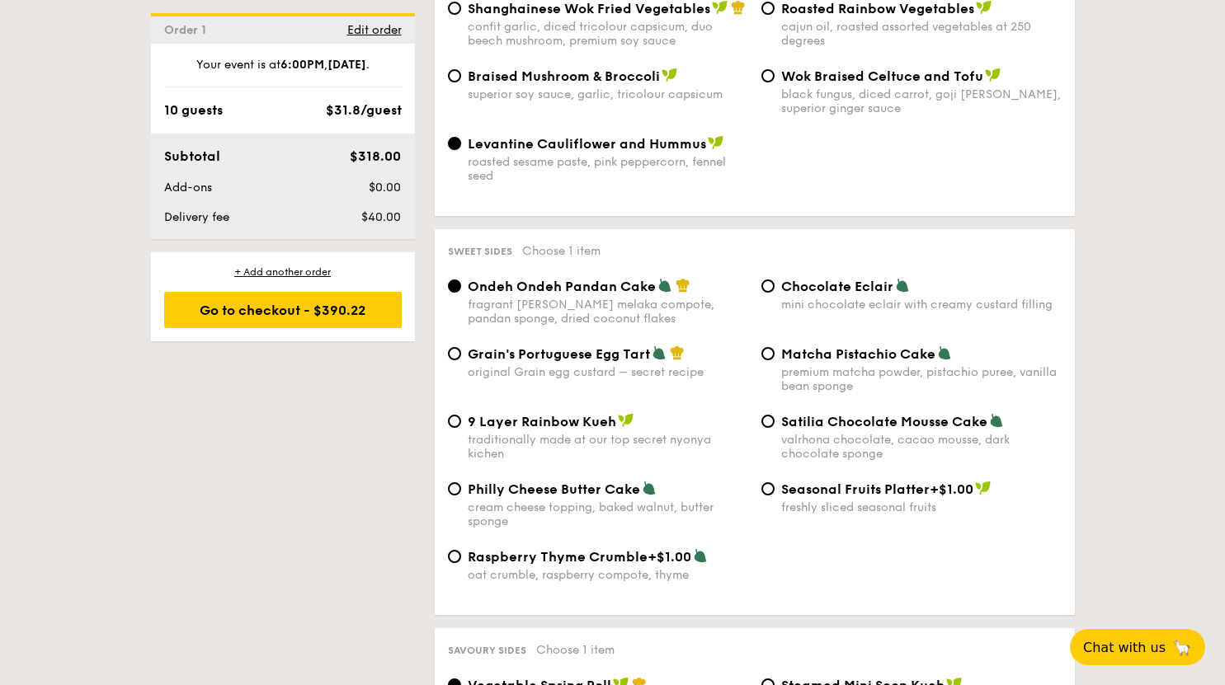
scroll to position [2392, 0]
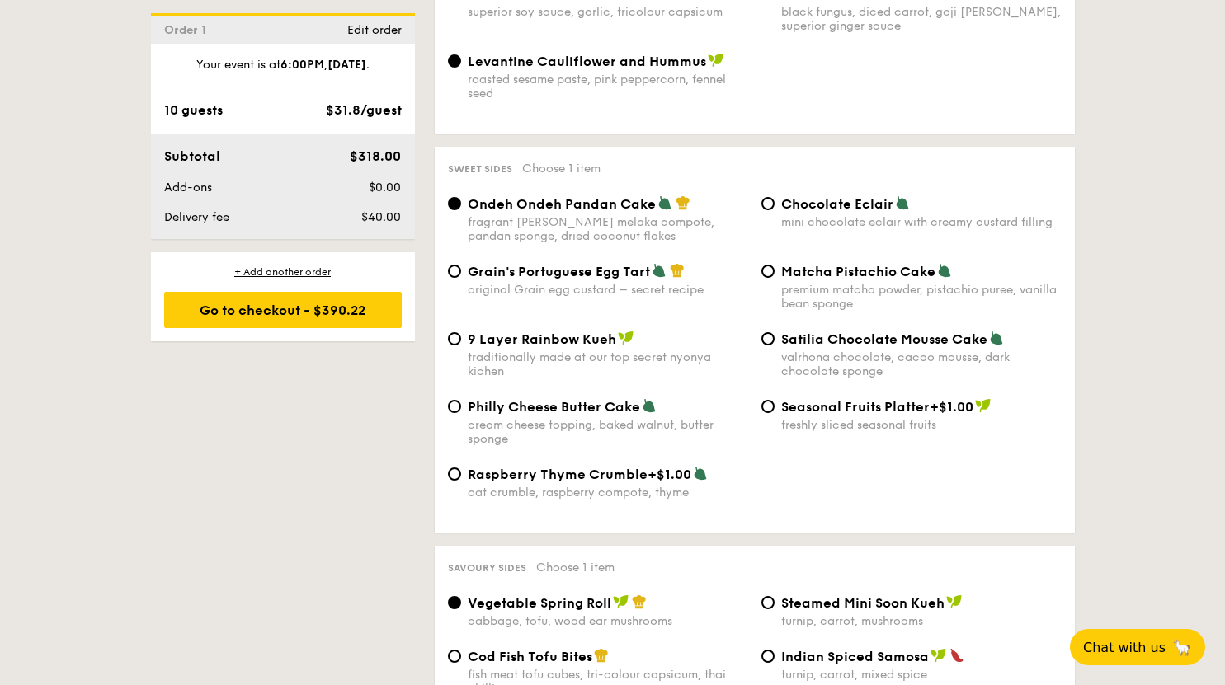
click at [804, 336] on span "Satilia Chocolate Mousse Cake" at bounding box center [884, 340] width 206 height 16
click at [774, 336] on input "Satilia Chocolate Mousse Cake valrhona chocolate, cacao mousse, dark chocolate …" at bounding box center [767, 338] width 13 height 13
radio input "true"
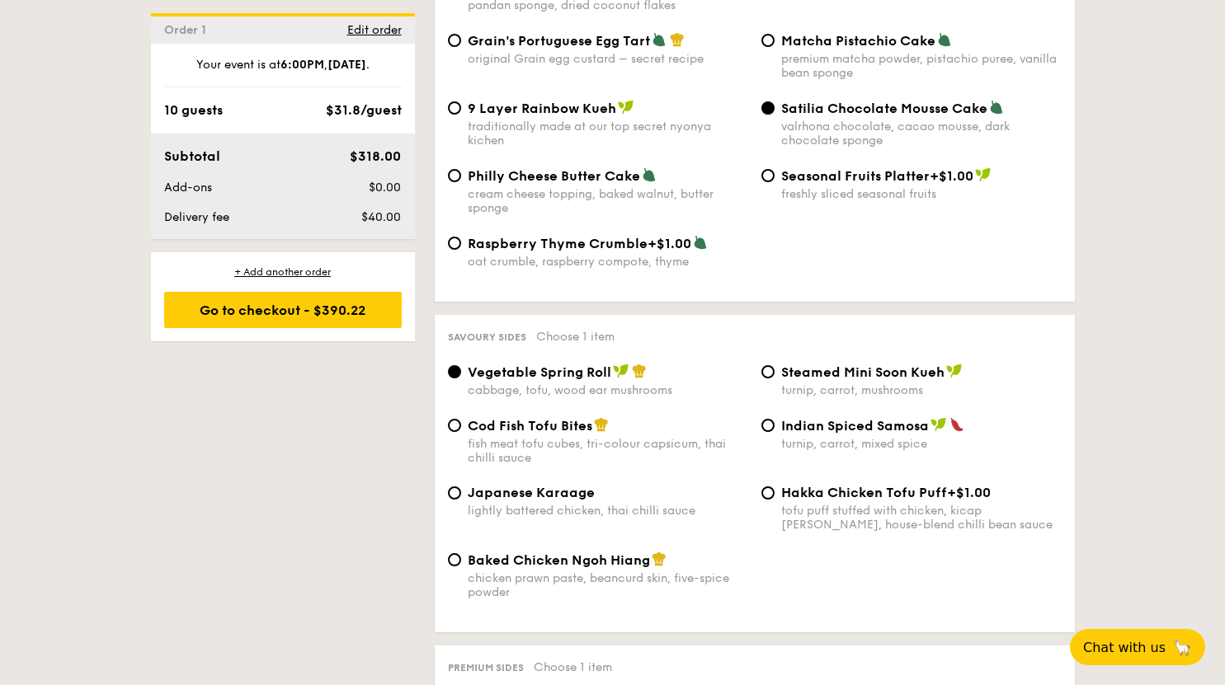
scroll to position [2722, 0]
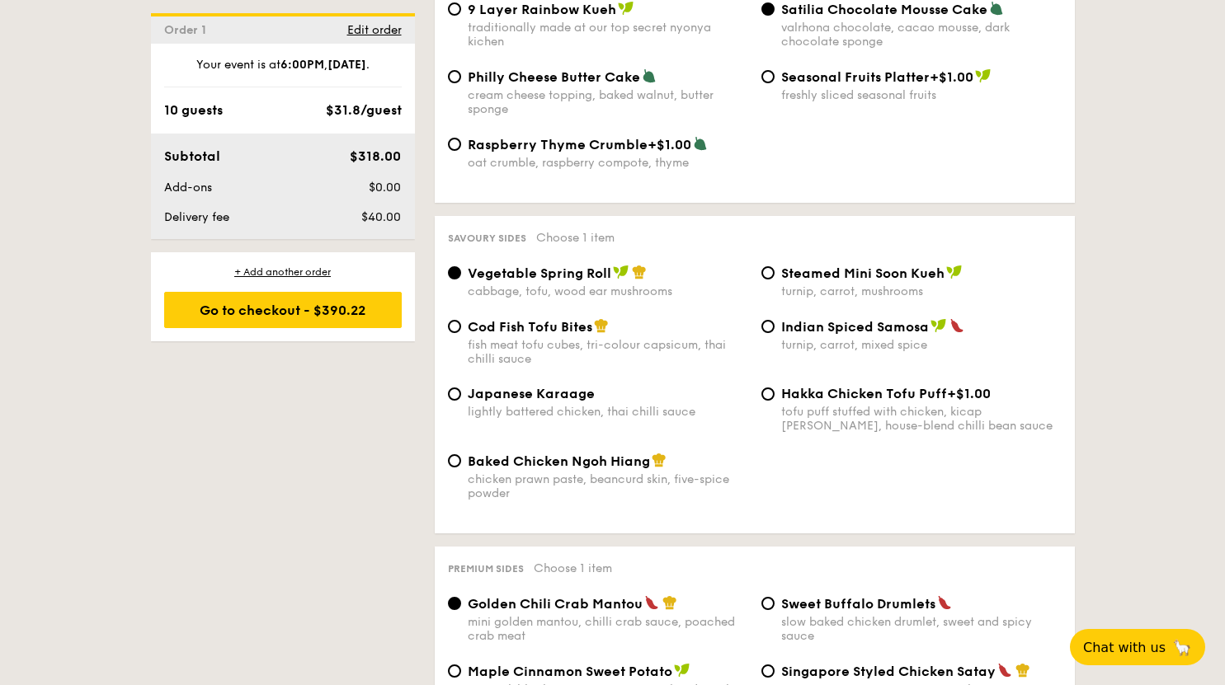
click at [548, 393] on span "Japanese Karaage" at bounding box center [531, 394] width 127 height 16
click at [461, 393] on input "Japanese Karaage lightly battered chicken, thai chilli sauce" at bounding box center [454, 394] width 13 height 13
radio input "true"
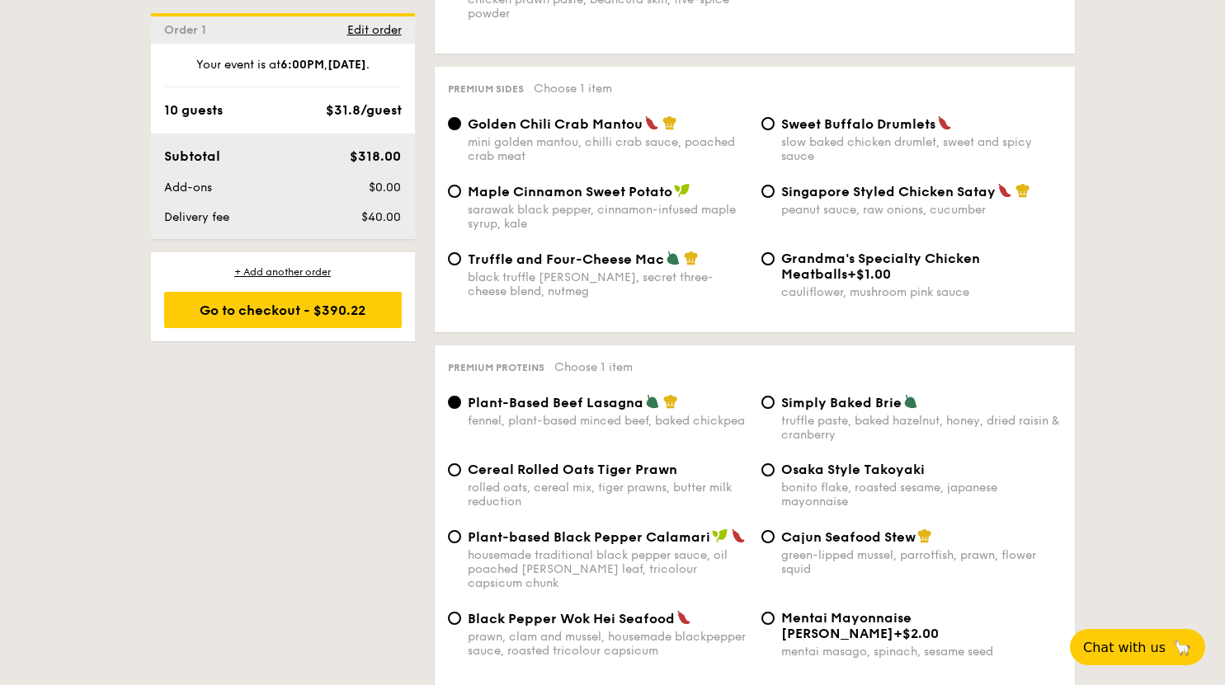
scroll to position [3216, 0]
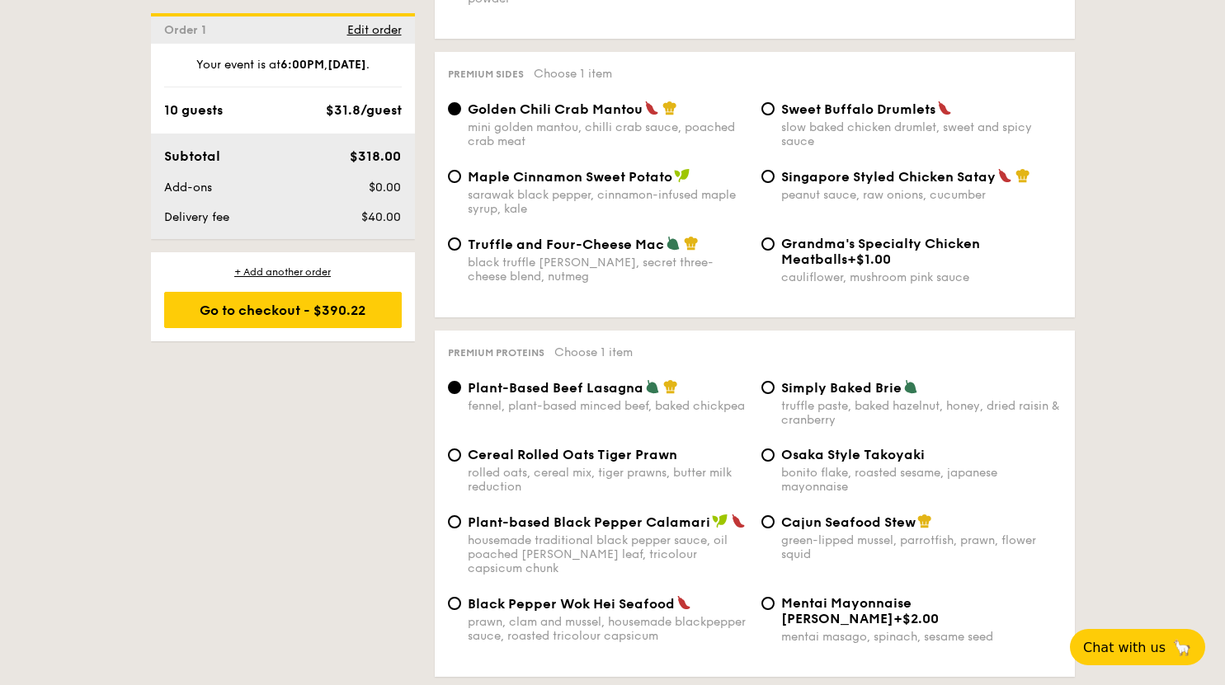
click at [600, 453] on span "Cereal Rolled Oats Tiger Prawn" at bounding box center [572, 455] width 209 height 16
click at [461, 453] on input "Cereal Rolled Oats Tiger Prawn rolled oats, cereal mix, tiger prawns, butter mi…" at bounding box center [454, 455] width 13 height 13
radio input "true"
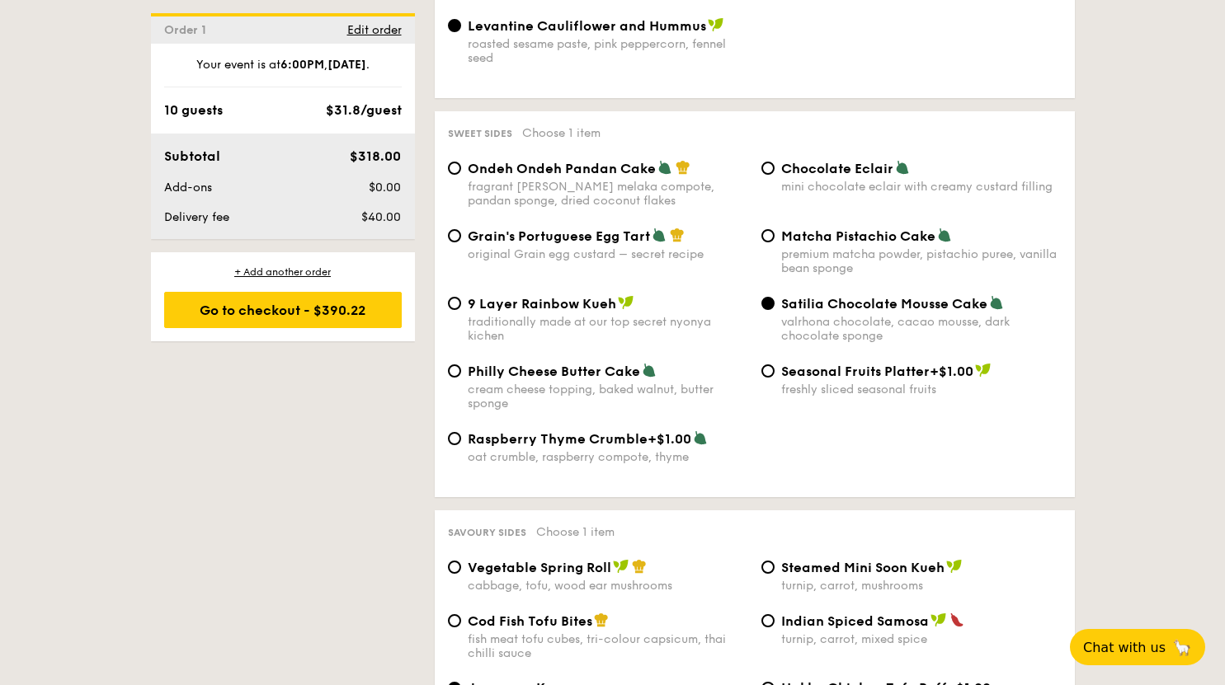
scroll to position [2309, 0]
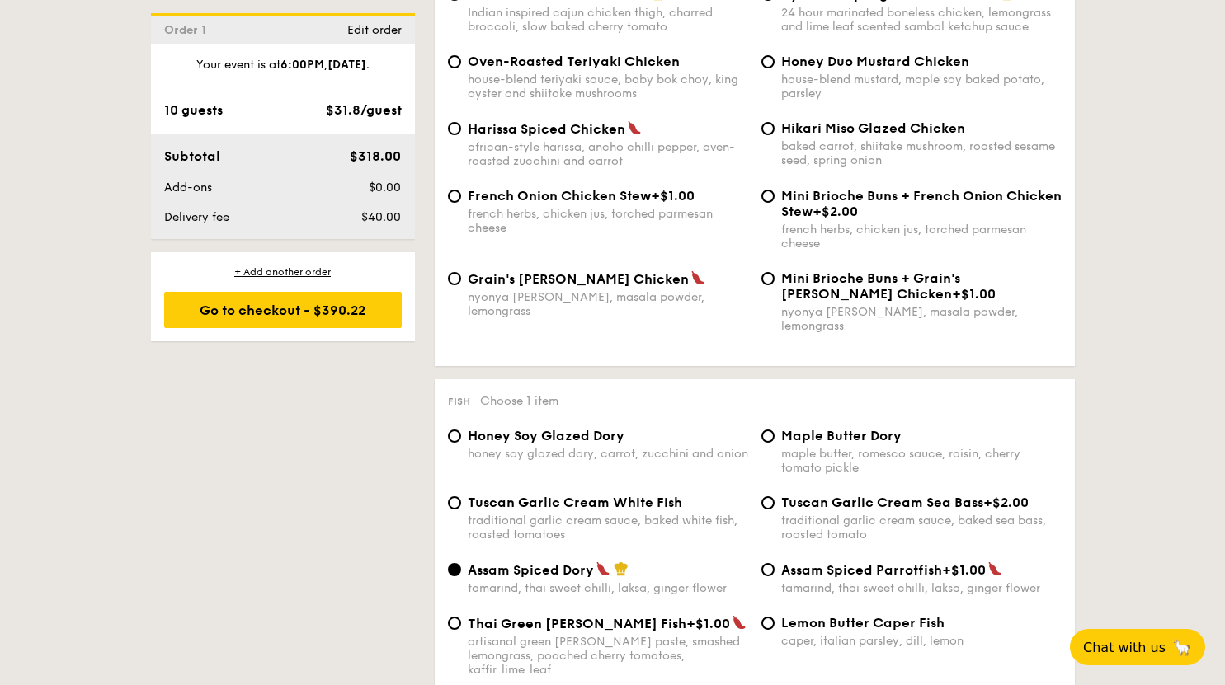
scroll to position [1237, 0]
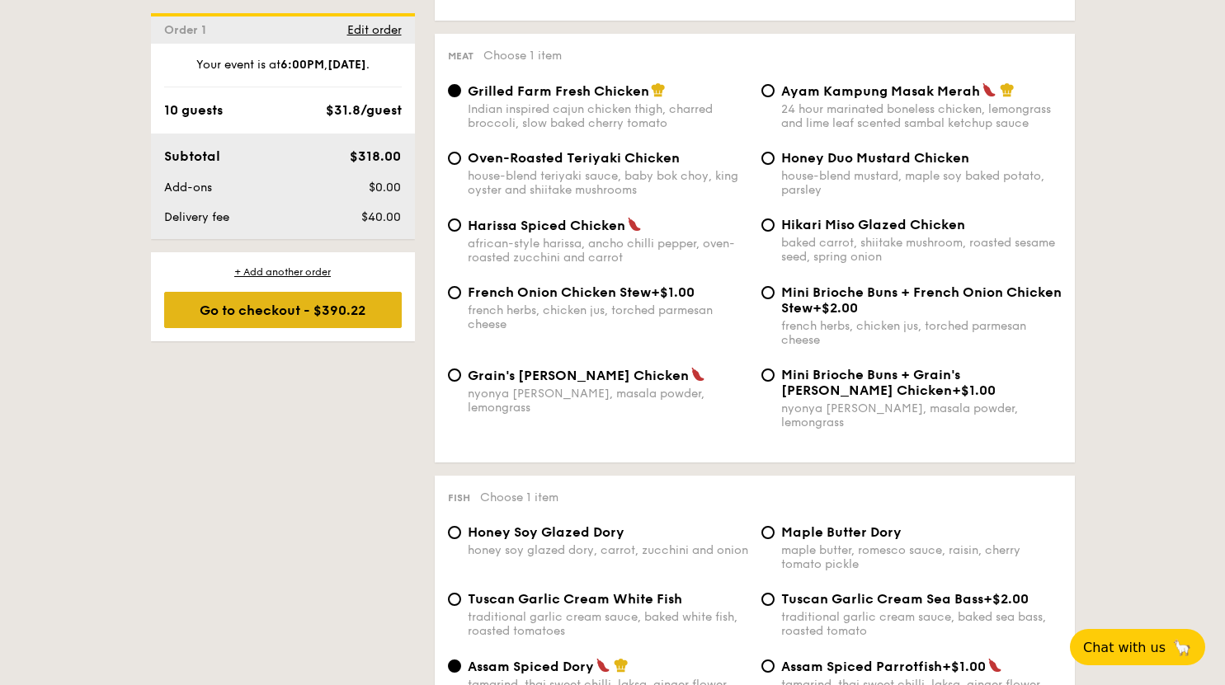
click at [330, 316] on div "Go to checkout - $390.22" at bounding box center [283, 310] width 238 height 36
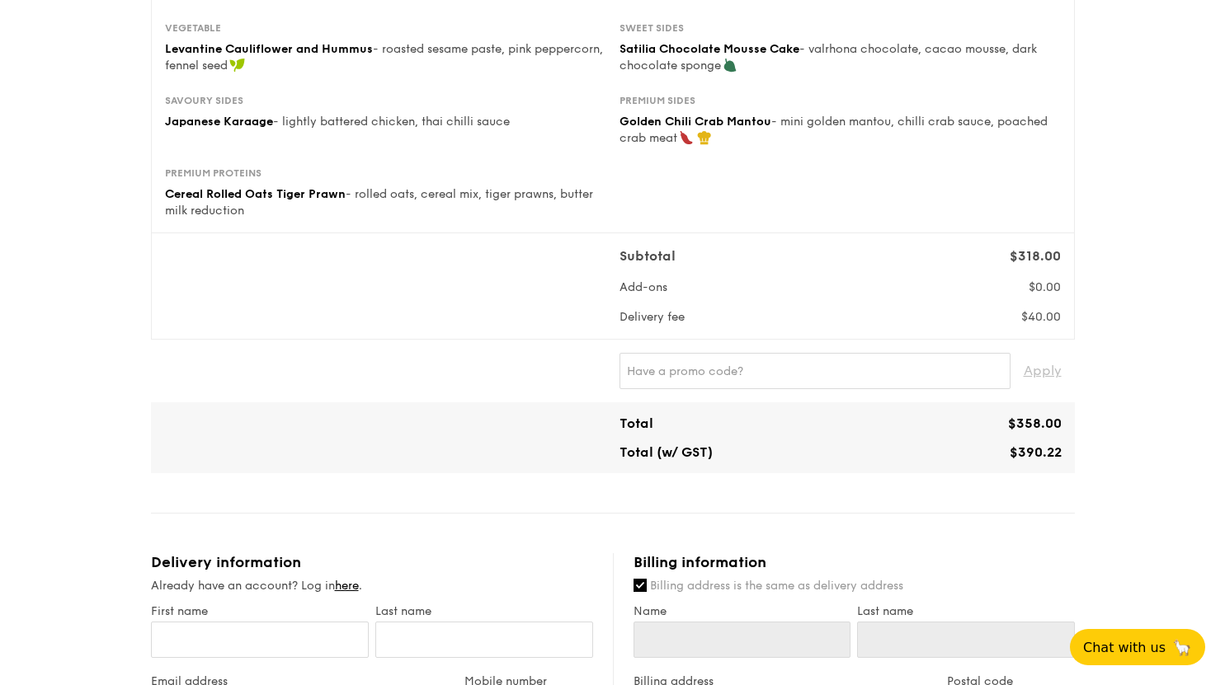
scroll to position [577, 0]
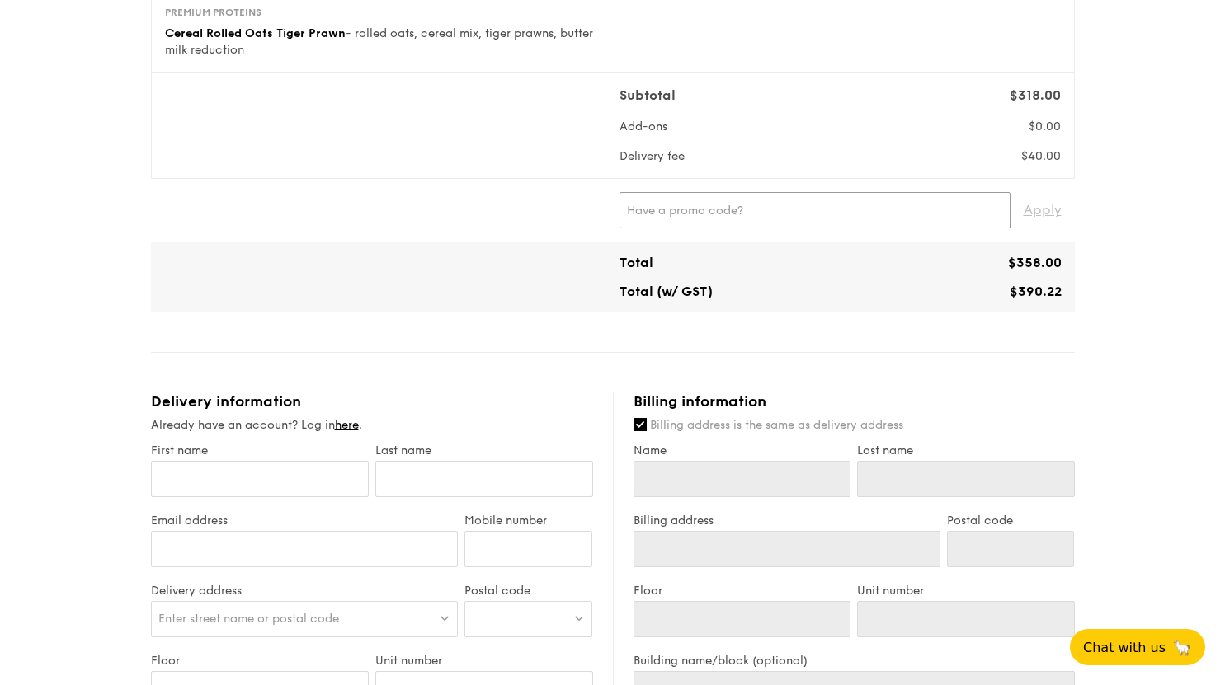
click at [678, 213] on input "text" at bounding box center [814, 210] width 391 height 36
click at [1125, 637] on button "Chat with us 🦙" at bounding box center [1137, 647] width 142 height 38
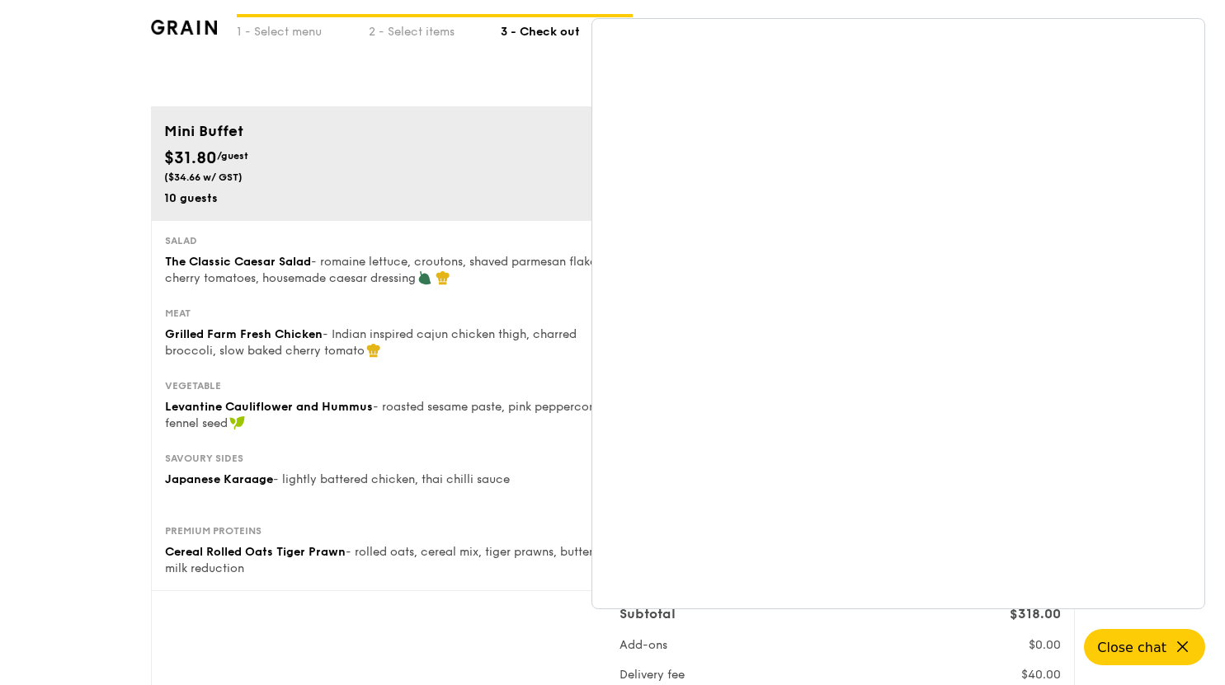
scroll to position [0, 0]
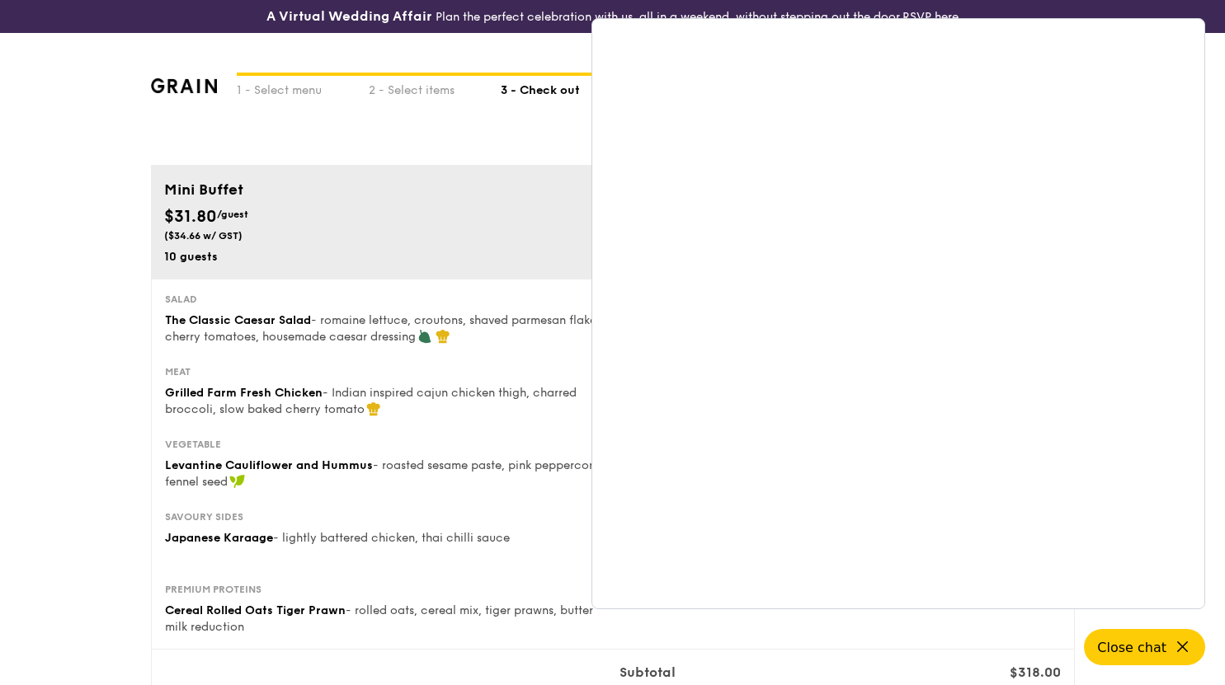
click at [518, 149] on div "1 - Select menu 2 - Select items 3 - Check out" at bounding box center [613, 99] width 924 height 132
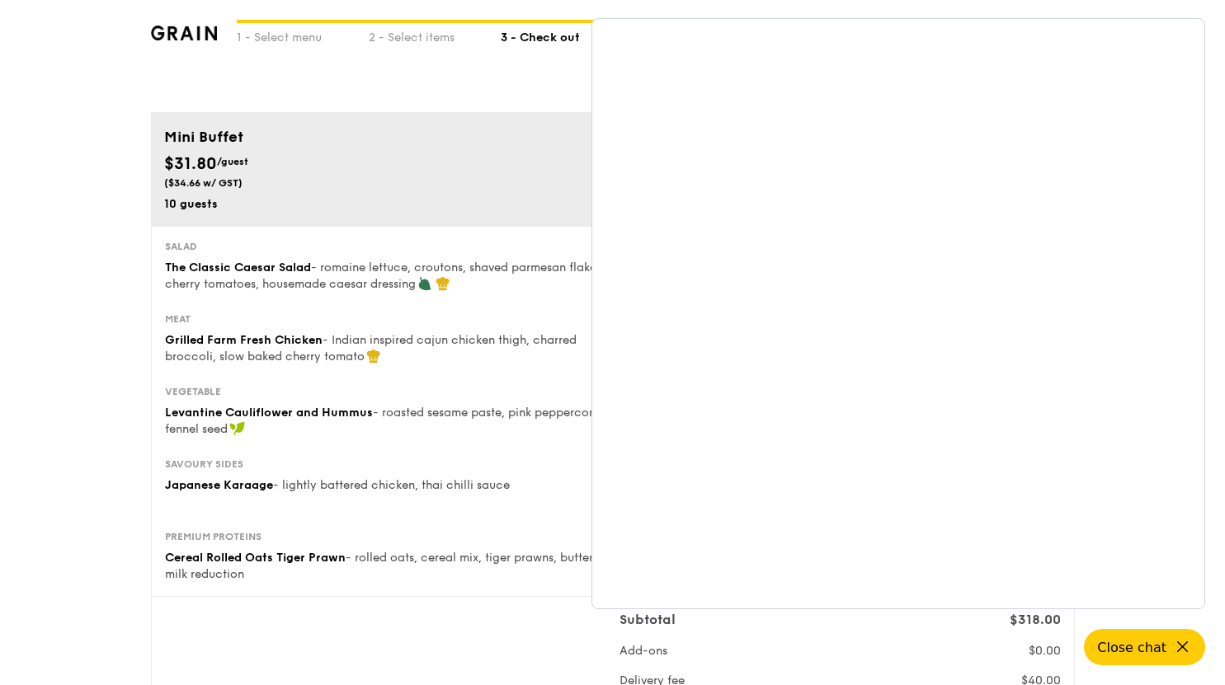
scroll to position [82, 0]
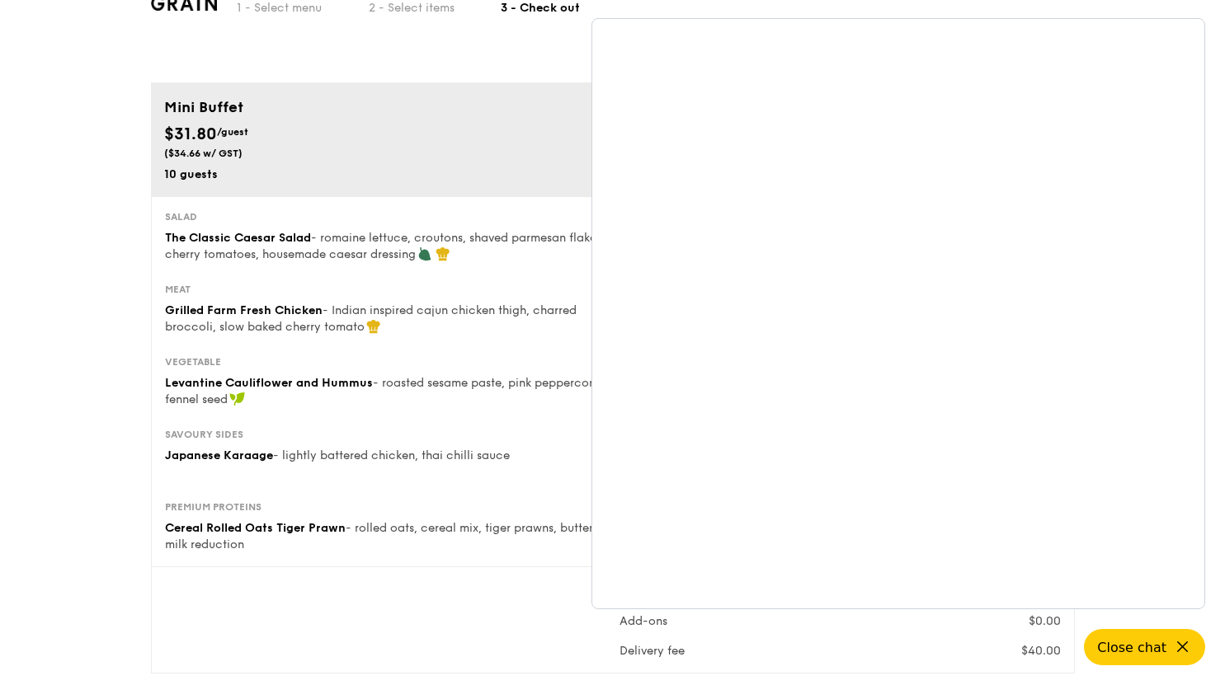
click at [503, 54] on div "1 - Select menu 2 - Select items 3 - Check out" at bounding box center [613, 17] width 924 height 132
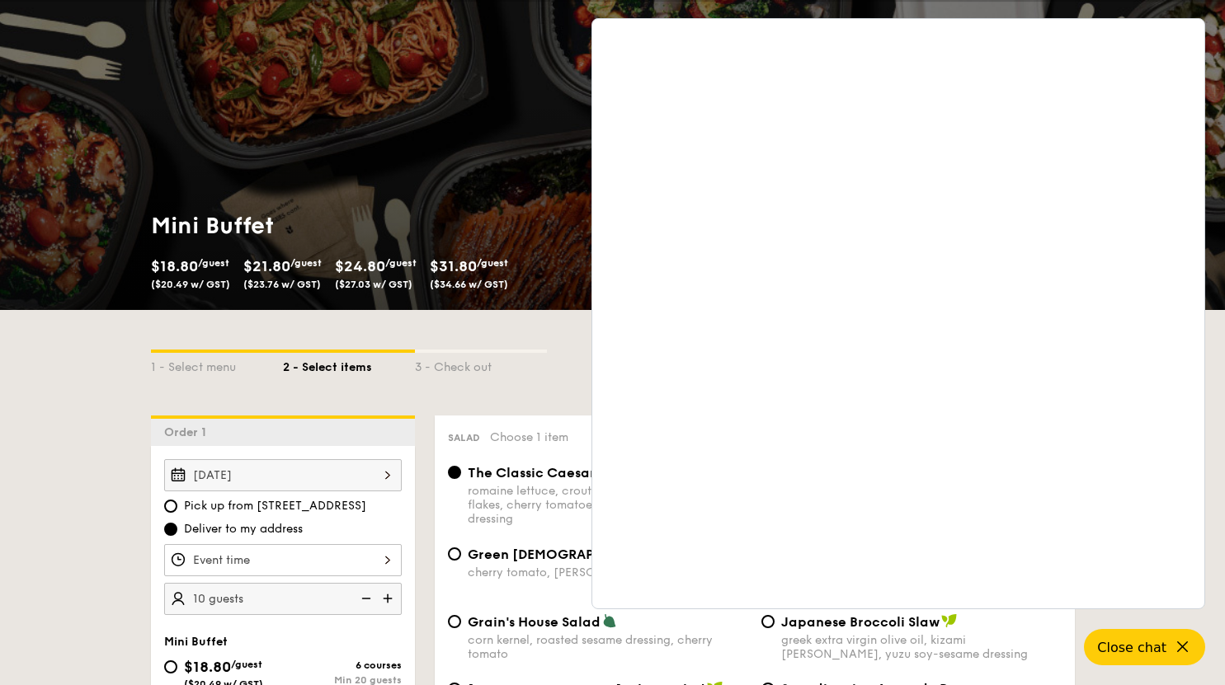
scroll to position [319, 0]
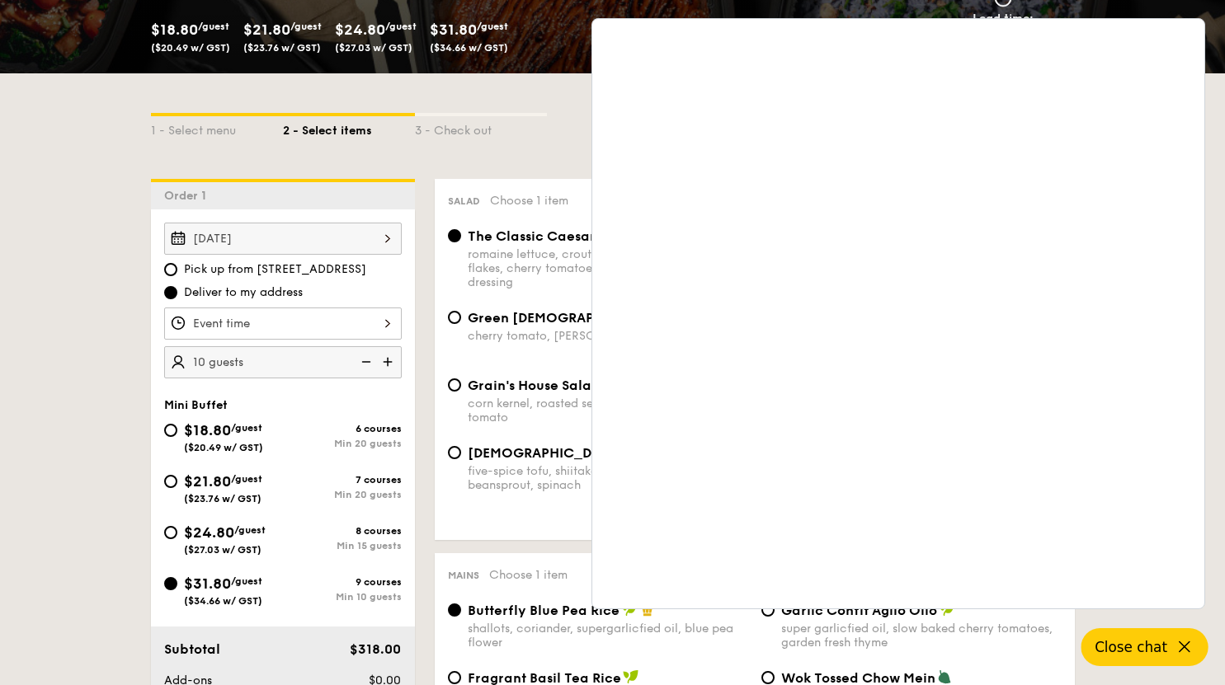
click at [1168, 642] on button "Close chat" at bounding box center [1144, 647] width 127 height 38
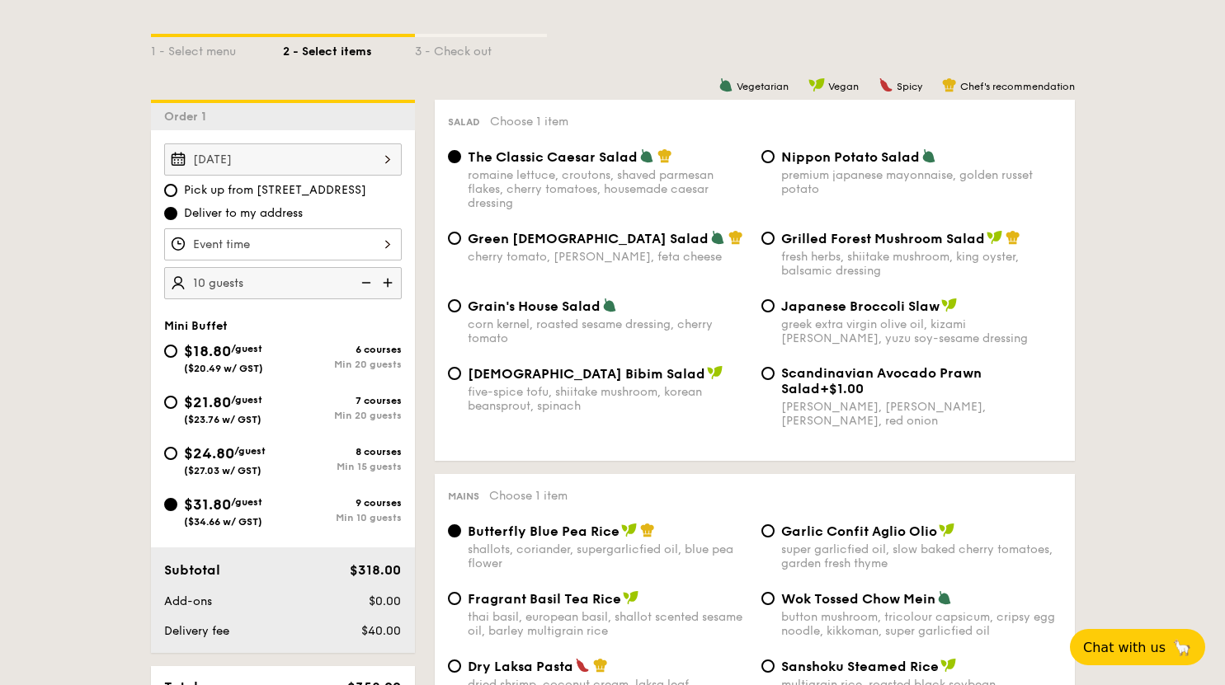
scroll to position [484, 0]
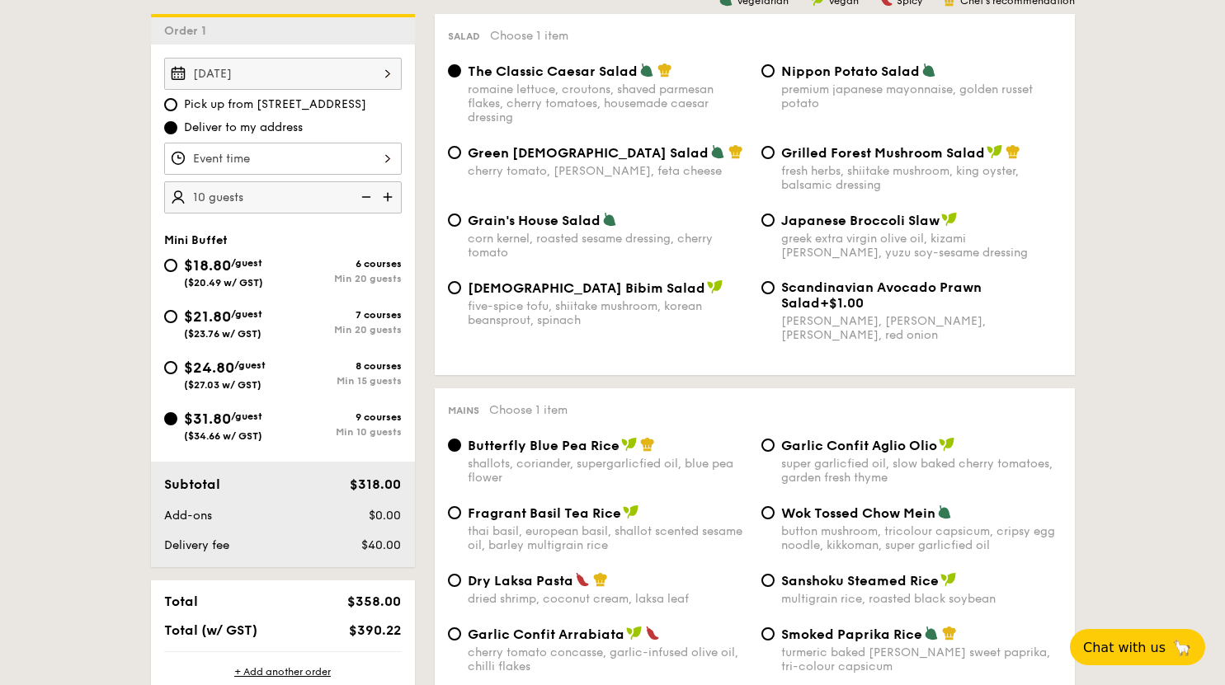
click at [368, 159] on div at bounding box center [283, 159] width 238 height 32
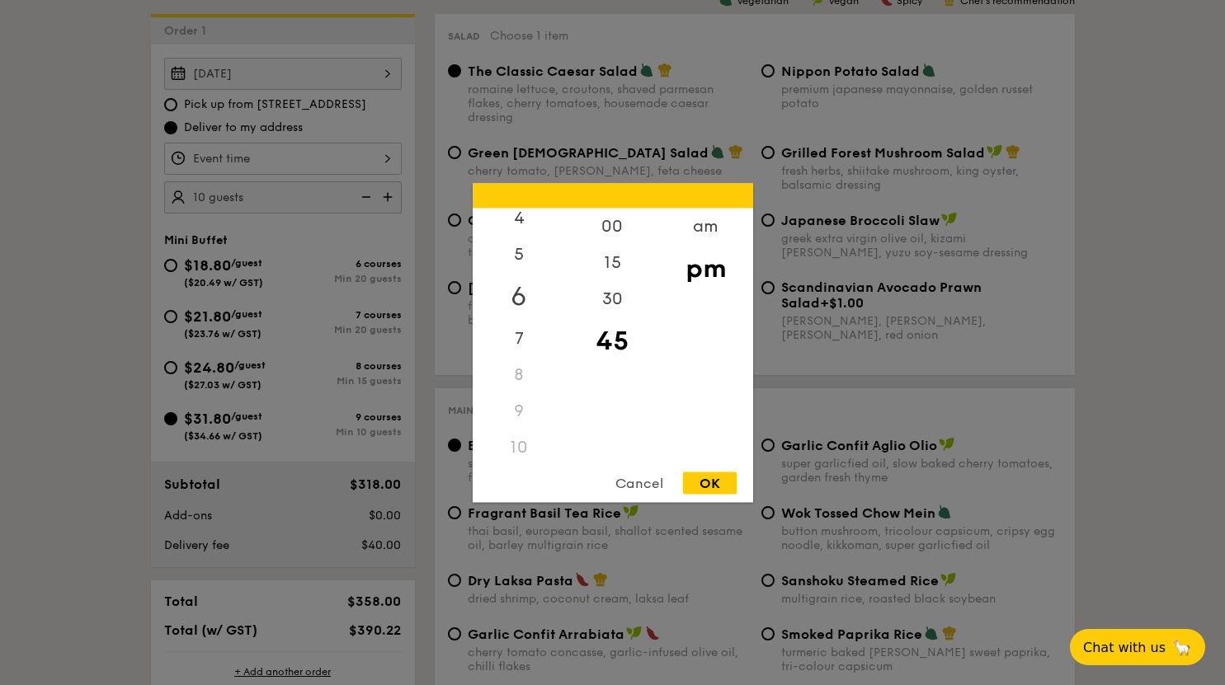
click at [516, 290] on div "6" at bounding box center [519, 296] width 93 height 48
click at [627, 230] on div "00" at bounding box center [612, 232] width 93 height 48
click at [705, 478] on div "OK" at bounding box center [710, 483] width 54 height 22
type input "6:00PM"
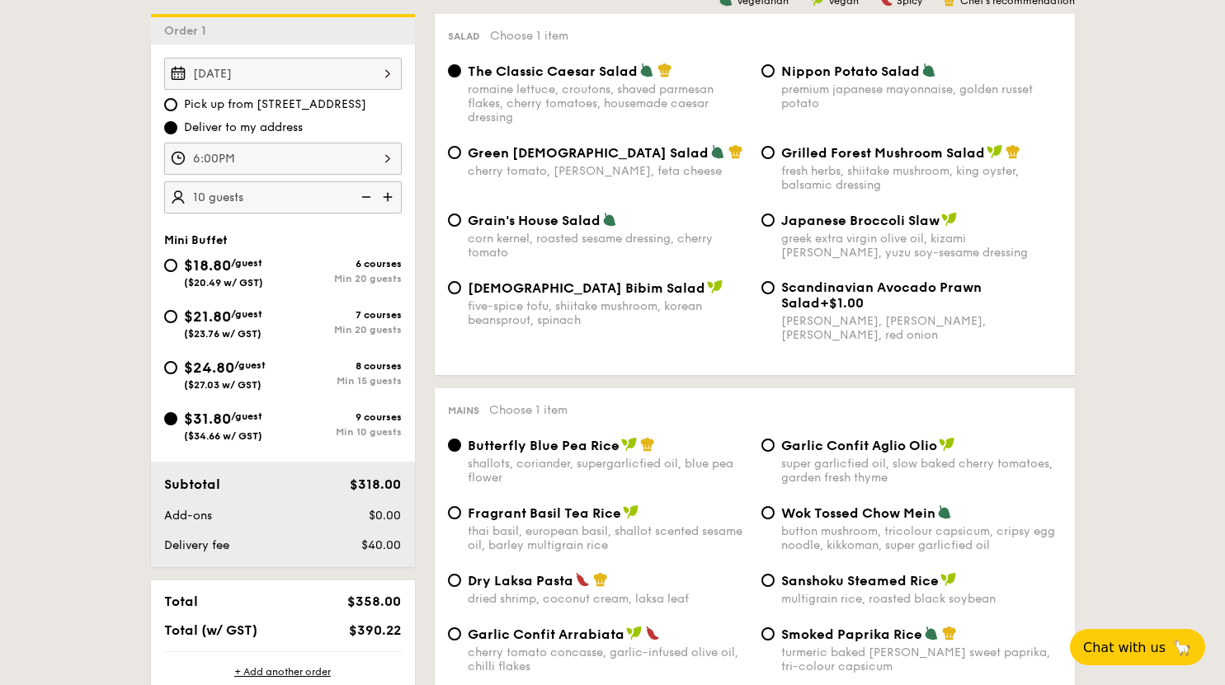
click at [385, 192] on img at bounding box center [389, 196] width 25 height 31
click at [366, 194] on img at bounding box center [364, 196] width 25 height 31
type input "10 guests"
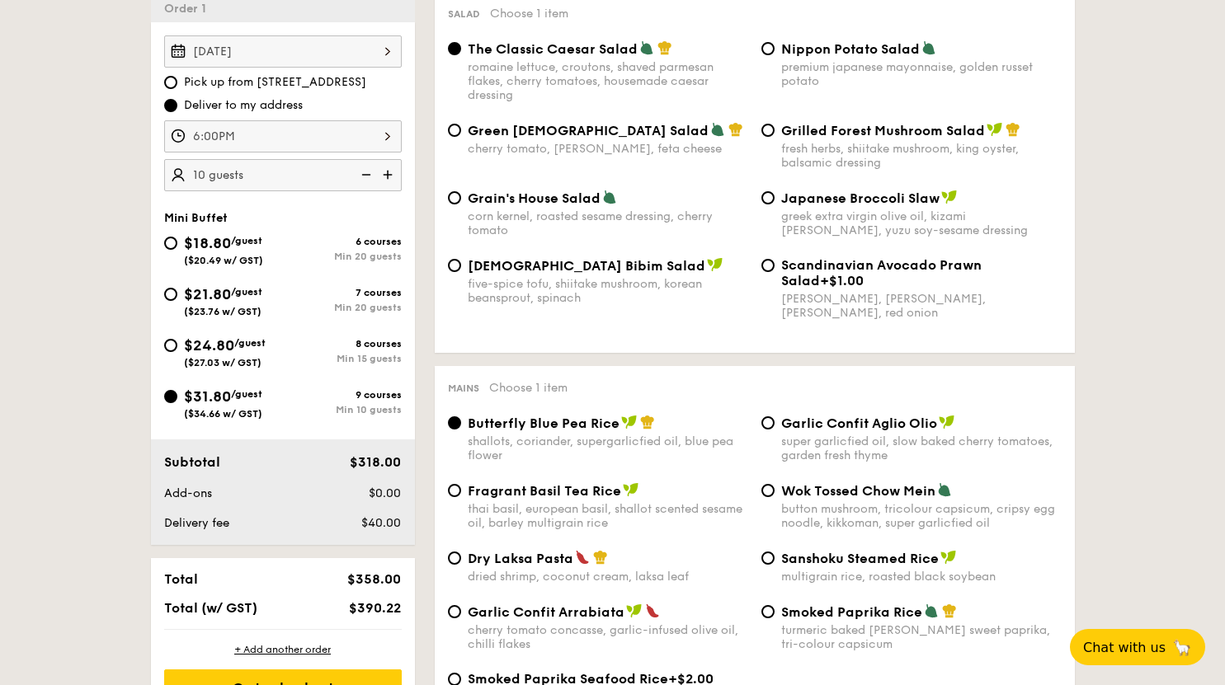
scroll to position [402, 0]
